Goal: Task Accomplishment & Management: Complete application form

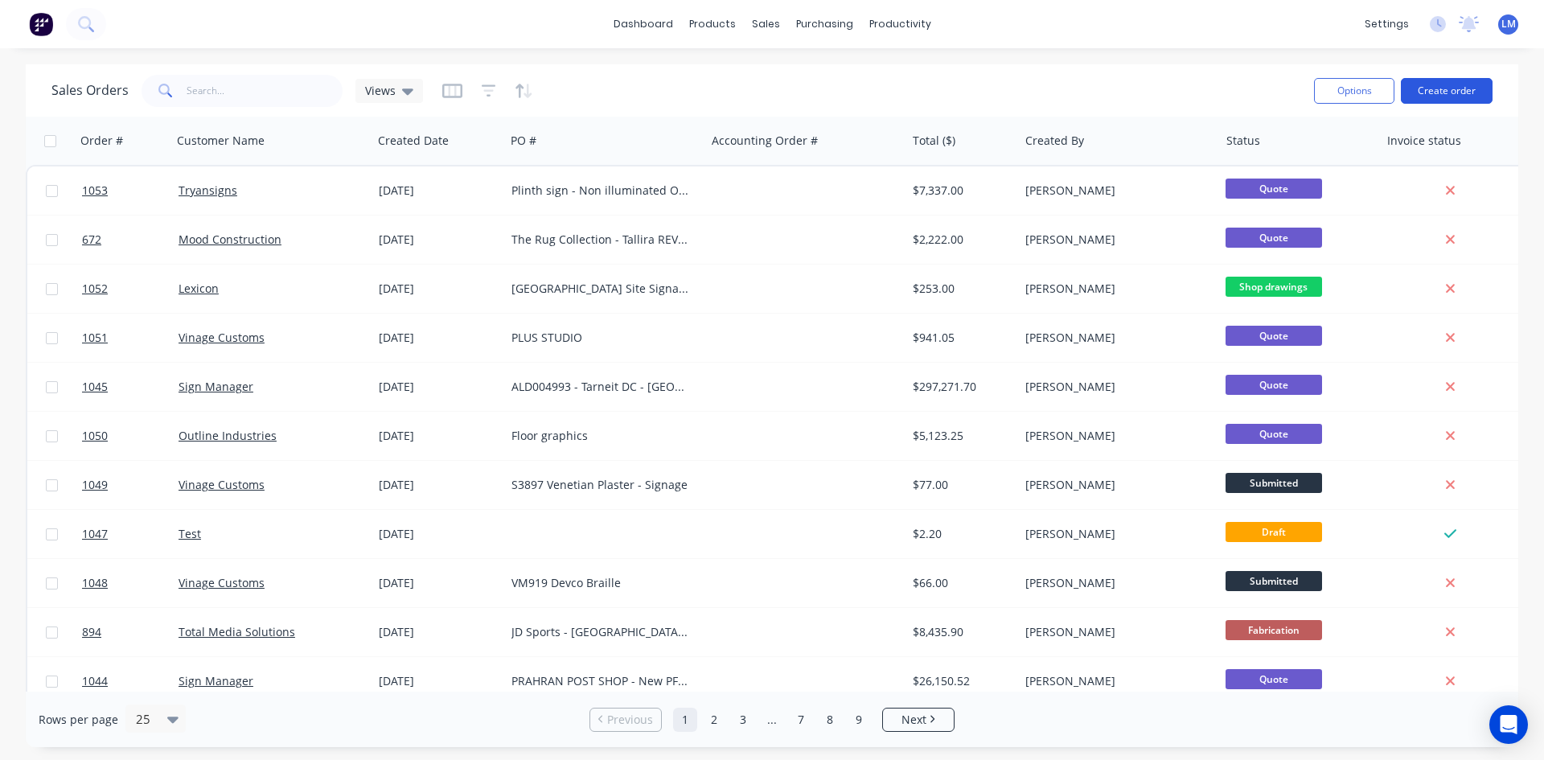
click at [1452, 96] on button "Create order" at bounding box center [1447, 91] width 92 height 26
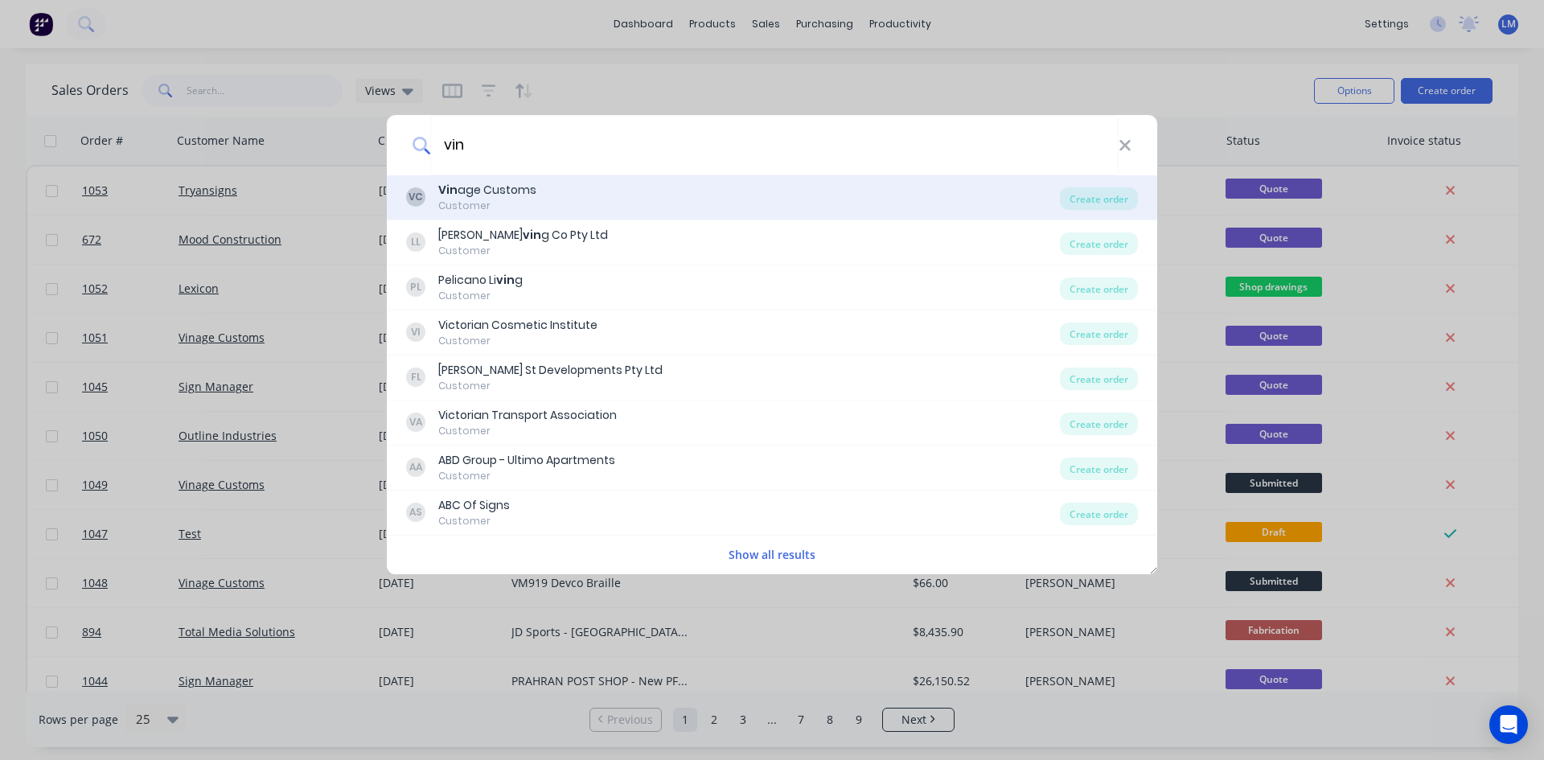
type input "vin"
click at [549, 192] on div "VC Vin age Customs Customer" at bounding box center [733, 197] width 654 height 31
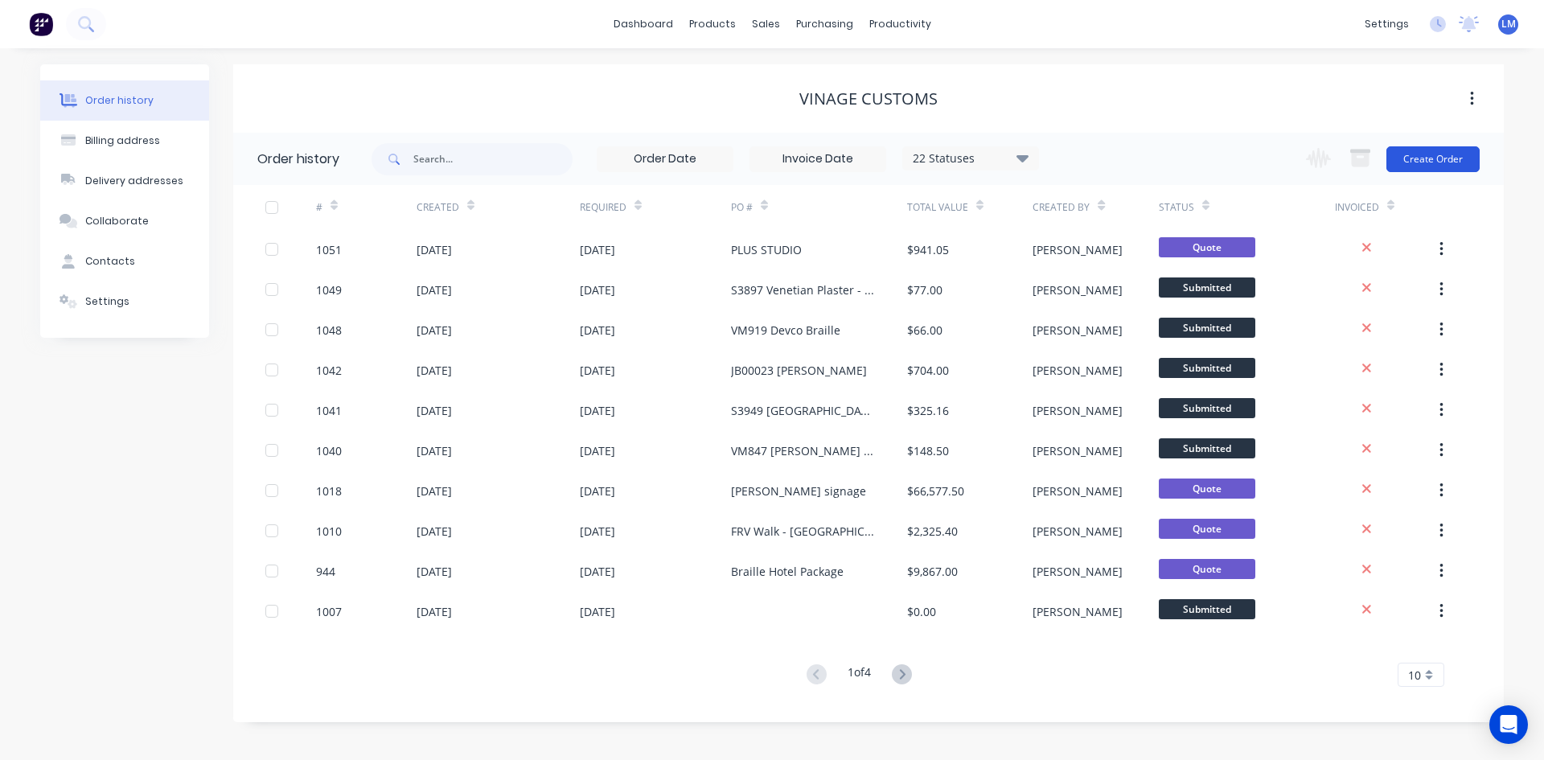
click at [1418, 159] on button "Create Order" at bounding box center [1432, 159] width 93 height 26
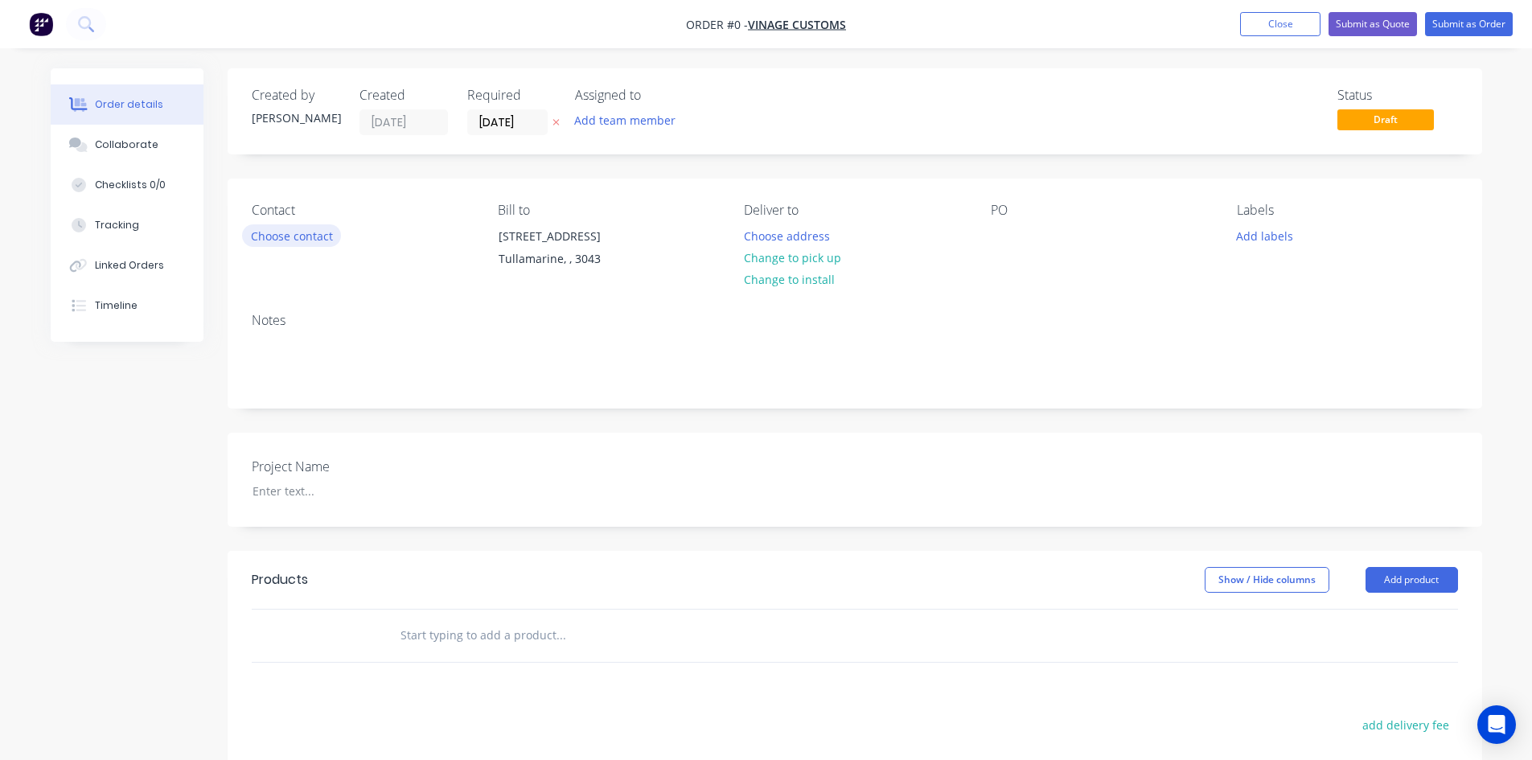
click at [303, 237] on button "Choose contact" at bounding box center [291, 235] width 99 height 22
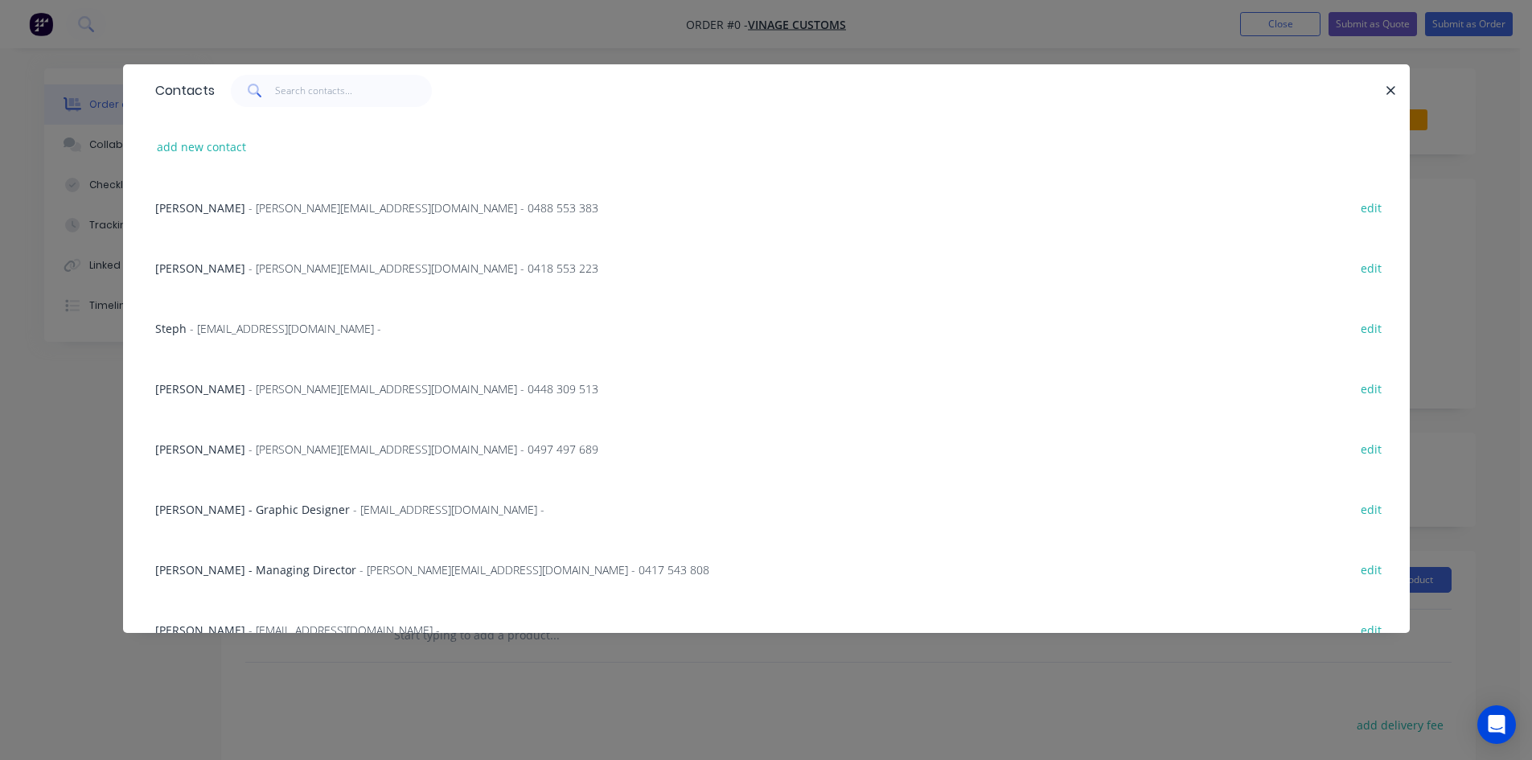
click at [222, 380] on div "[PERSON_NAME] - [PERSON_NAME][EMAIL_ADDRESS][DOMAIN_NAME] - 0448 309 513" at bounding box center [376, 388] width 443 height 17
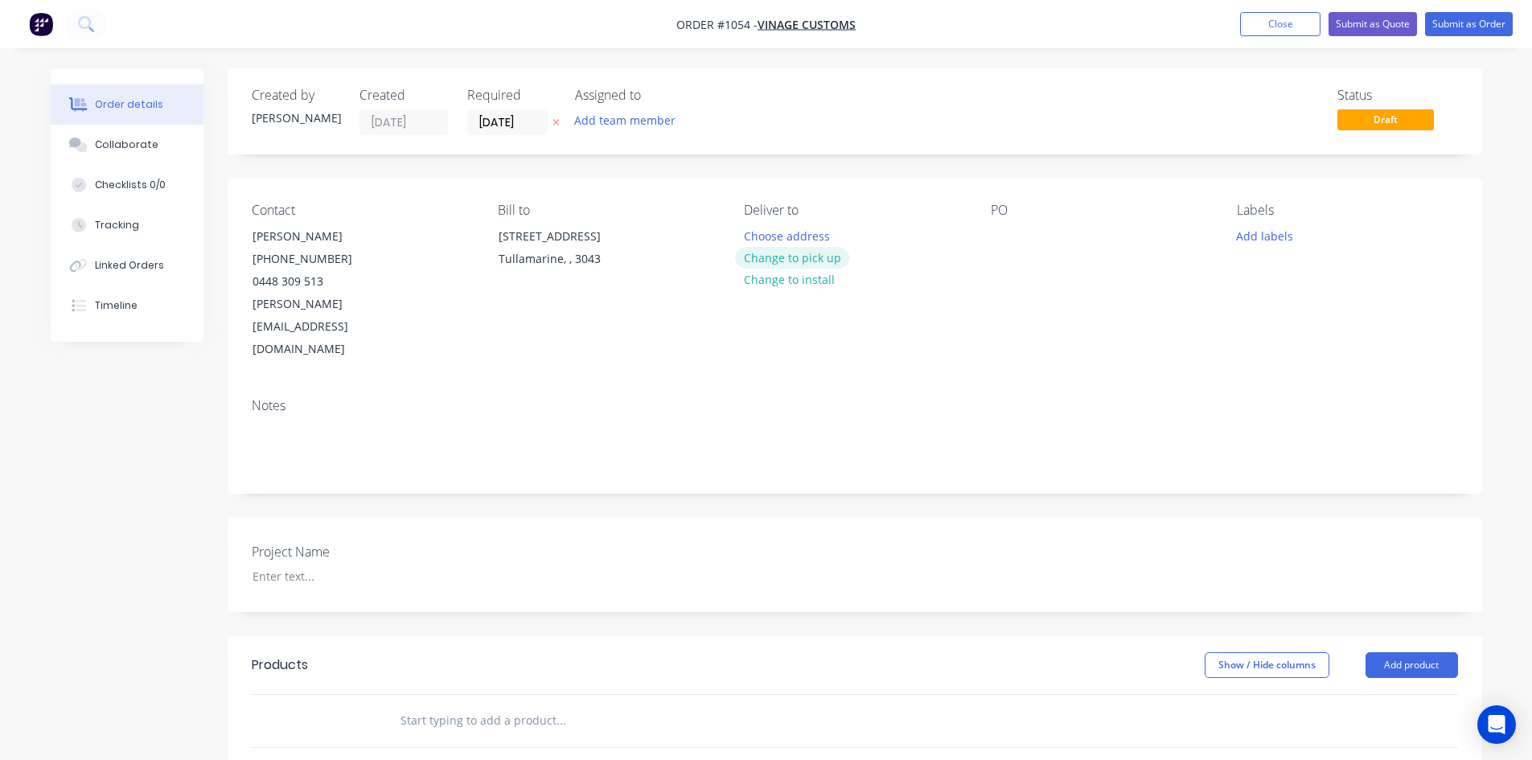
click at [823, 255] on button "Change to pick up" at bounding box center [792, 258] width 114 height 22
click at [1000, 237] on div at bounding box center [1004, 235] width 26 height 23
paste div
click at [296, 564] on div at bounding box center [340, 575] width 201 height 23
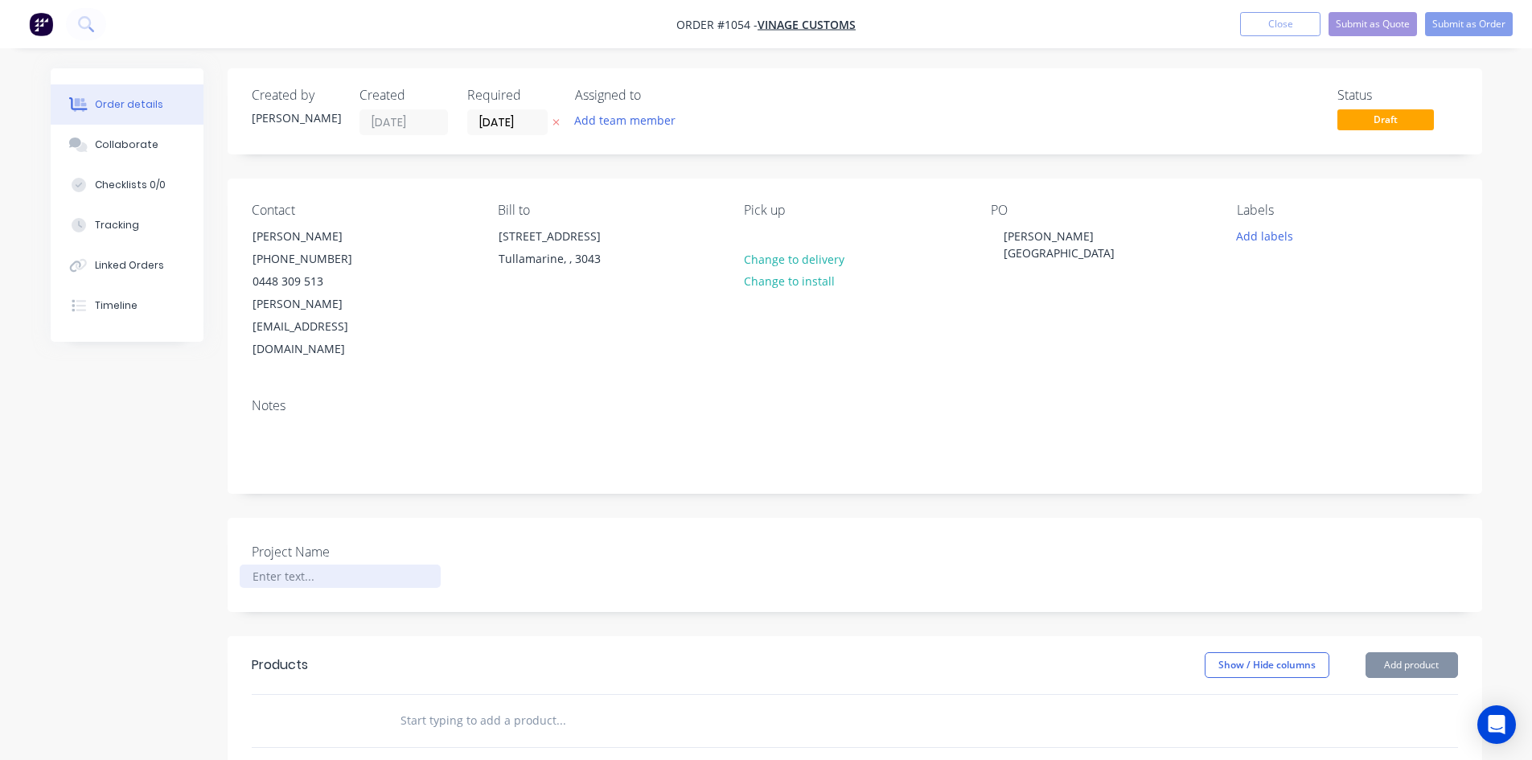
paste div
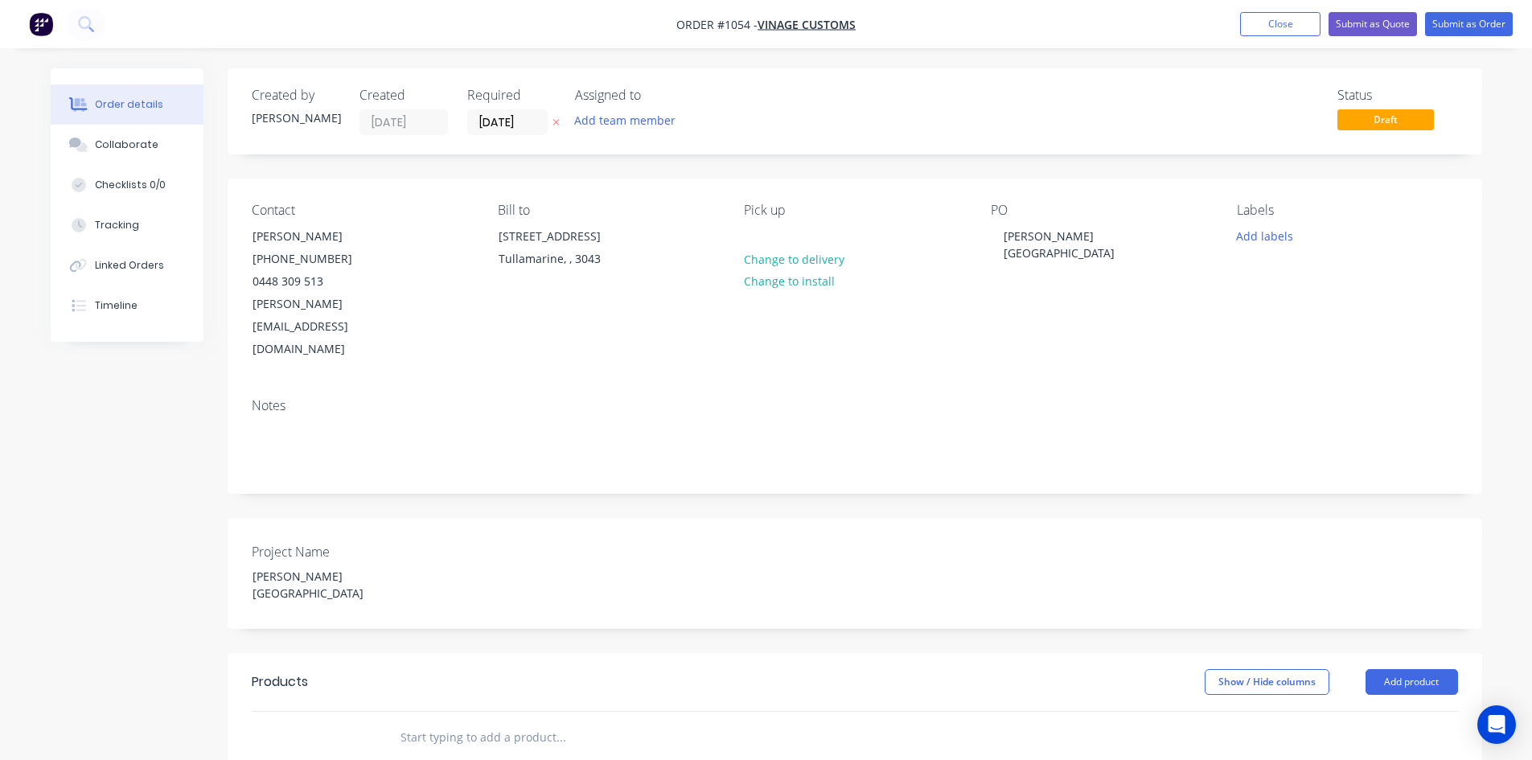
click at [419, 721] on input "text" at bounding box center [561, 737] width 322 height 32
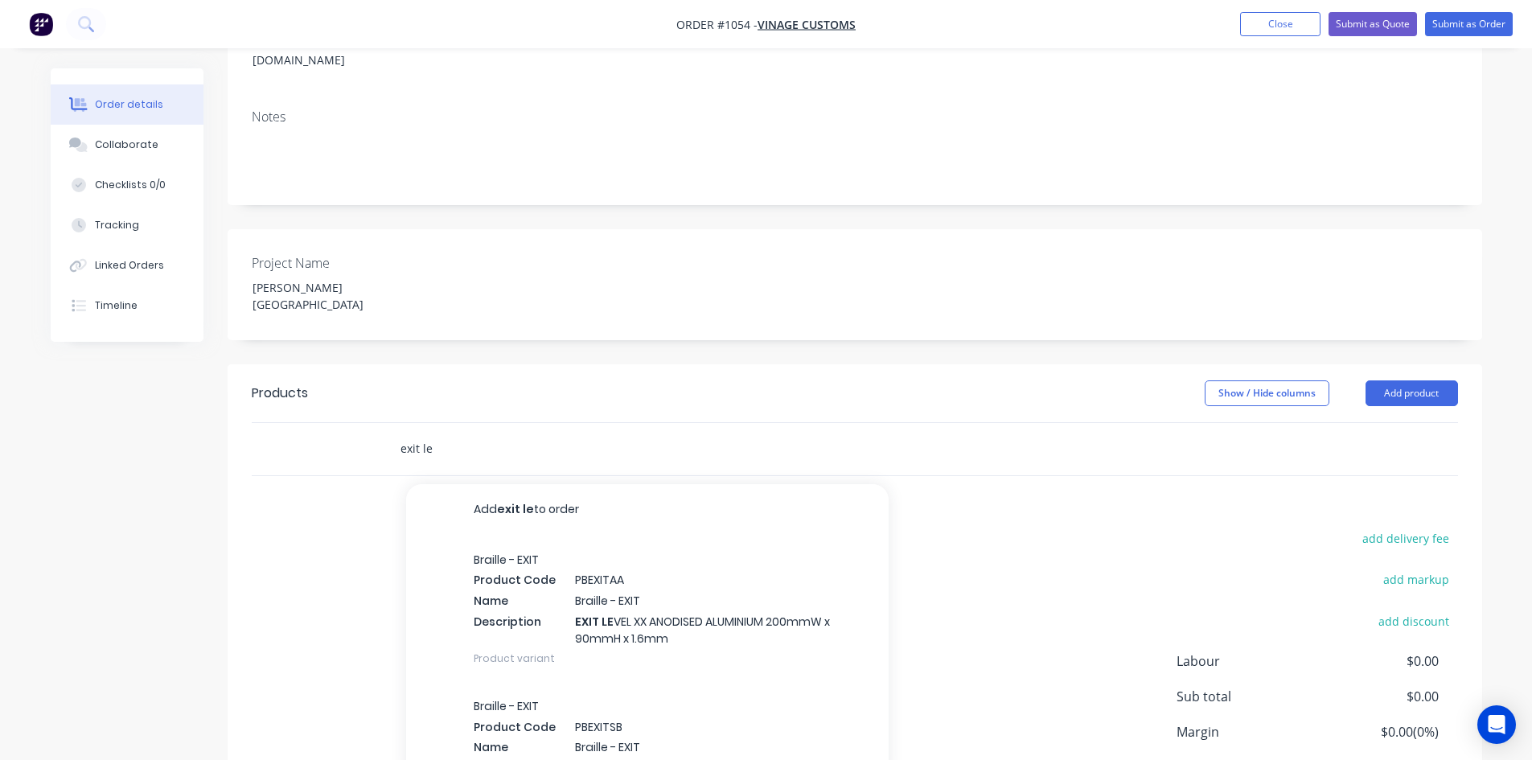
scroll to position [353, 0]
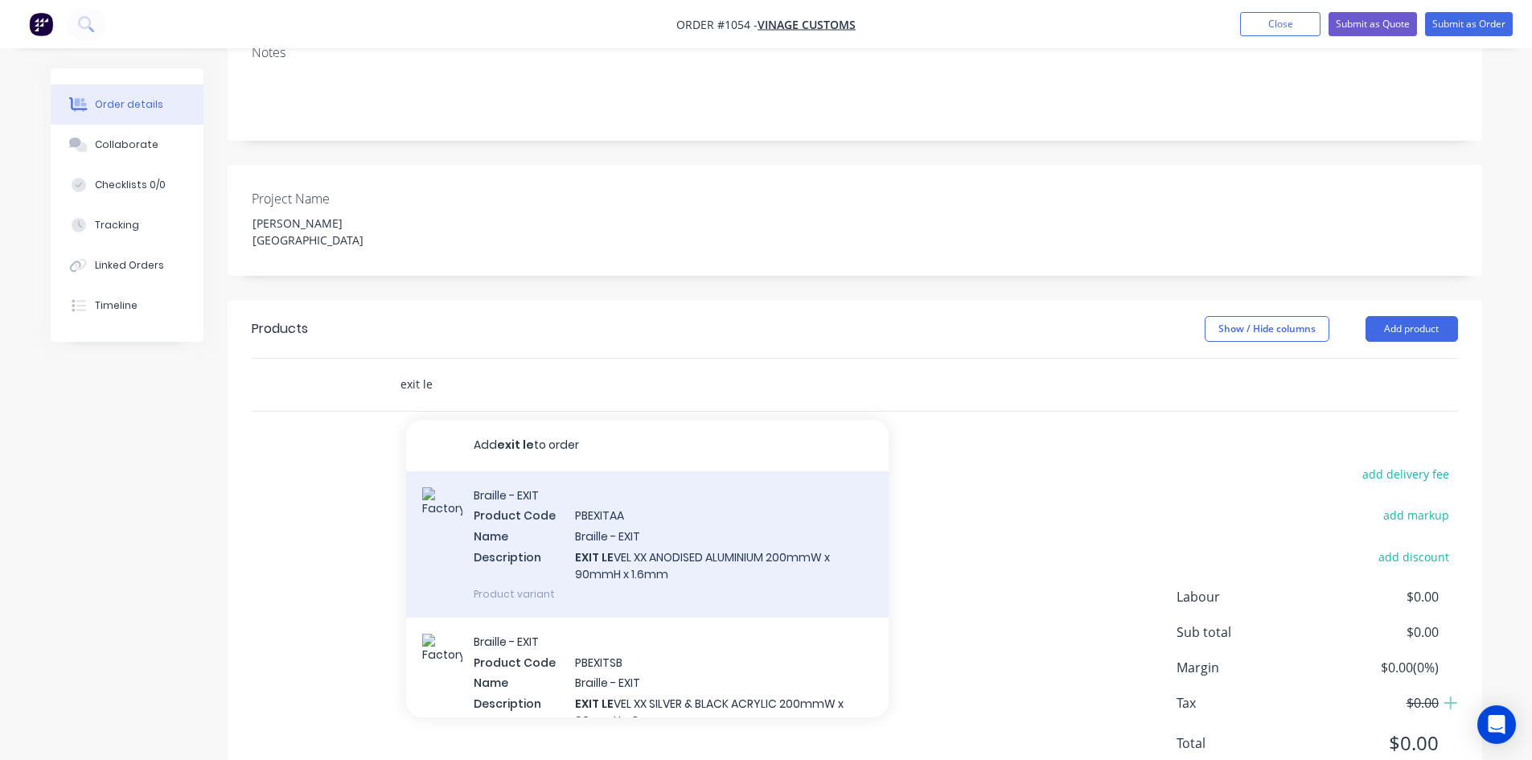
type input "exit le"
click at [589, 492] on div "Braille - EXIT Product Code PBEXITAA Name Braille - EXIT Description EXIT LE VE…" at bounding box center [647, 544] width 482 height 146
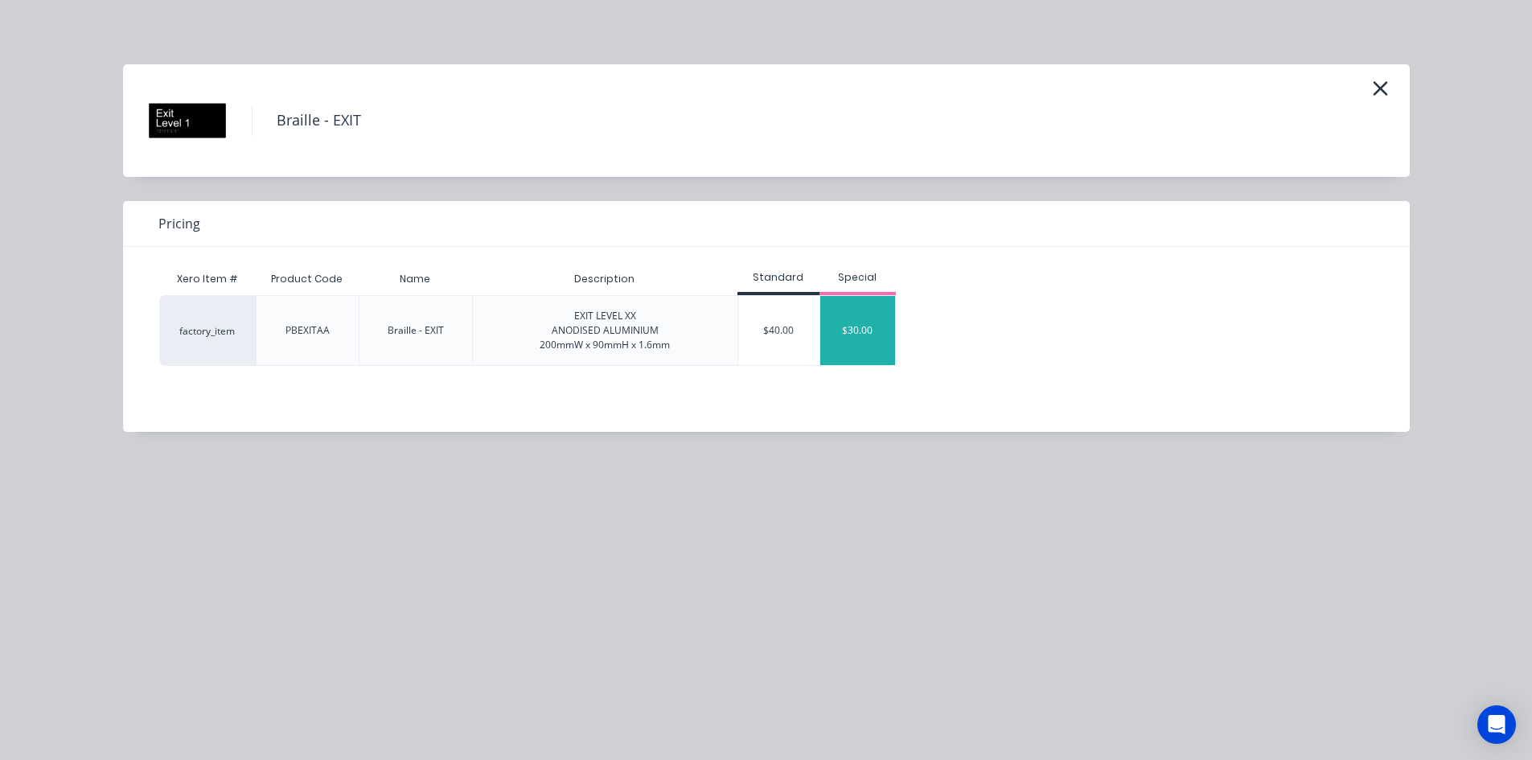
click at [857, 343] on div "$30.00" at bounding box center [858, 330] width 76 height 69
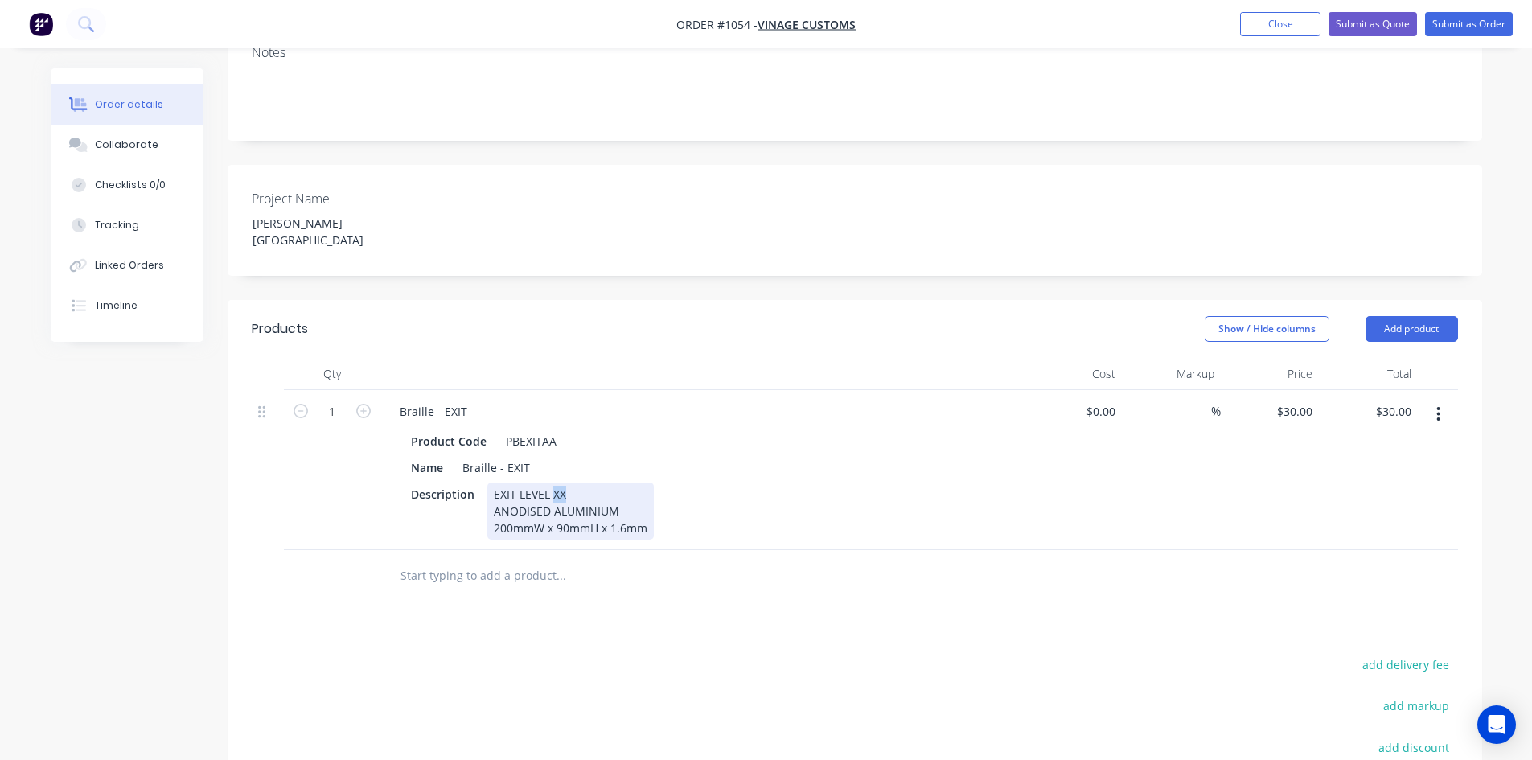
drag, startPoint x: 552, startPoint y: 429, endPoint x: 564, endPoint y: 431, distance: 11.4
click at [564, 482] on div "EXIT LEVEL XX ANODISED ALUMINIUM 200mmW x 90mmH x 1.6mm" at bounding box center [570, 510] width 166 height 57
click at [366, 404] on icon "button" at bounding box center [363, 411] width 14 height 14
type input "2"
type input "$60.00"
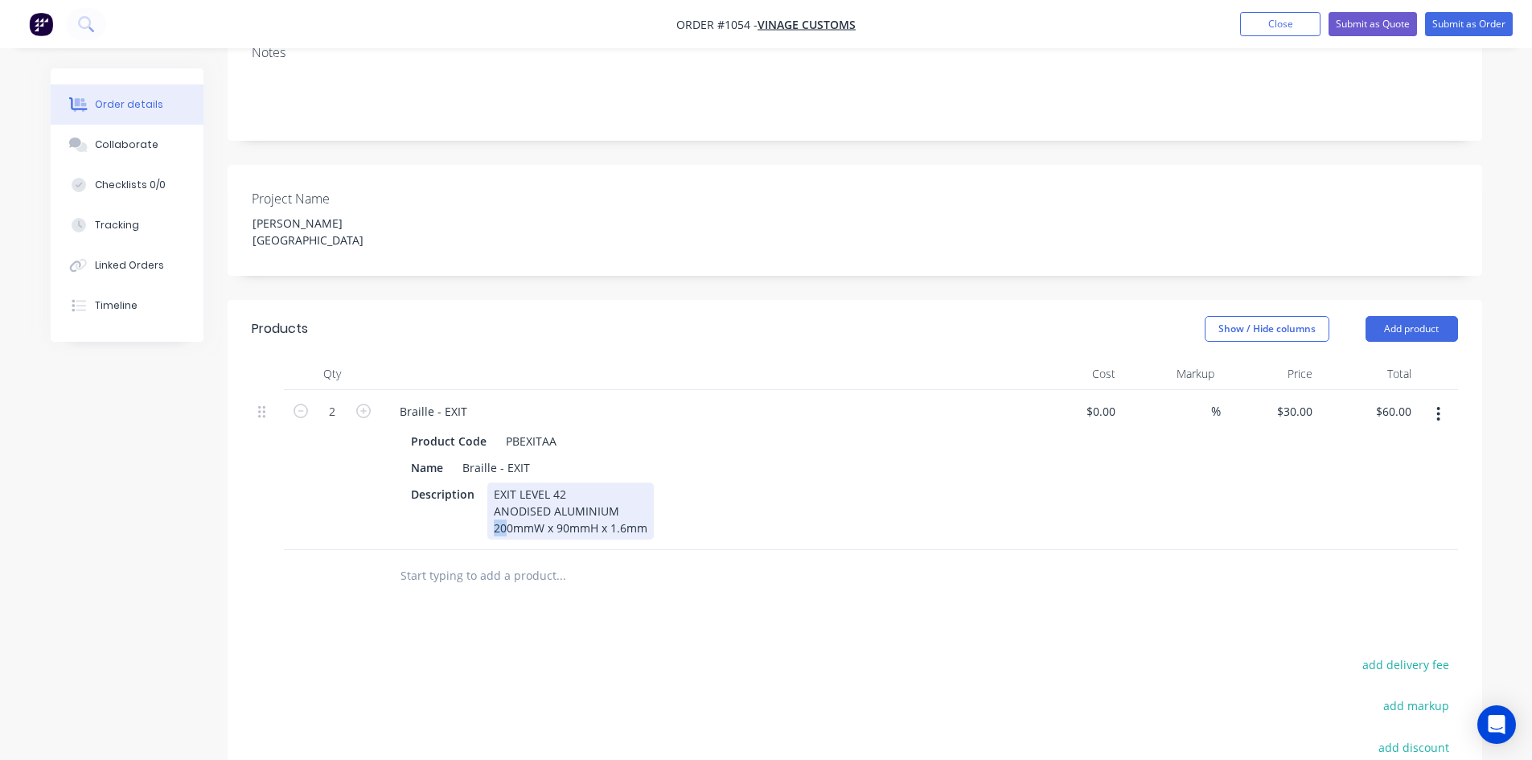
drag, startPoint x: 492, startPoint y: 464, endPoint x: 506, endPoint y: 466, distance: 13.8
click at [506, 482] on div "EXIT LEVEL 42 ANODISED ALUMINIUM 200mmW x 90mmH x 1.6mm" at bounding box center [570, 510] width 166 height 57
drag, startPoint x: 554, startPoint y: 464, endPoint x: 566, endPoint y: 466, distance: 12.2
click at [566, 482] on div "EXIT LEVEL 42 ANODISED ALUMINIUM 150mmW x 90mmH x 1.6mm" at bounding box center [570, 510] width 166 height 57
click at [505, 482] on div "EXIT LEVEL 42 ANODISED ALUMINIUM 150mmW x 50mmH x 1.6mm" at bounding box center [570, 510] width 166 height 57
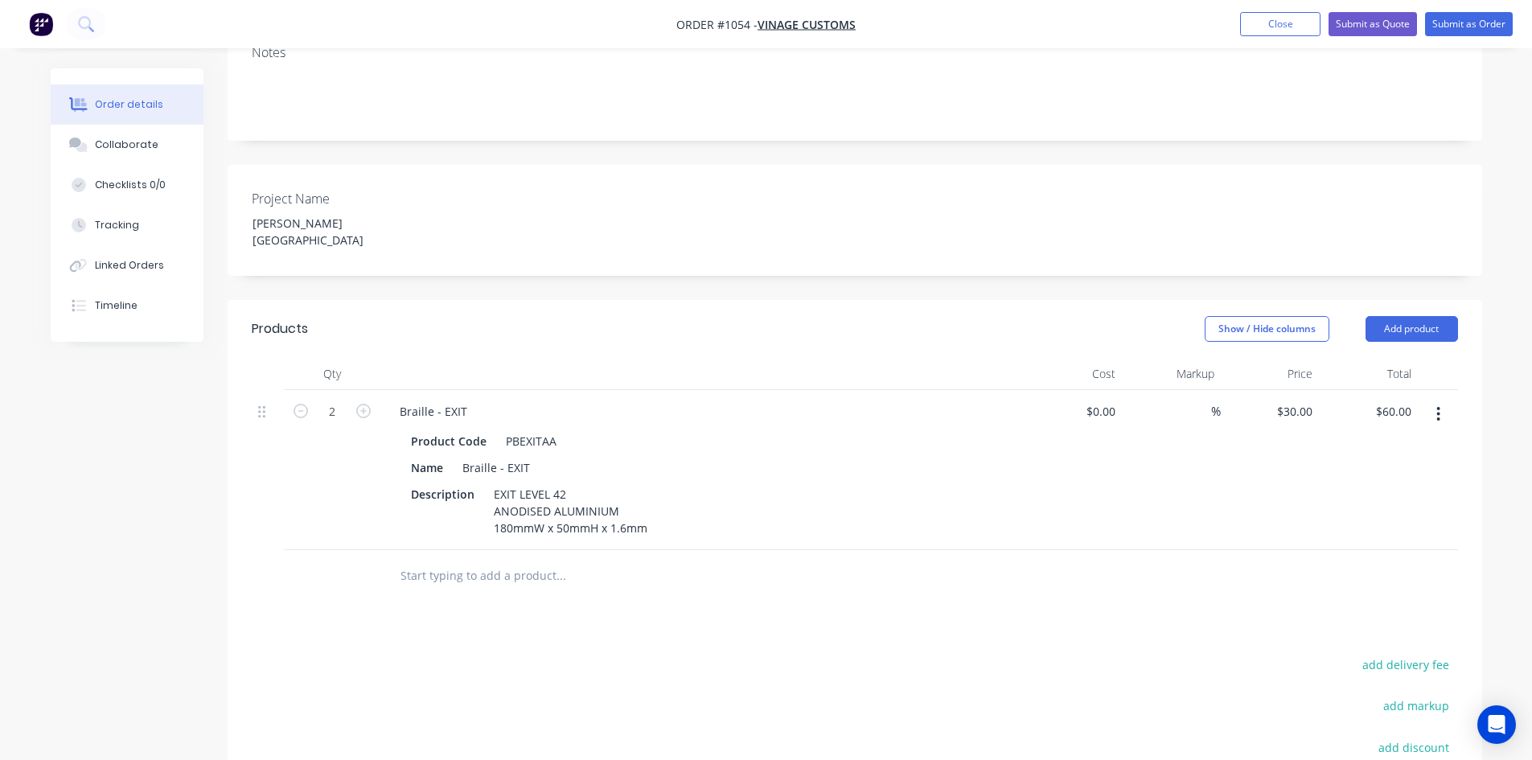
click at [639, 585] on div "Products Show / Hide columns Add product Qty Cost Markup Price Total 2 Braille …" at bounding box center [855, 644] width 1254 height 688
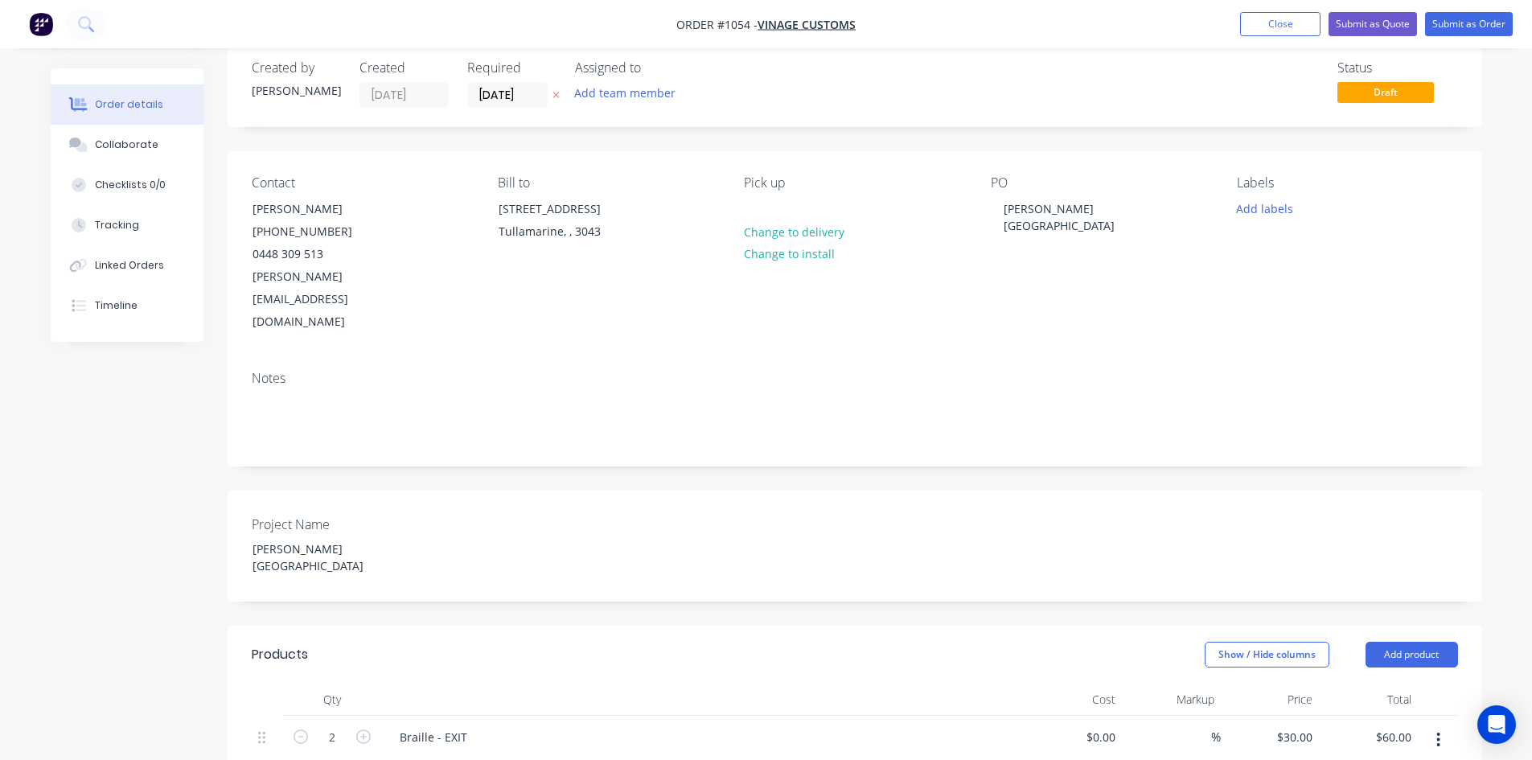
scroll to position [0, 0]
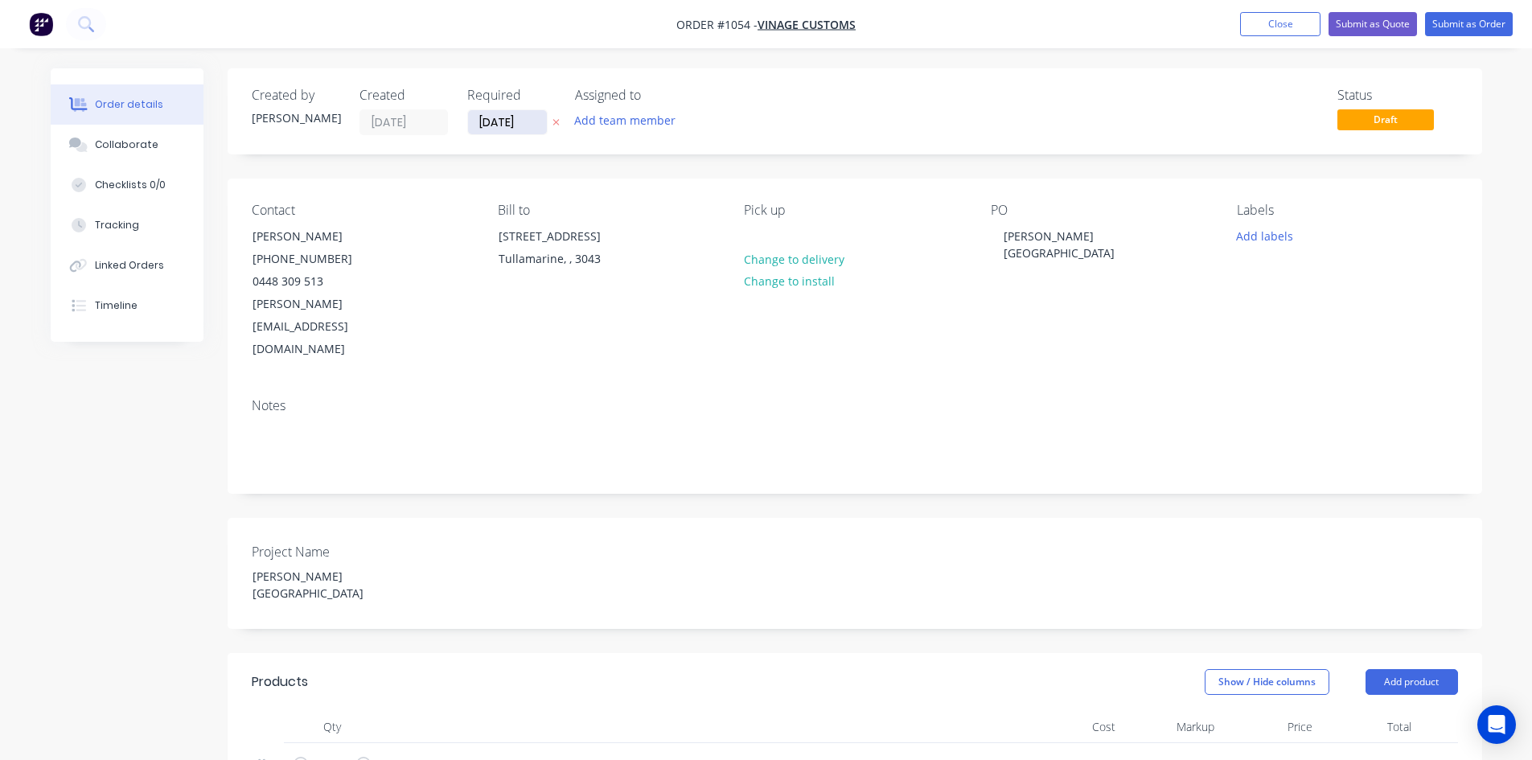
click at [534, 127] on input "[DATE]" at bounding box center [507, 122] width 79 height 24
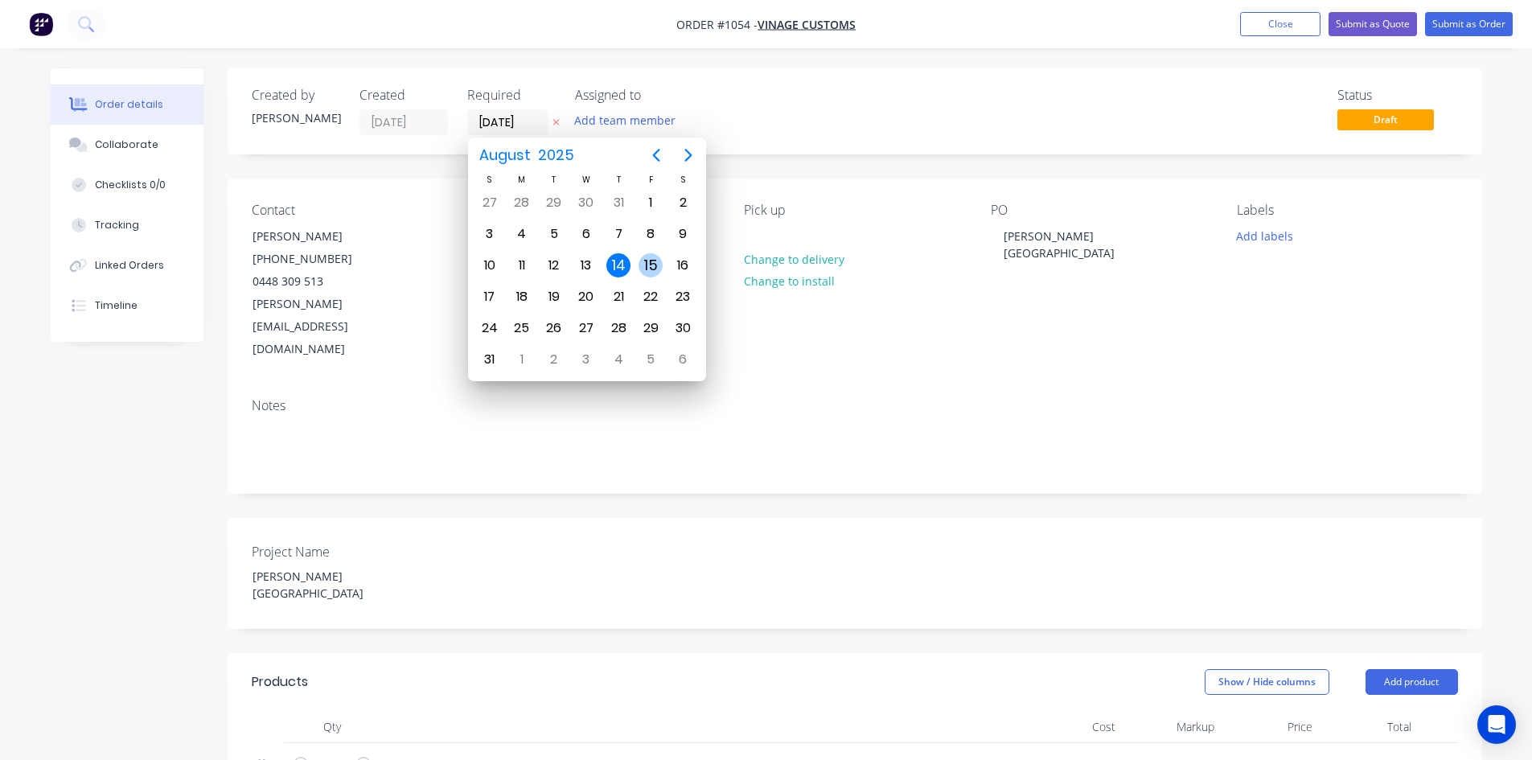
click at [652, 273] on div "15" at bounding box center [650, 265] width 24 height 24
type input "[DATE]"
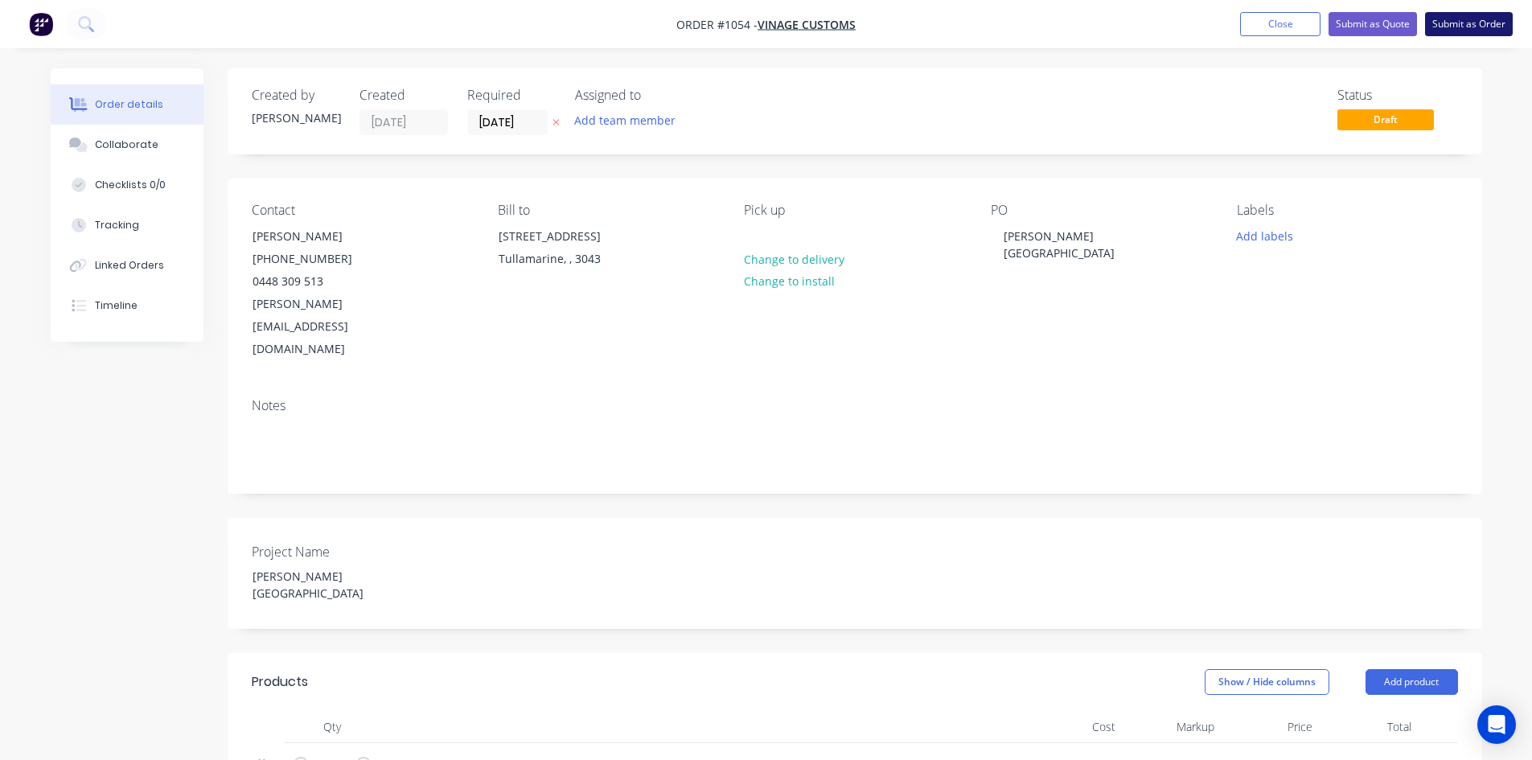
click at [1492, 25] on button "Submit as Order" at bounding box center [1469, 24] width 88 height 24
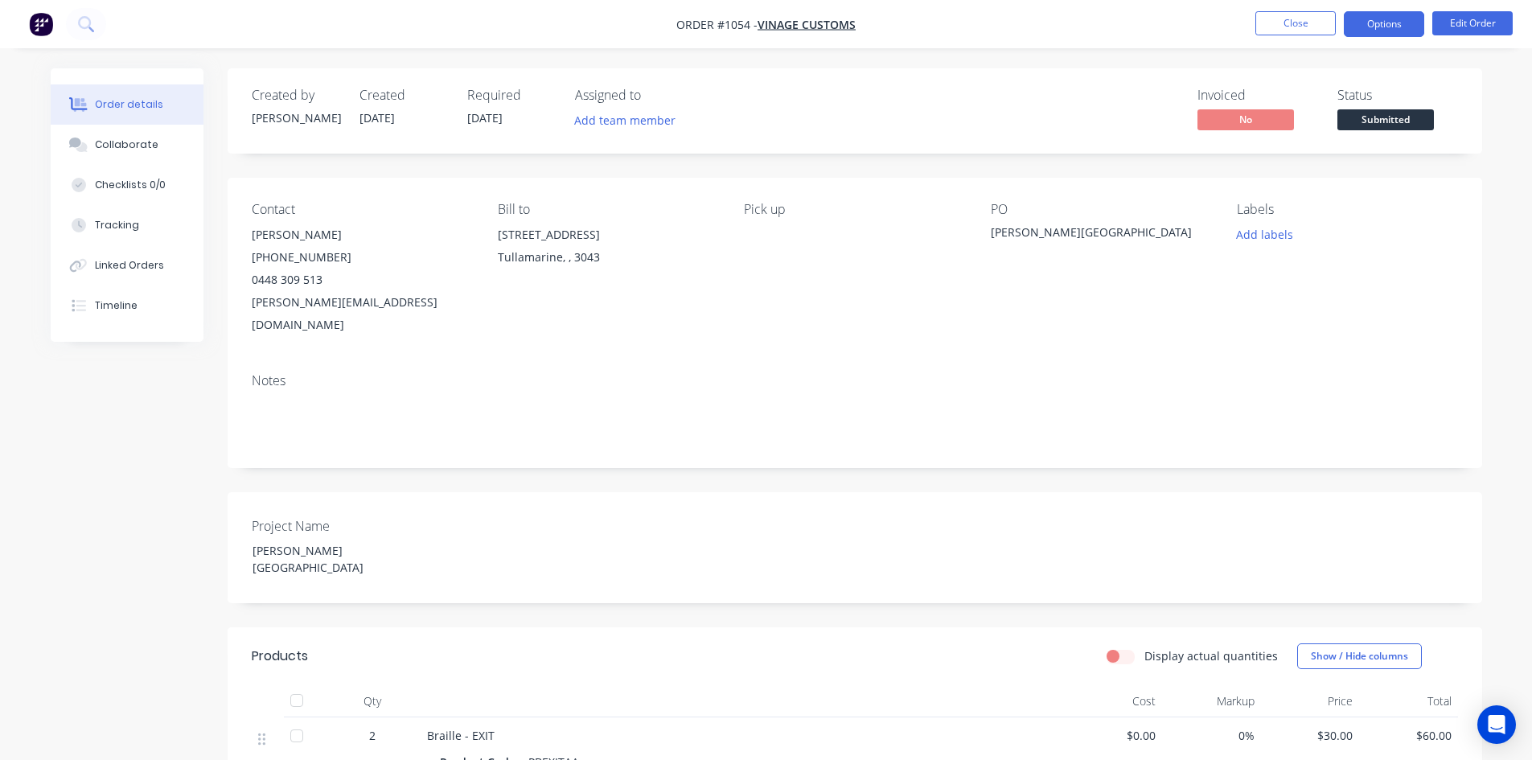
click at [1389, 34] on button "Options" at bounding box center [1384, 24] width 80 height 26
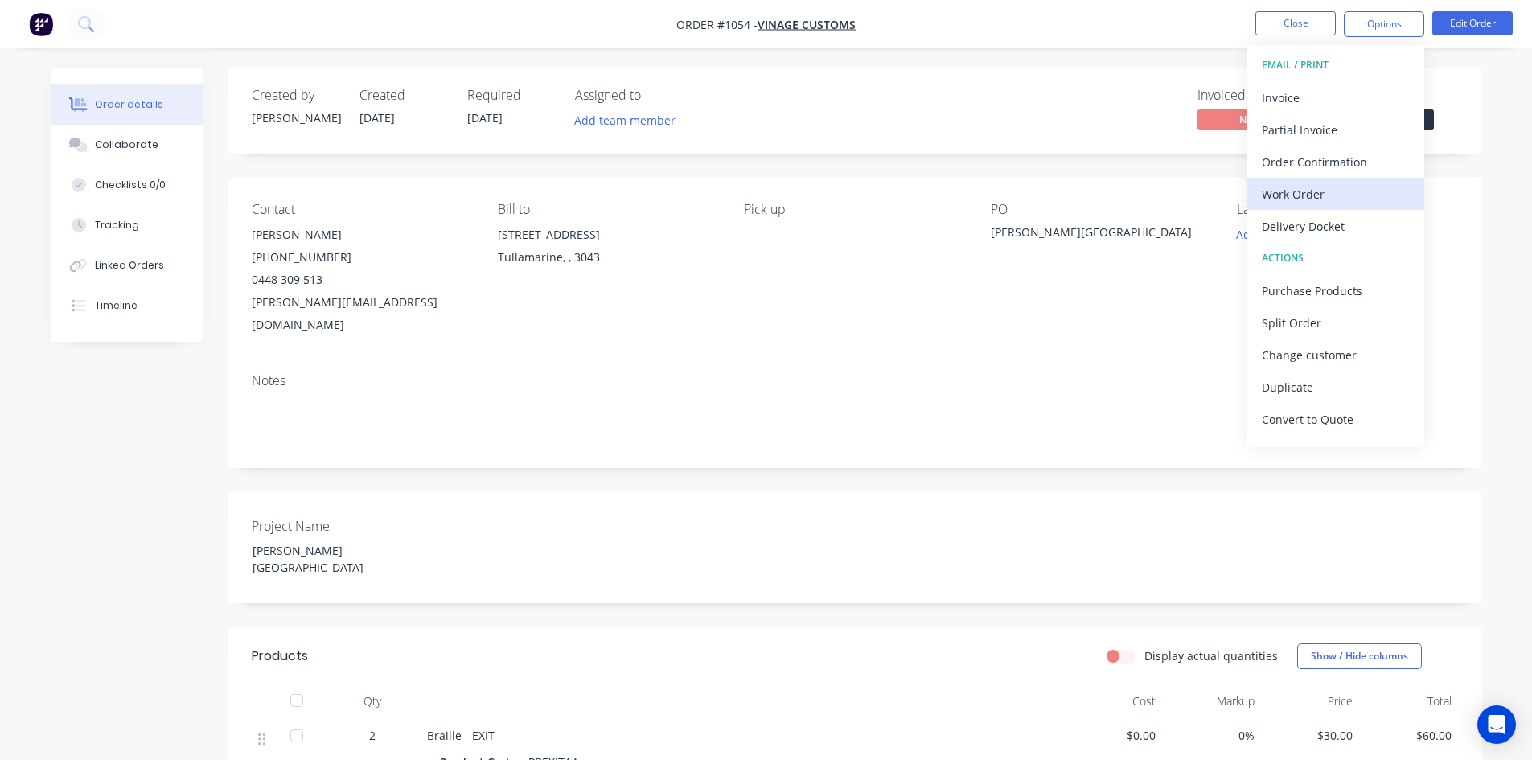
click at [1318, 188] on div "Work Order" at bounding box center [1336, 194] width 148 height 23
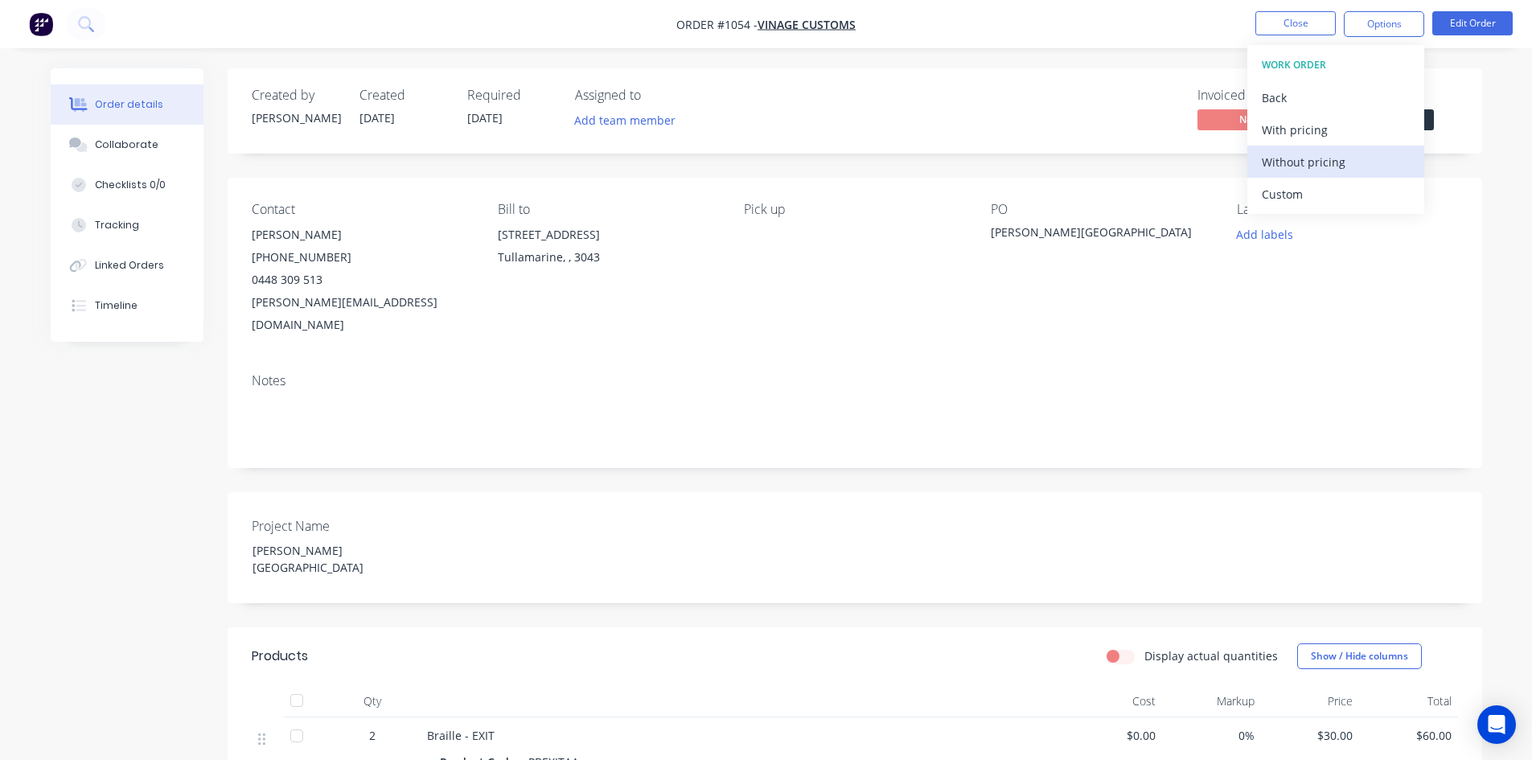
click at [1308, 164] on div "Without pricing" at bounding box center [1336, 161] width 148 height 23
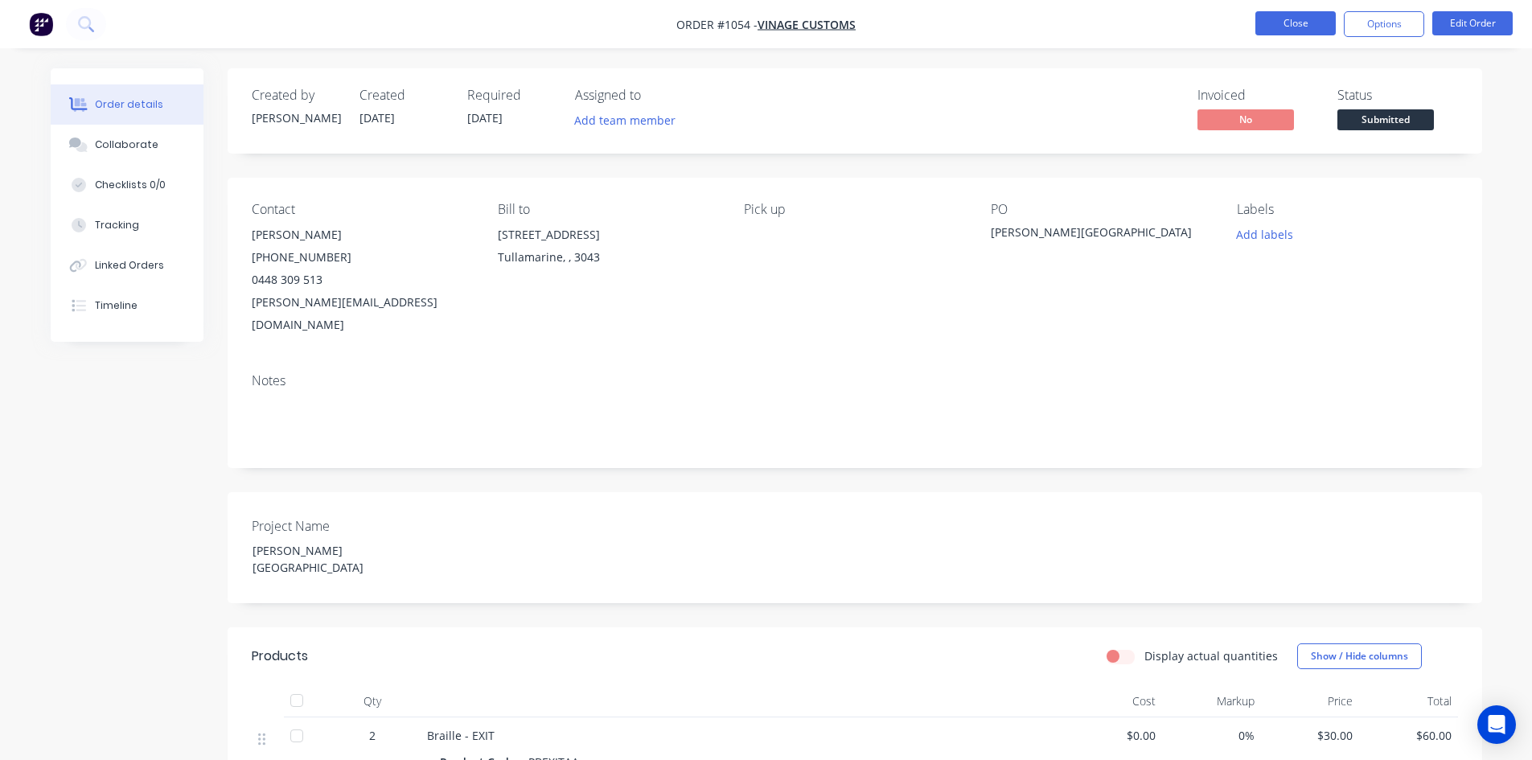
click at [1283, 24] on button "Close" at bounding box center [1295, 23] width 80 height 24
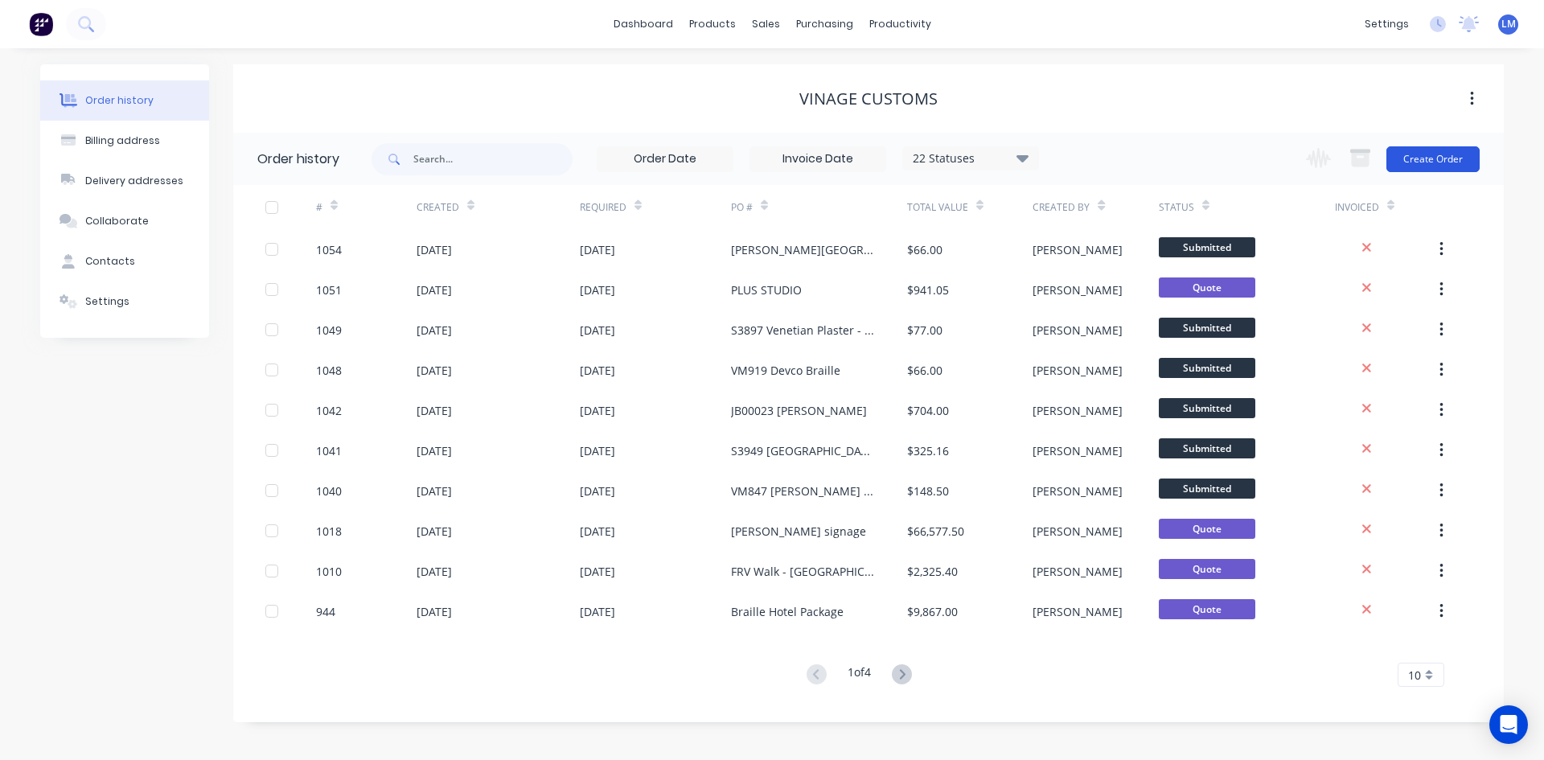
click at [1422, 166] on button "Create Order" at bounding box center [1432, 159] width 93 height 26
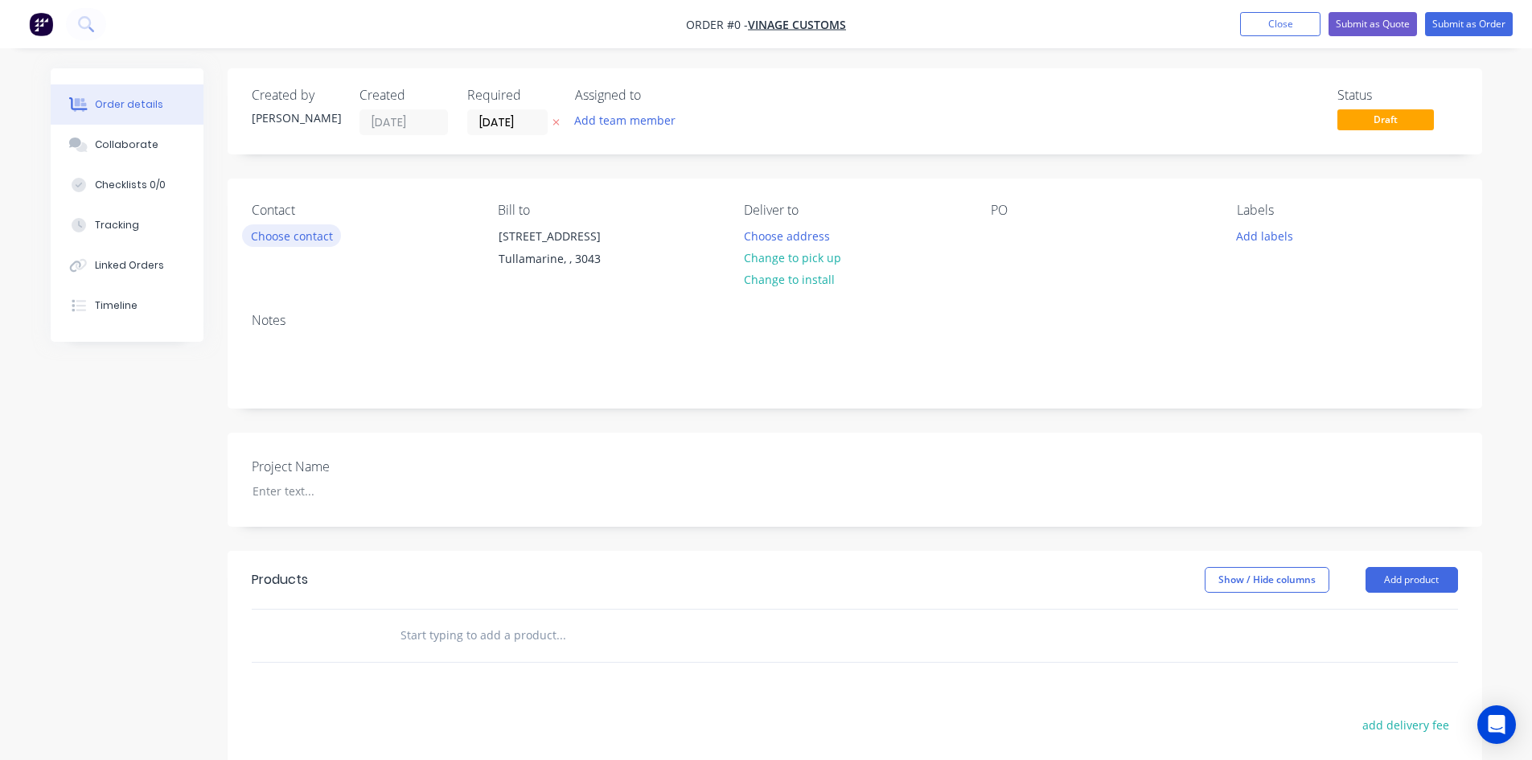
click at [302, 235] on button "Choose contact" at bounding box center [291, 235] width 99 height 22
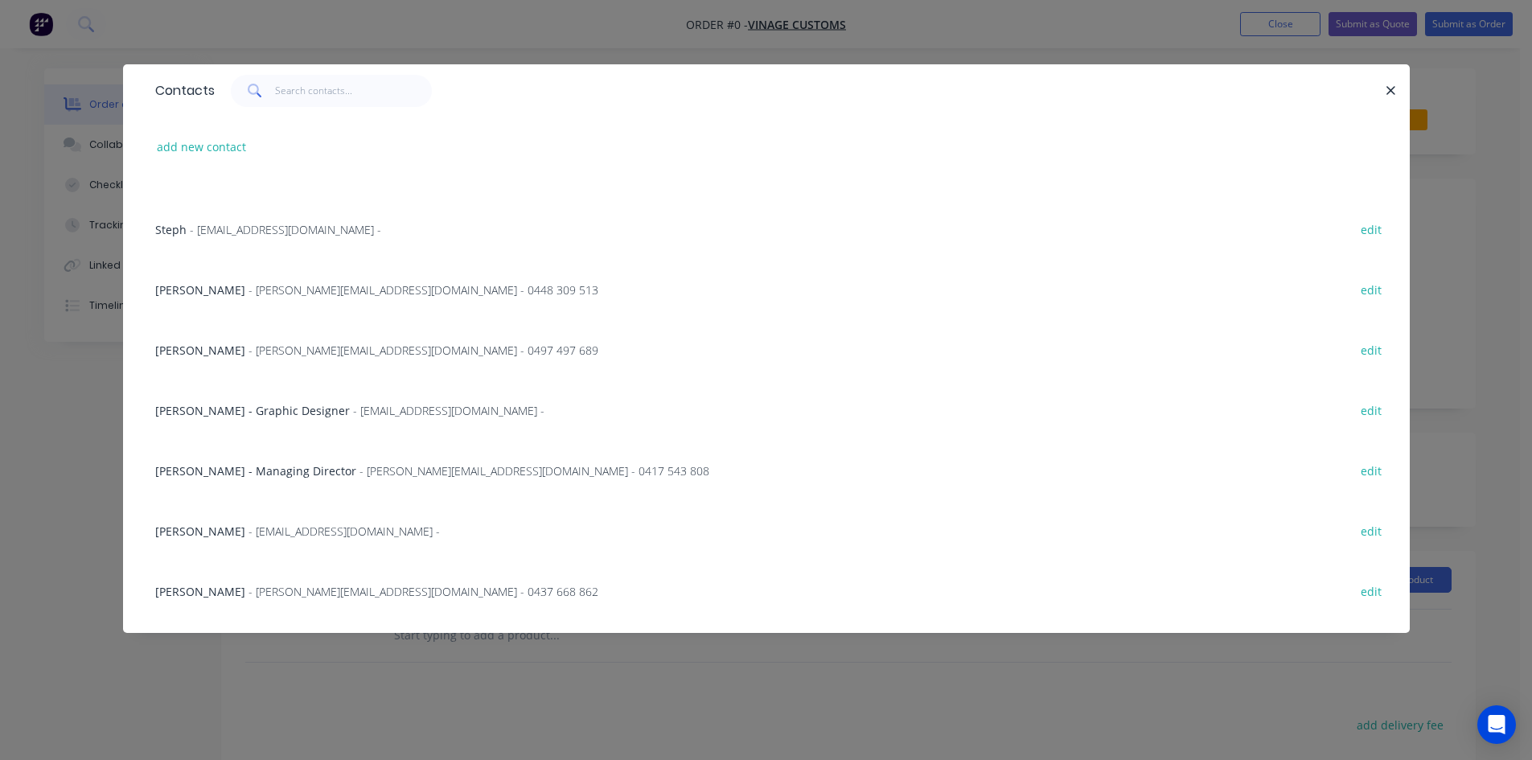
scroll to position [161, 0]
click at [264, 593] on span "- [PERSON_NAME][EMAIL_ADDRESS][DOMAIN_NAME] - 0497 497 689" at bounding box center [423, 589] width 350 height 15
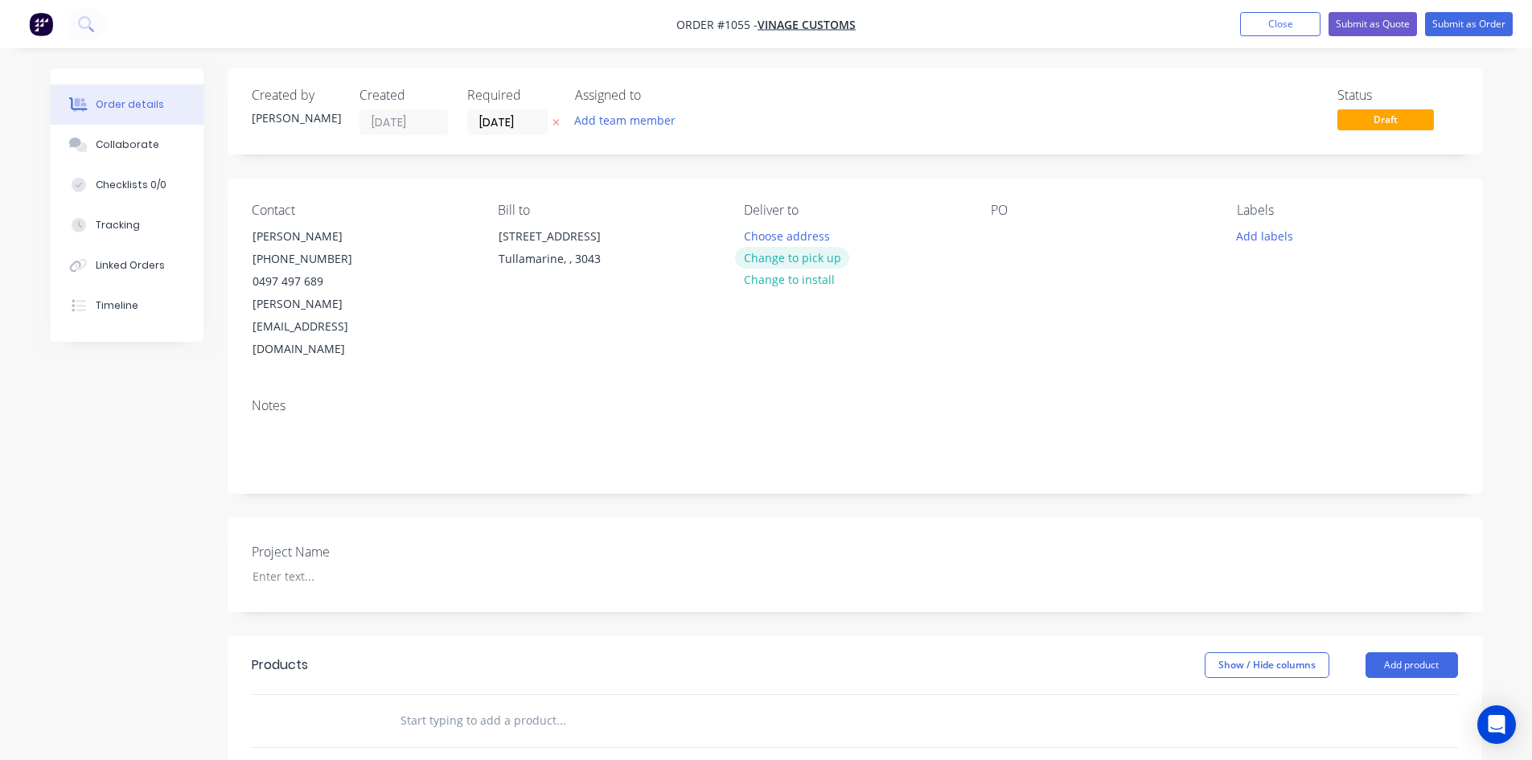
click at [818, 254] on button "Change to pick up" at bounding box center [792, 258] width 114 height 22
click at [259, 564] on div at bounding box center [340, 575] width 201 height 23
paste div
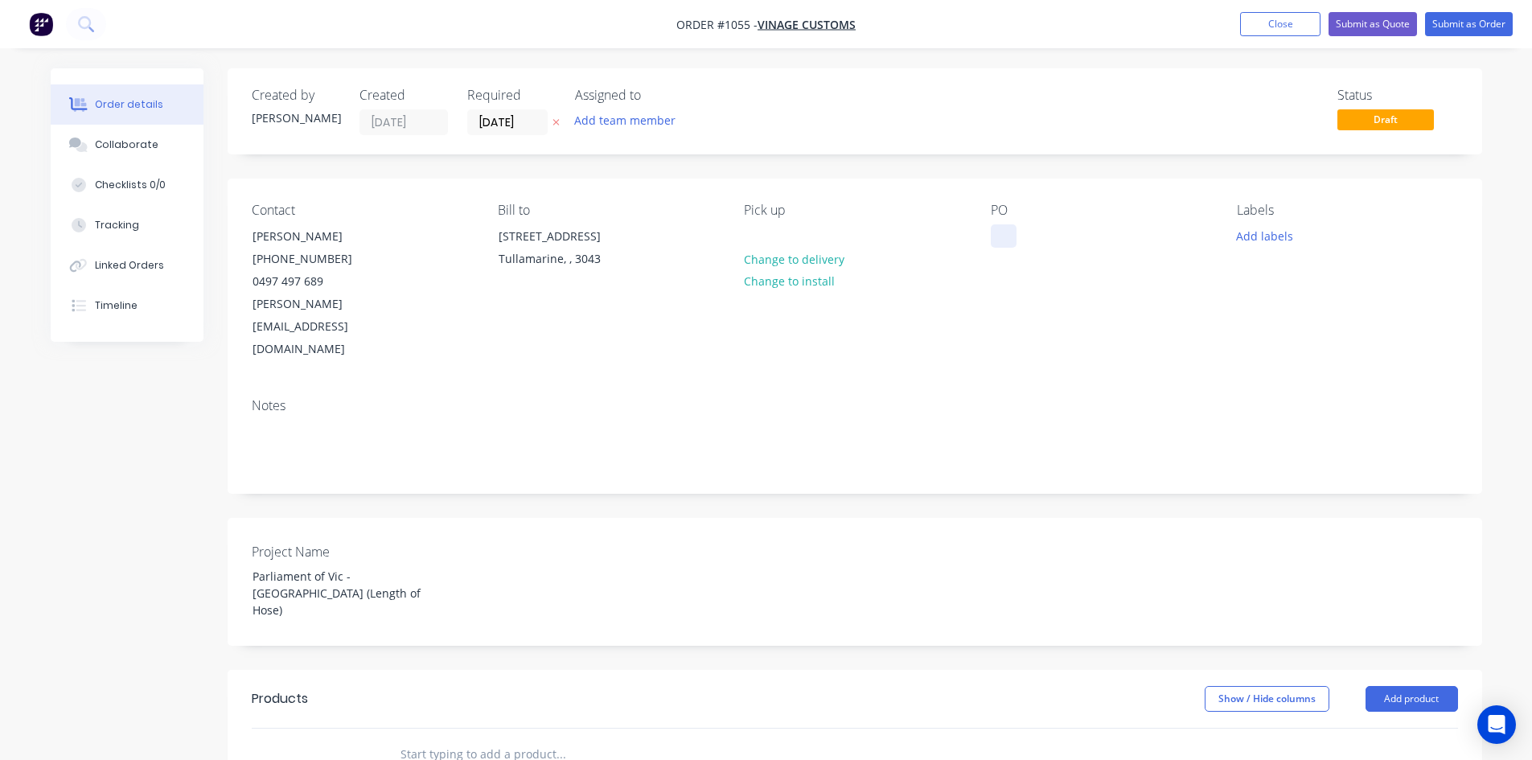
click at [1004, 233] on div at bounding box center [1004, 235] width 26 height 23
paste div
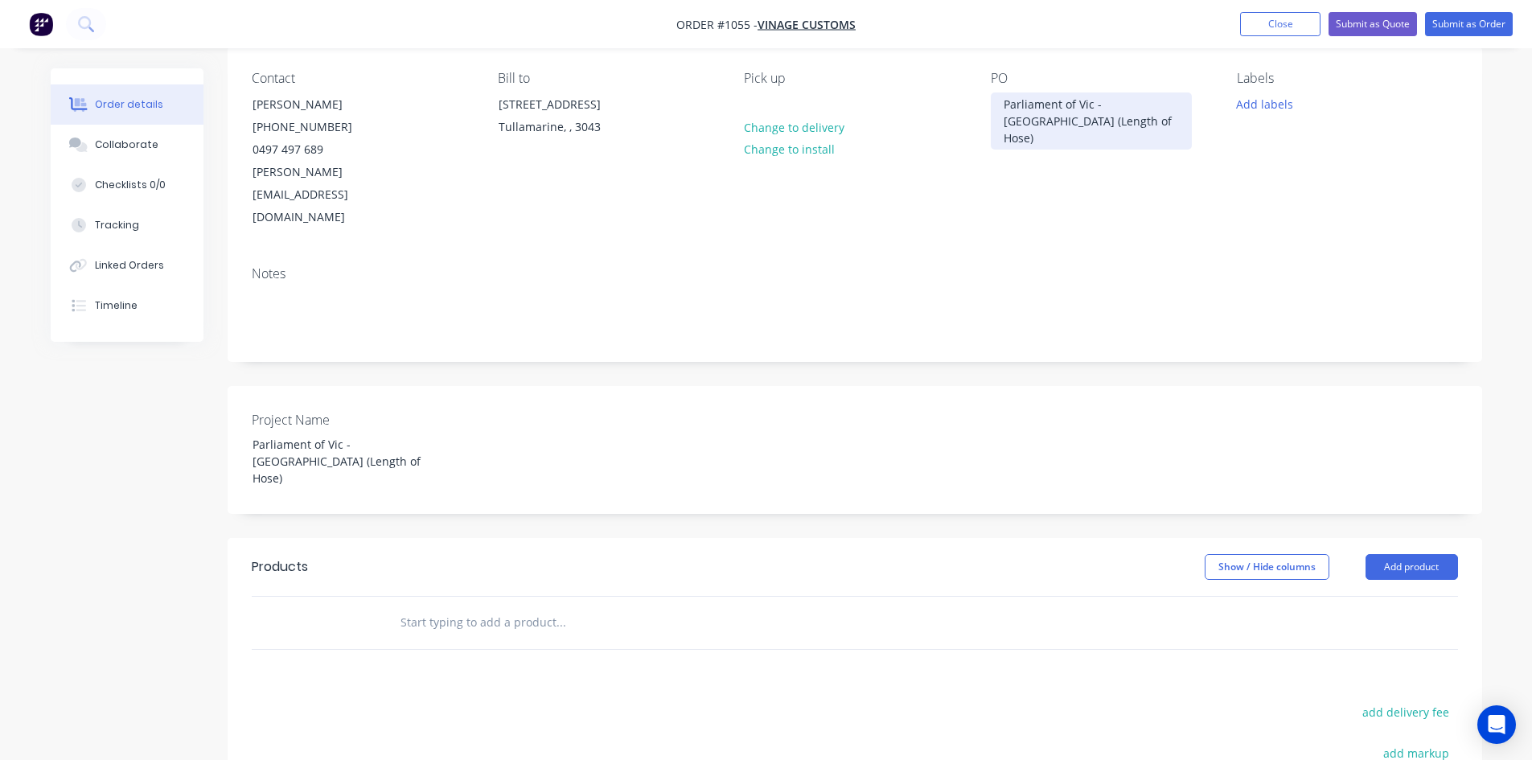
scroll to position [161, 0]
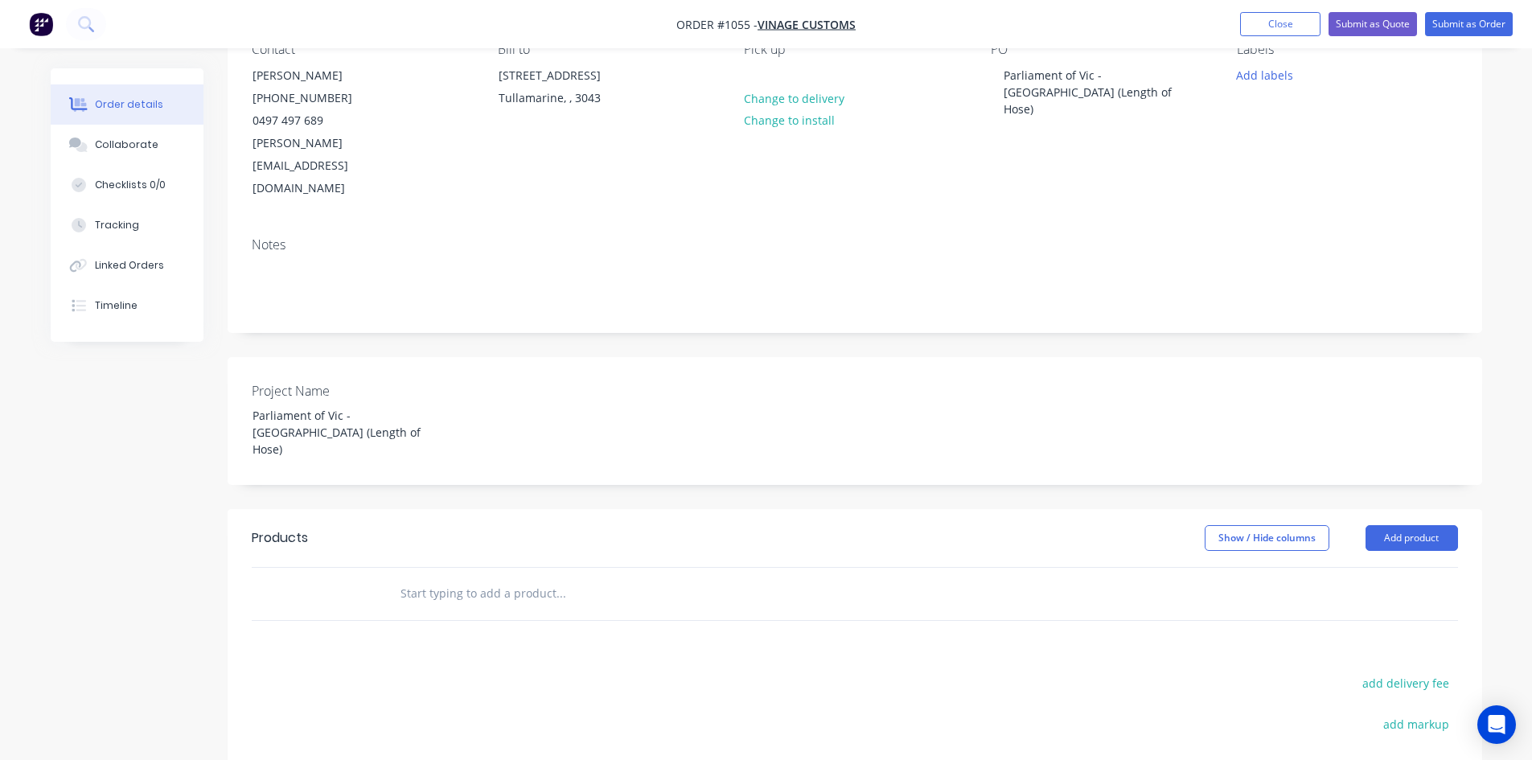
click at [471, 577] on input "text" at bounding box center [561, 593] width 322 height 32
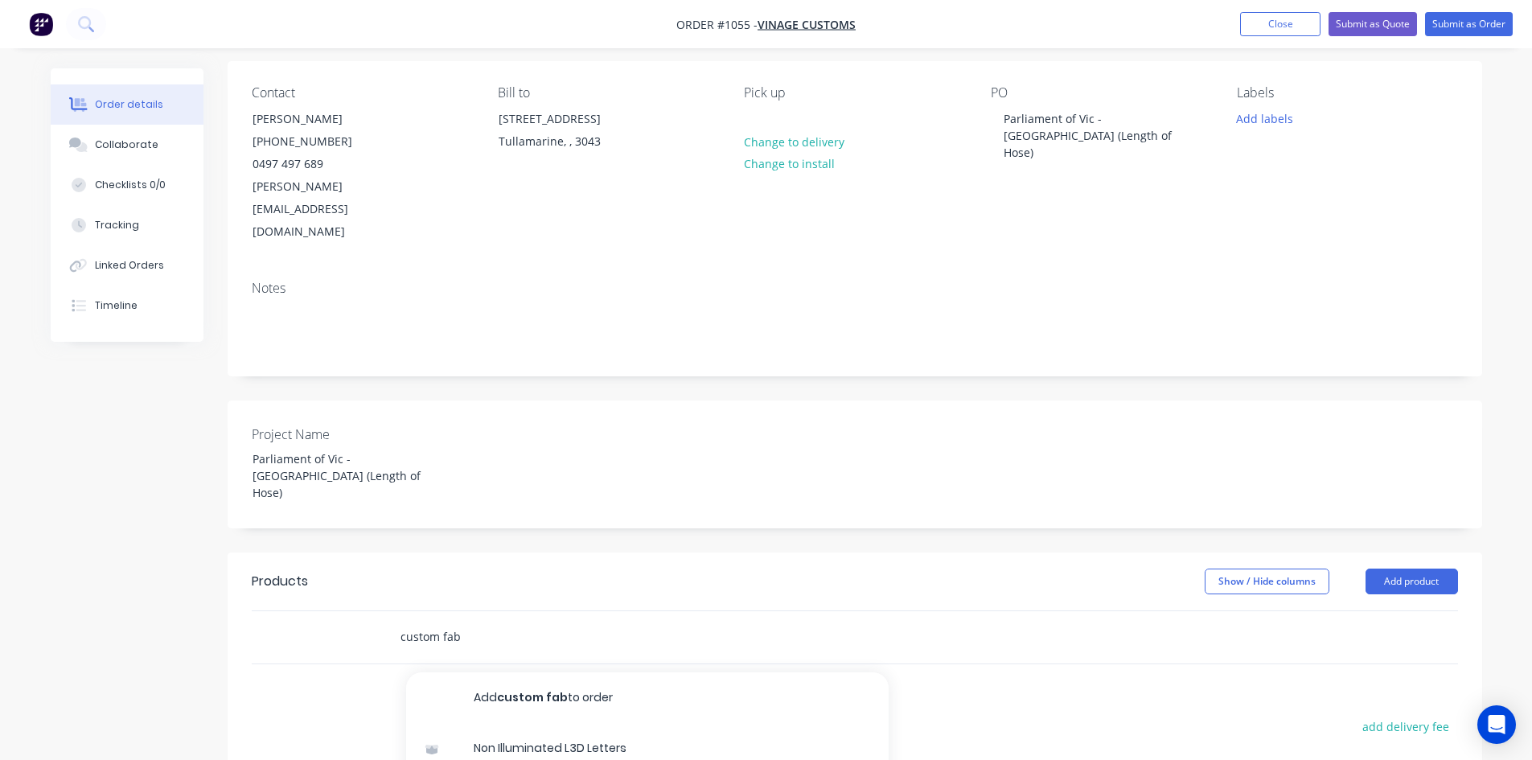
scroll to position [241, 0]
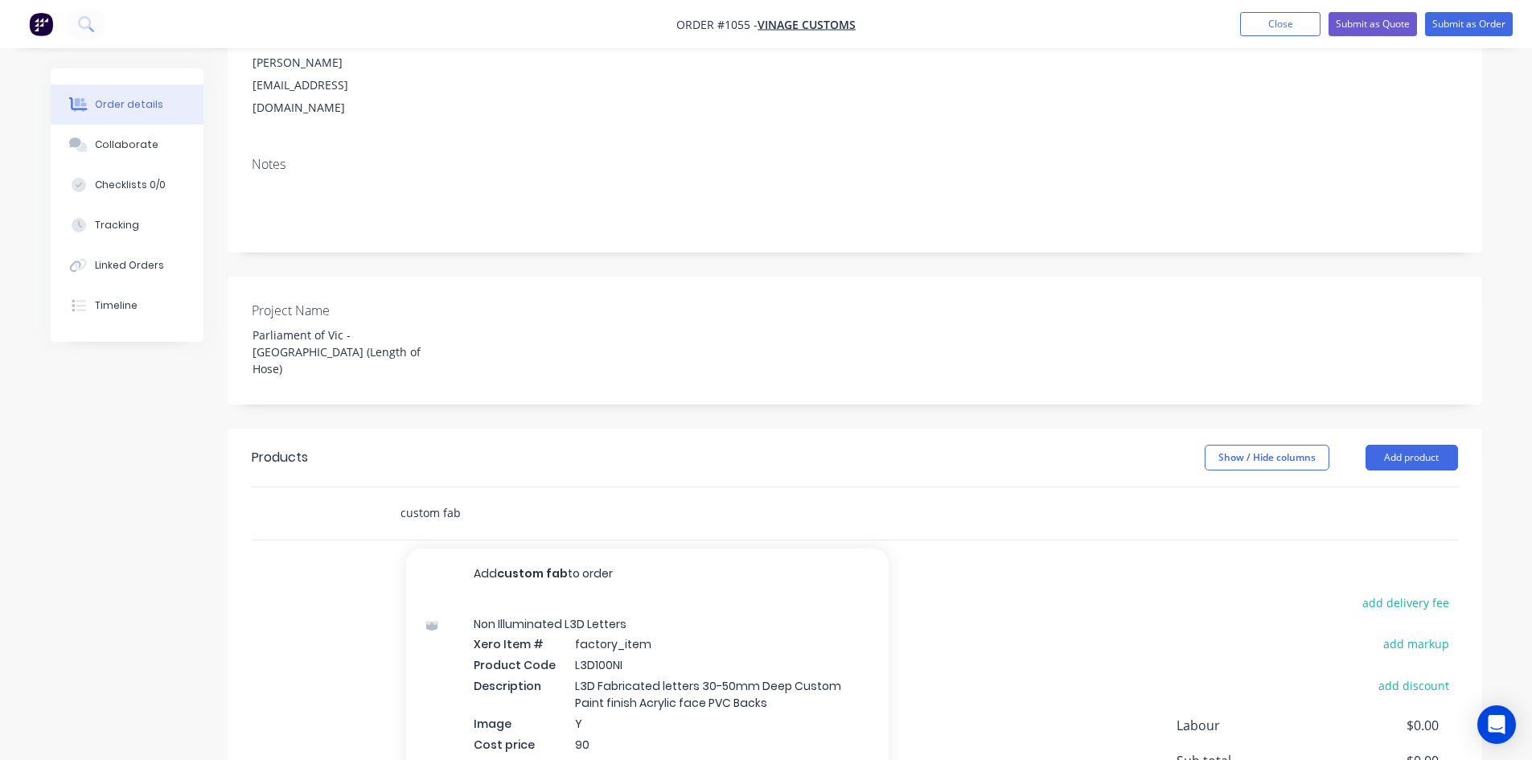
click at [479, 497] on input "custom fab" at bounding box center [561, 513] width 322 height 32
drag, startPoint x: 416, startPoint y: 454, endPoint x: 388, endPoint y: 457, distance: 28.2
click at [388, 497] on div "custom fab Add custom fab to order Non Illuminated L3D Letters Xero Item # fact…" at bounding box center [628, 513] width 482 height 32
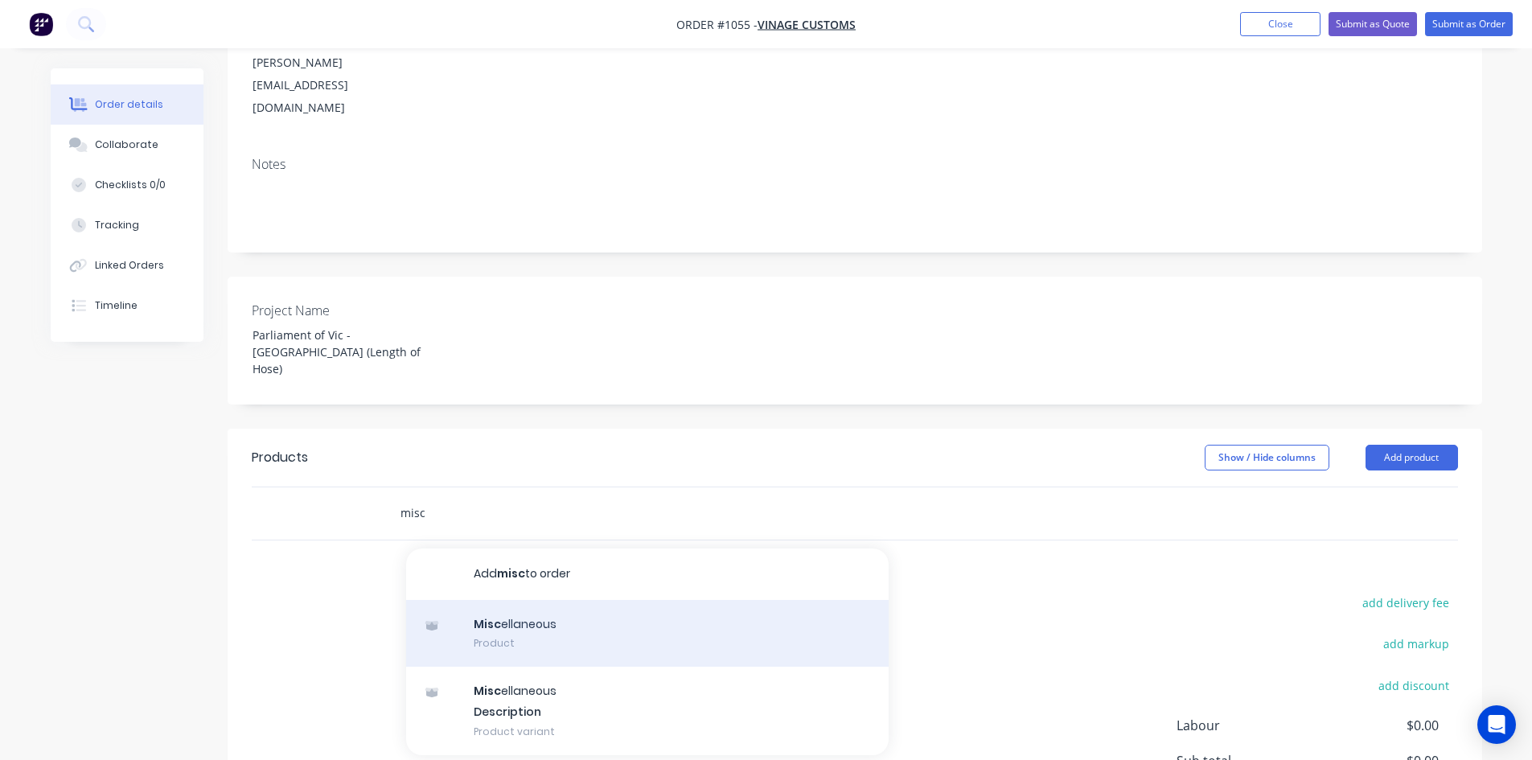
type input "misc"
click at [605, 600] on div "Misc ellaneous Product" at bounding box center [647, 634] width 482 height 68
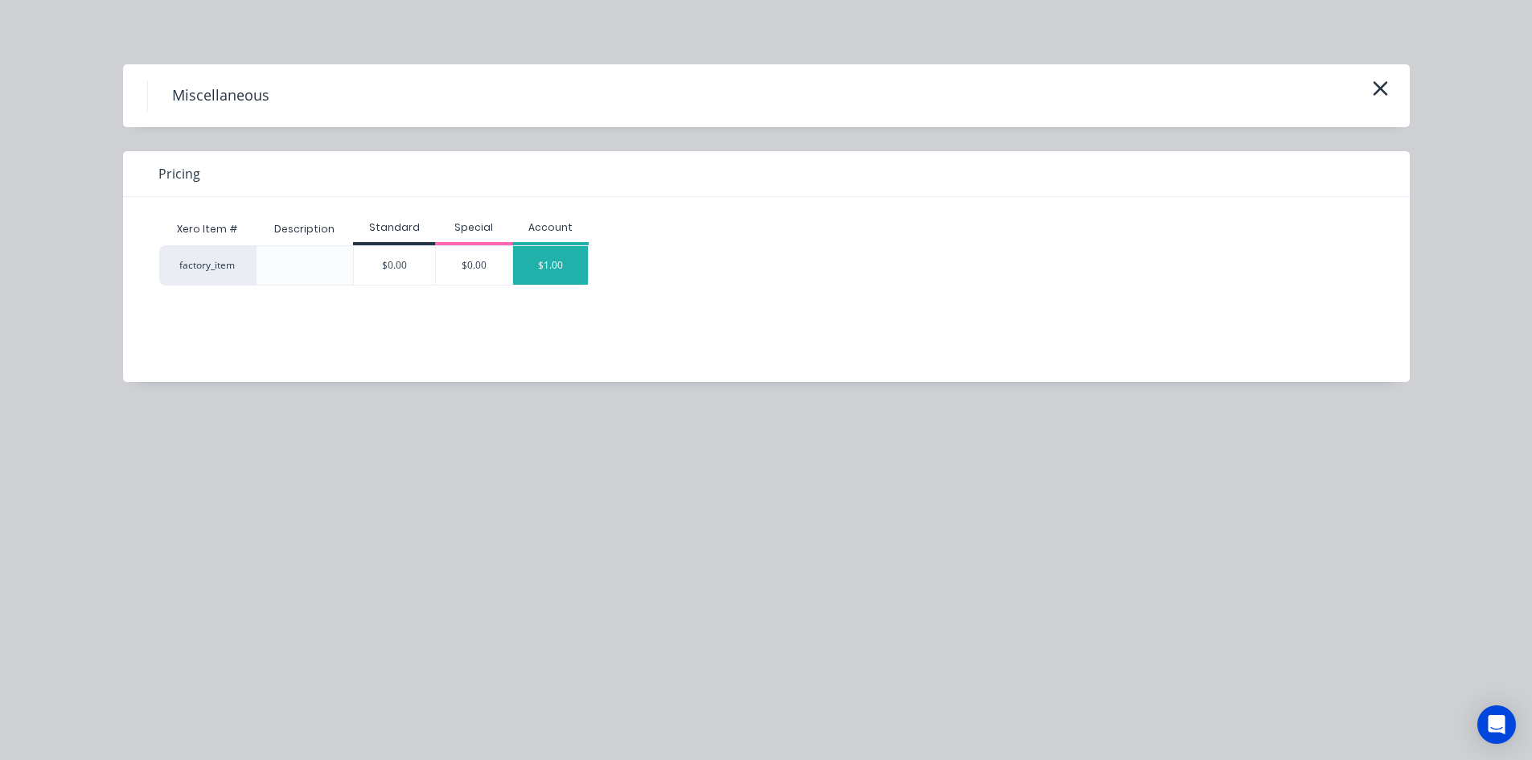
click at [537, 278] on div "$1.00" at bounding box center [551, 265] width 76 height 39
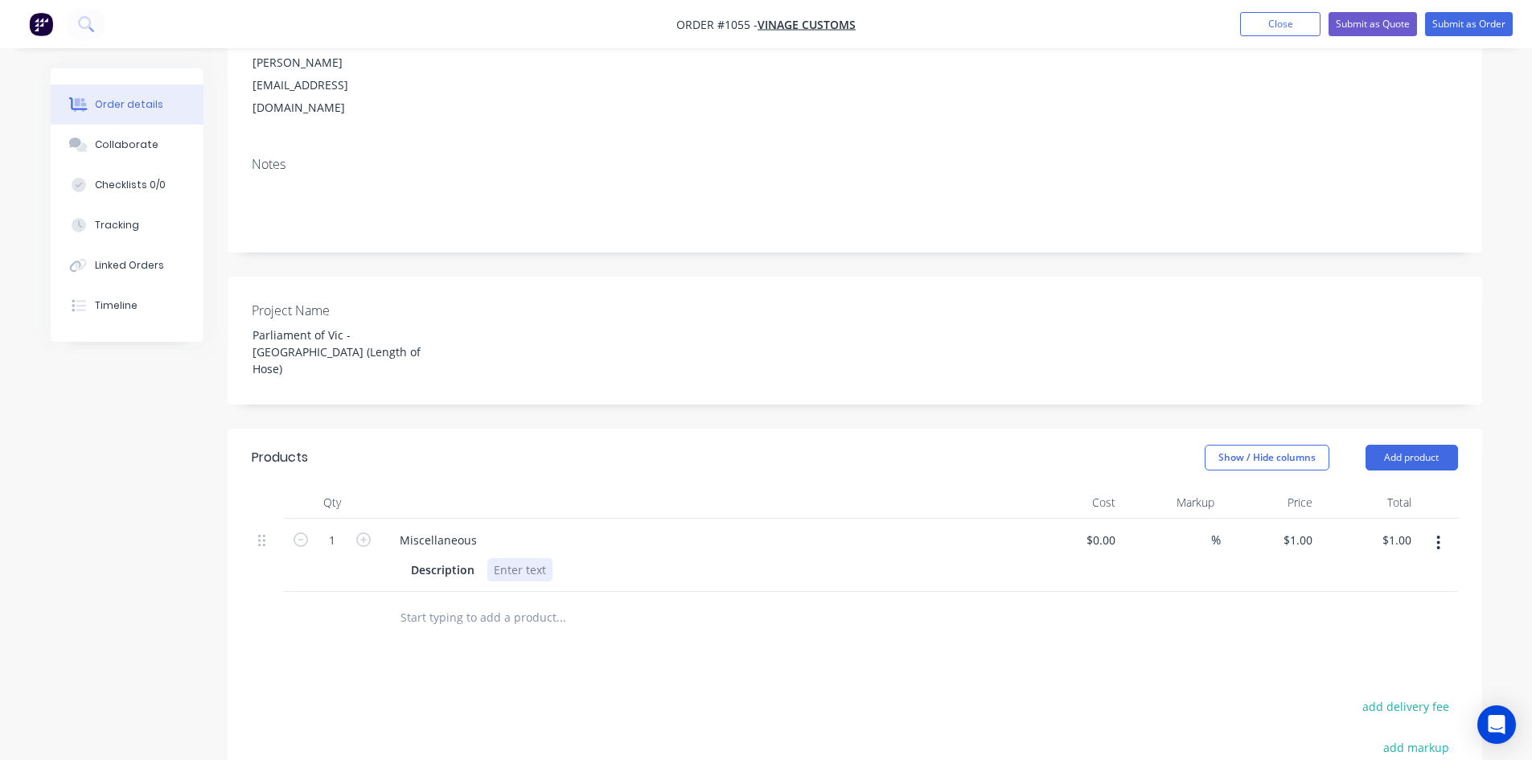
click at [504, 558] on div at bounding box center [519, 569] width 65 height 23
paste div
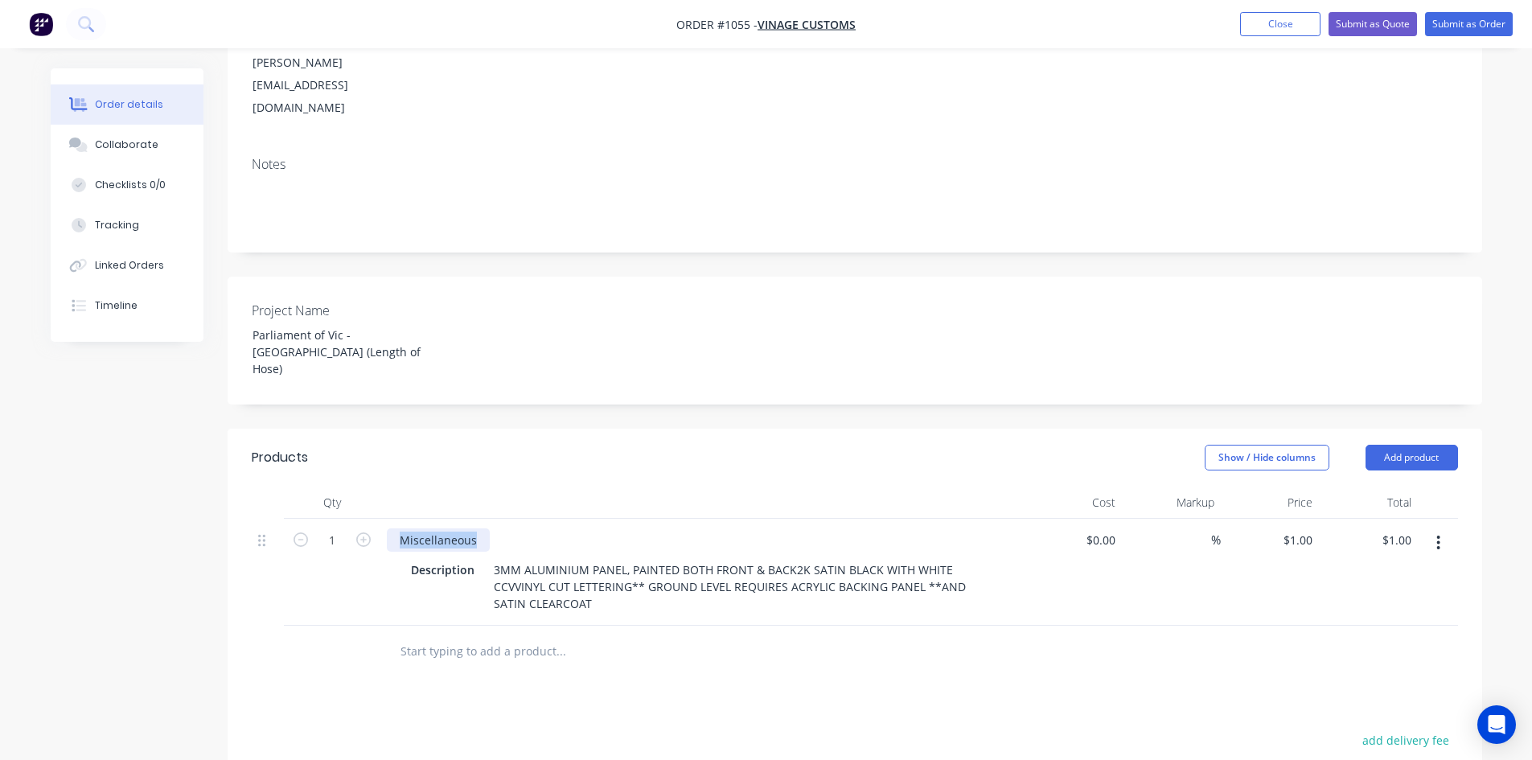
drag, startPoint x: 481, startPoint y: 479, endPoint x: 392, endPoint y: 480, distance: 88.5
click at [393, 528] on div "Miscellaneous" at bounding box center [438, 539] width 103 height 23
paste div
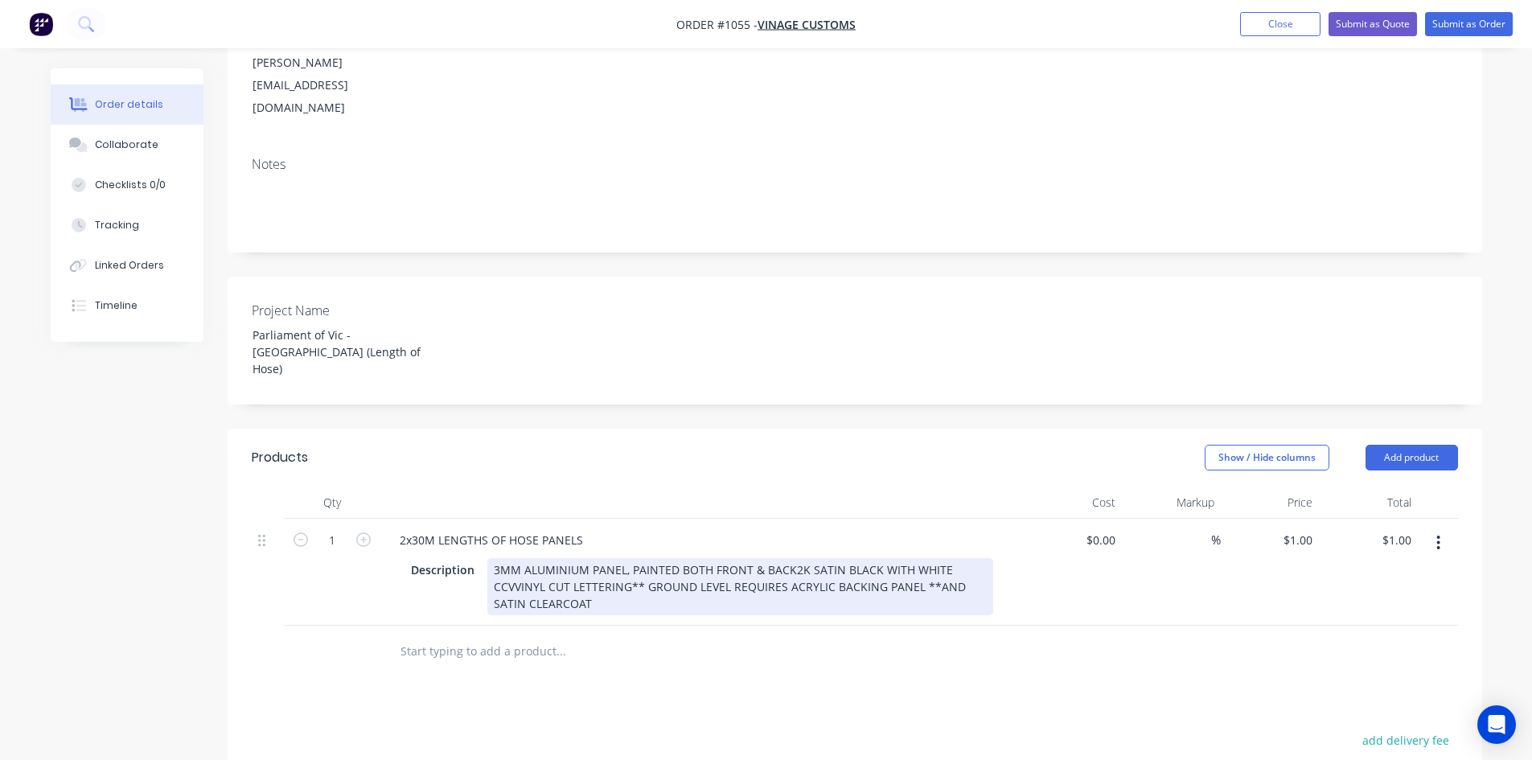
click at [788, 558] on div "3MM ALUMINIUM PANEL, PAINTED BOTH FRONT & BACK2K SATIN BLACK WITH WHITE CCVVINY…" at bounding box center [740, 586] width 506 height 57
click at [782, 558] on div "3MM ALUMINIUM PANEL, PAINTED BOTH FRONT & BACK 2K SATIN BLACK WITH WHITE CCVVIN…" at bounding box center [740, 586] width 506 height 57
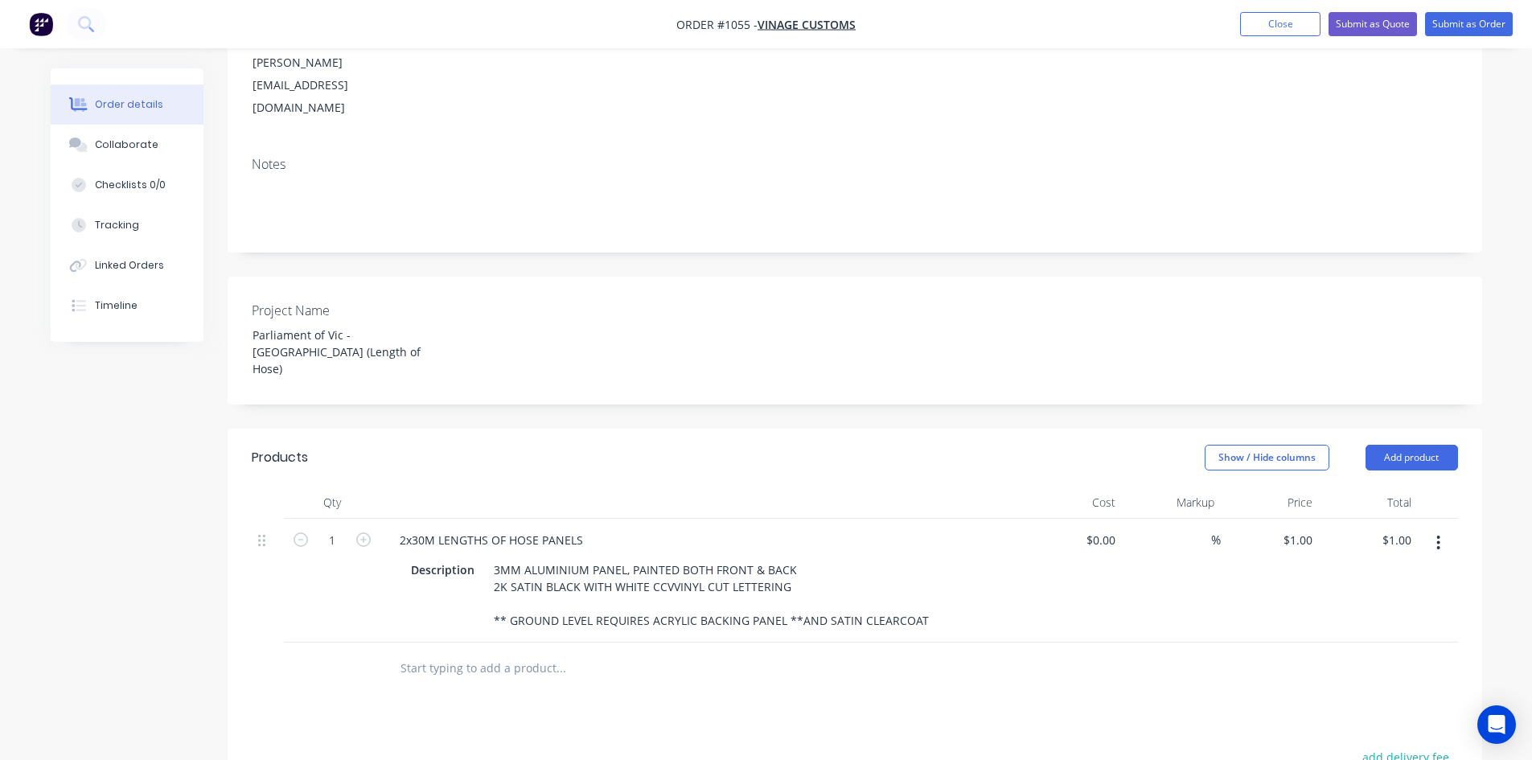
click at [747, 652] on div at bounding box center [628, 668] width 482 height 32
click at [358, 532] on icon "button" at bounding box center [363, 539] width 14 height 14
type input "2"
type input "$2.00"
click at [358, 532] on icon "button" at bounding box center [363, 539] width 14 height 14
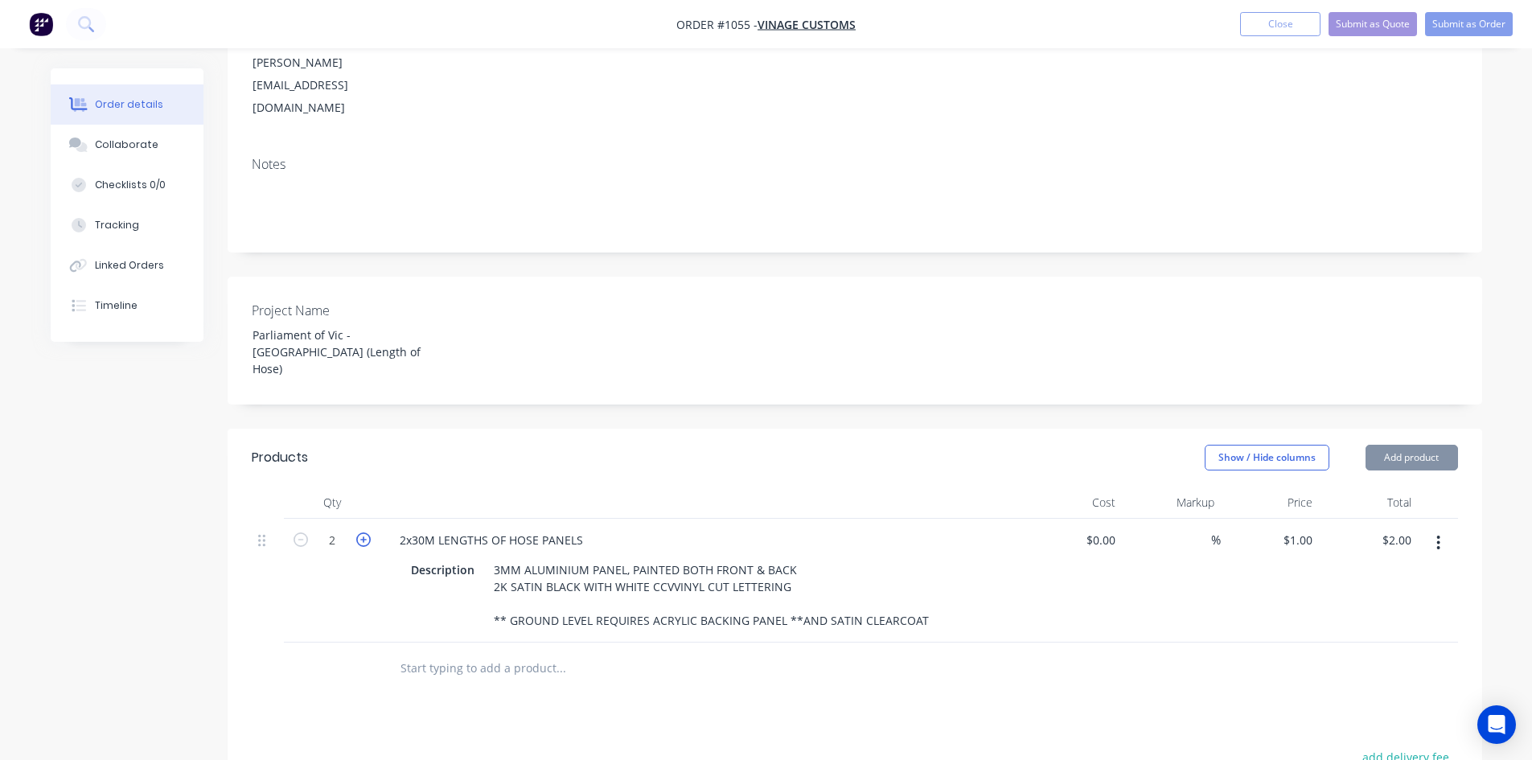
type input "3"
type input "$3.00"
click at [358, 532] on icon "button" at bounding box center [363, 539] width 14 height 14
type input "4"
type input "$4.00"
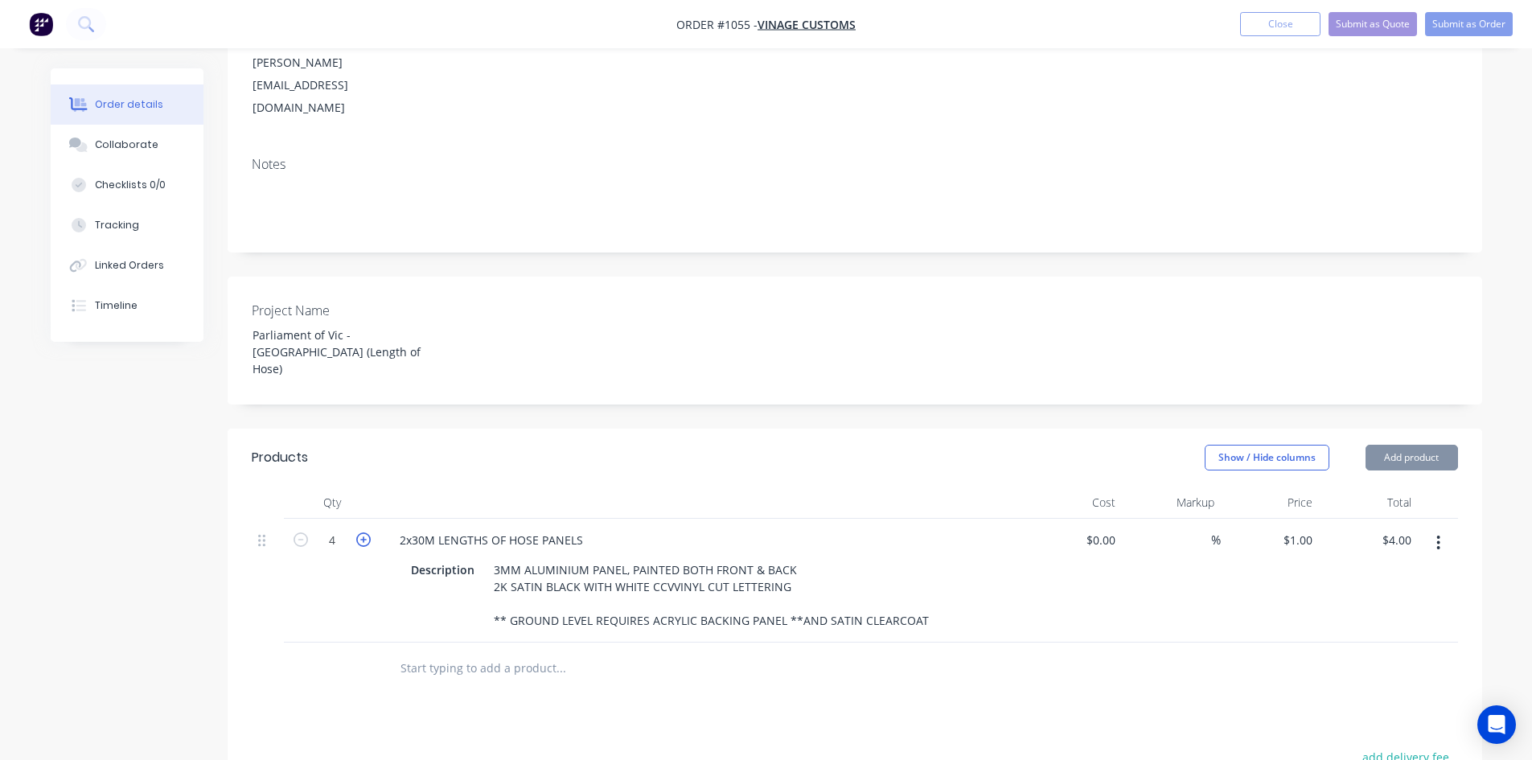
click at [358, 532] on icon "button" at bounding box center [363, 539] width 14 height 14
type input "5"
type input "$5.00"
click at [1102, 528] on div "$0.00" at bounding box center [1099, 539] width 43 height 23
type input "$65.00"
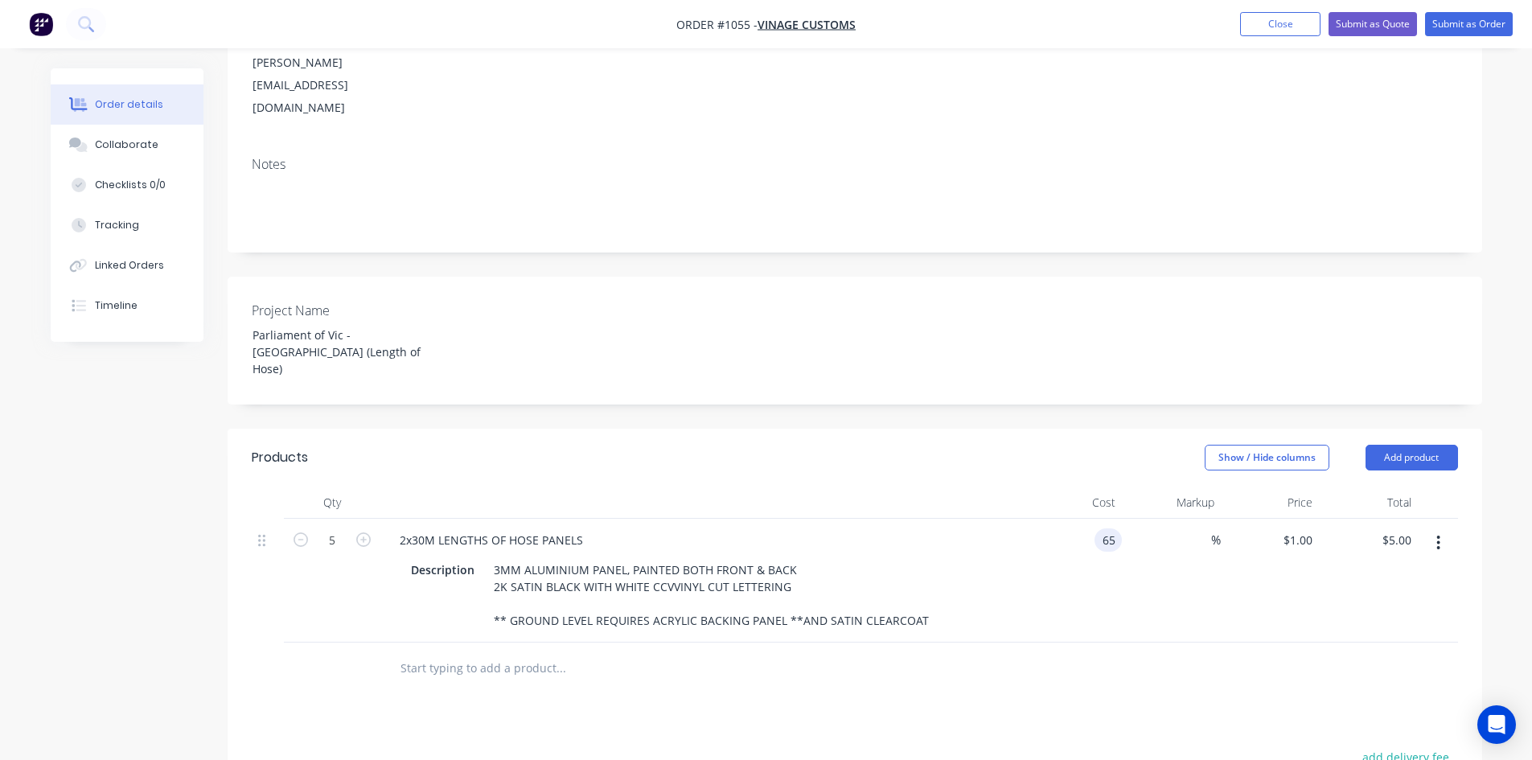
type input "$65.00"
type input "$325.00"
drag, startPoint x: 1211, startPoint y: 478, endPoint x: 1193, endPoint y: 531, distance: 55.4
click at [1193, 531] on div "%" at bounding box center [1171, 581] width 99 height 124
click at [1208, 528] on input at bounding box center [1202, 539] width 18 height 23
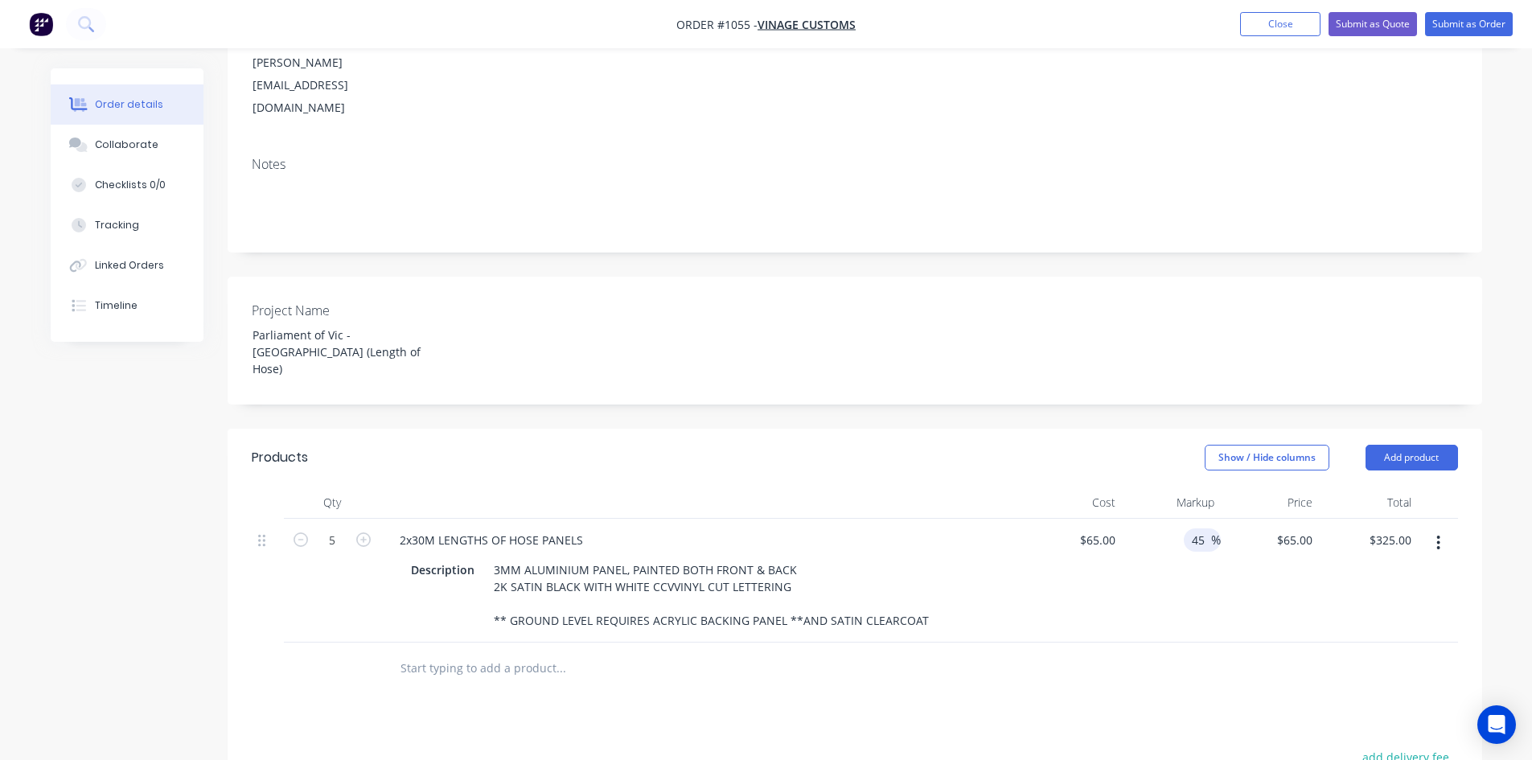
type input "45"
type input "$94.25"
type input "$471.25"
click at [1225, 633] on div "Products Show / Hide columns Add product Qty Cost Markup Price Total 5 2x30M LE…" at bounding box center [855, 755] width 1254 height 652
drag, startPoint x: 1191, startPoint y: 478, endPoint x: 1205, endPoint y: 480, distance: 14.6
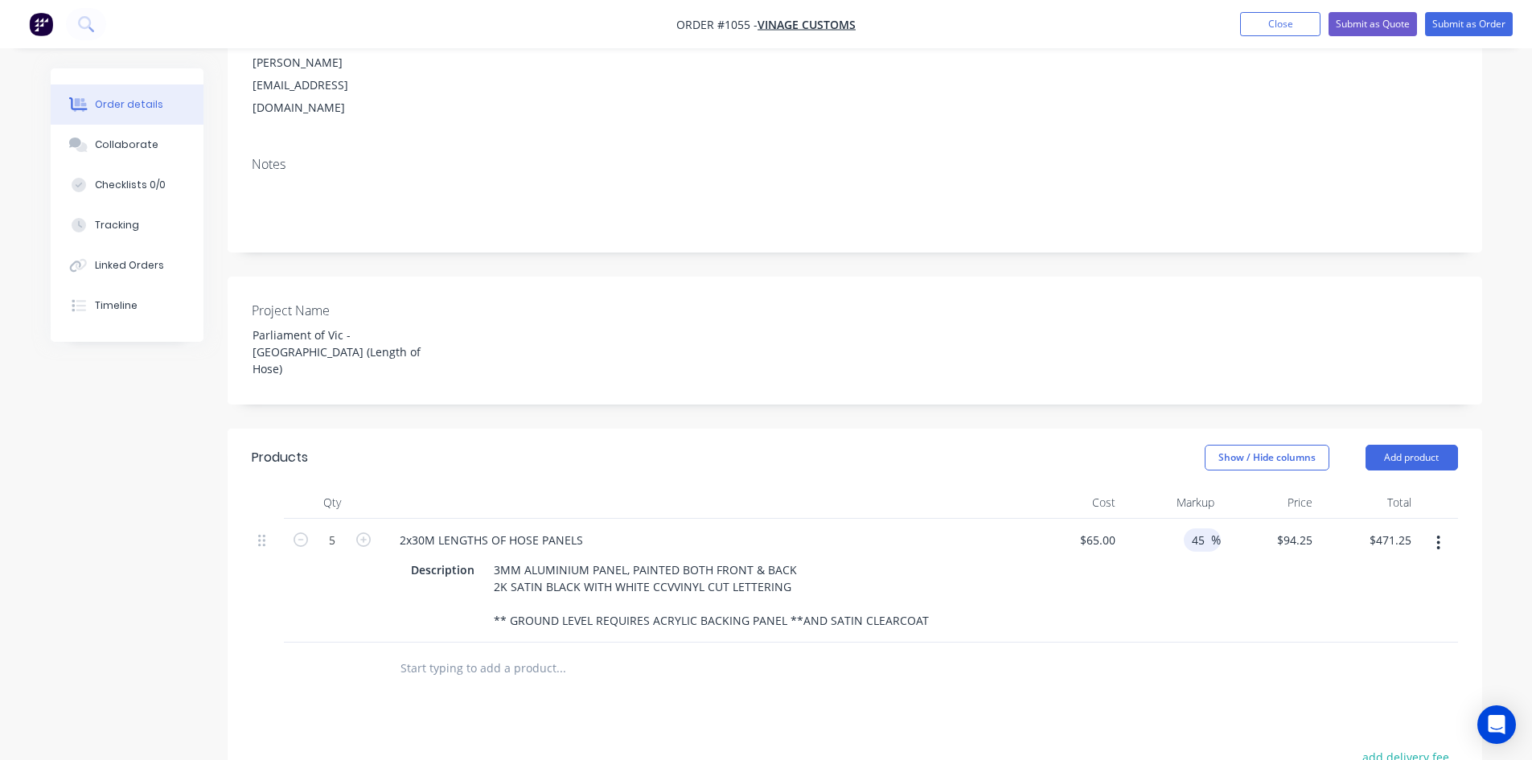
click at [1205, 528] on input "45" at bounding box center [1200, 539] width 21 height 23
type input "50"
type input "$97.50"
type input "$487.50"
click at [1209, 570] on div "50 50 %" at bounding box center [1171, 581] width 99 height 124
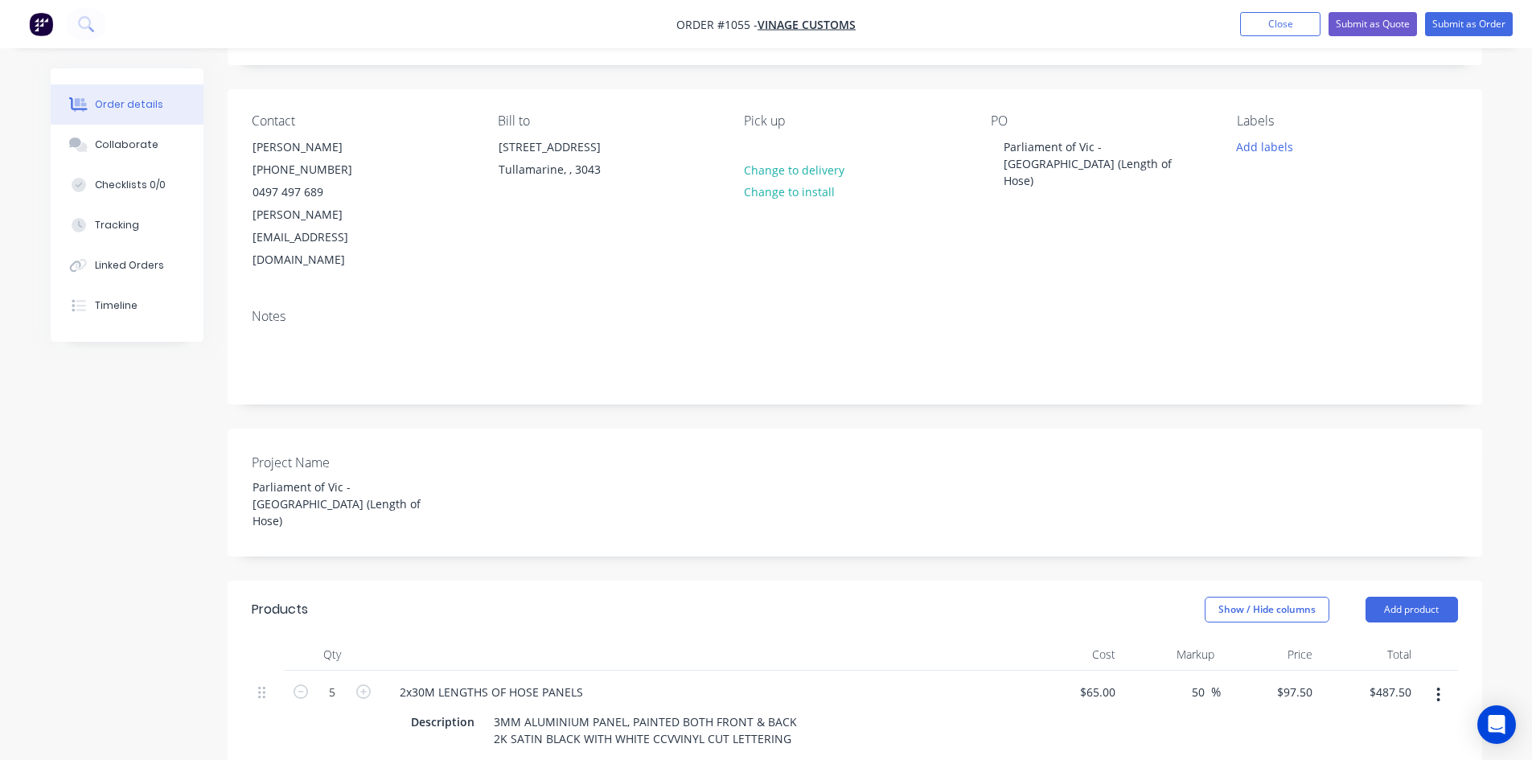
scroll to position [0, 0]
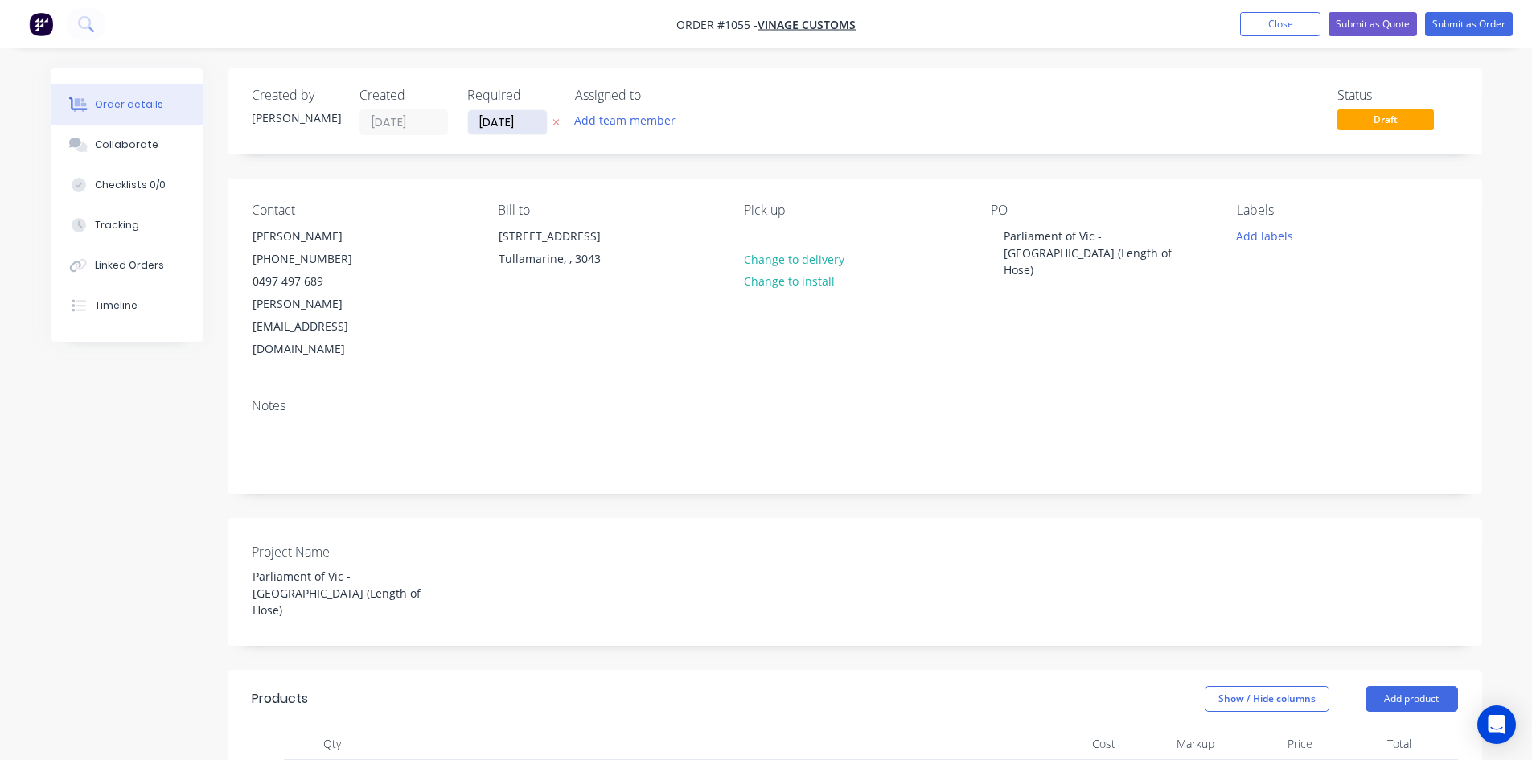
click at [519, 129] on input "[DATE]" at bounding box center [507, 122] width 79 height 24
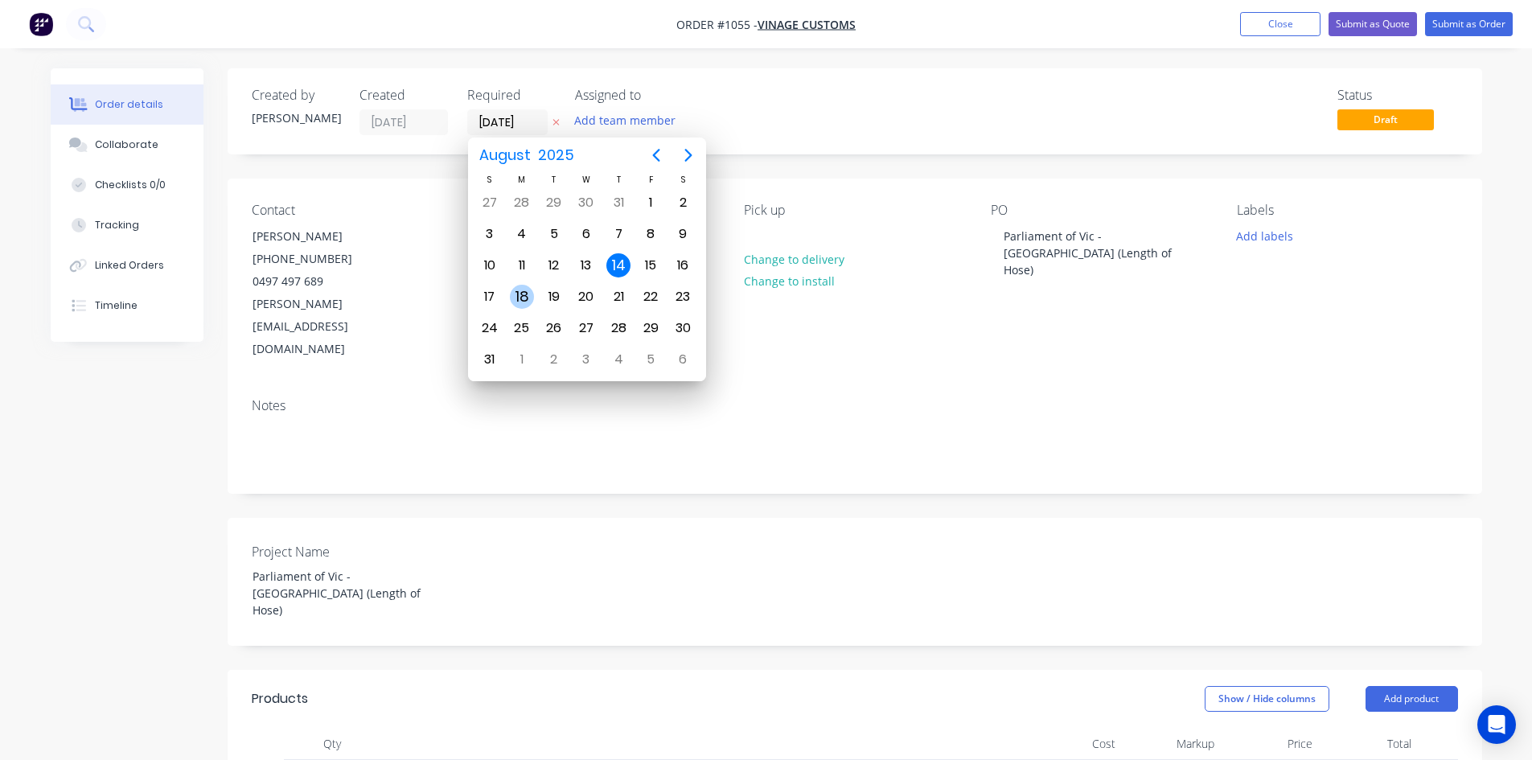
click at [512, 295] on div "18" at bounding box center [522, 297] width 24 height 24
type input "[DATE]"
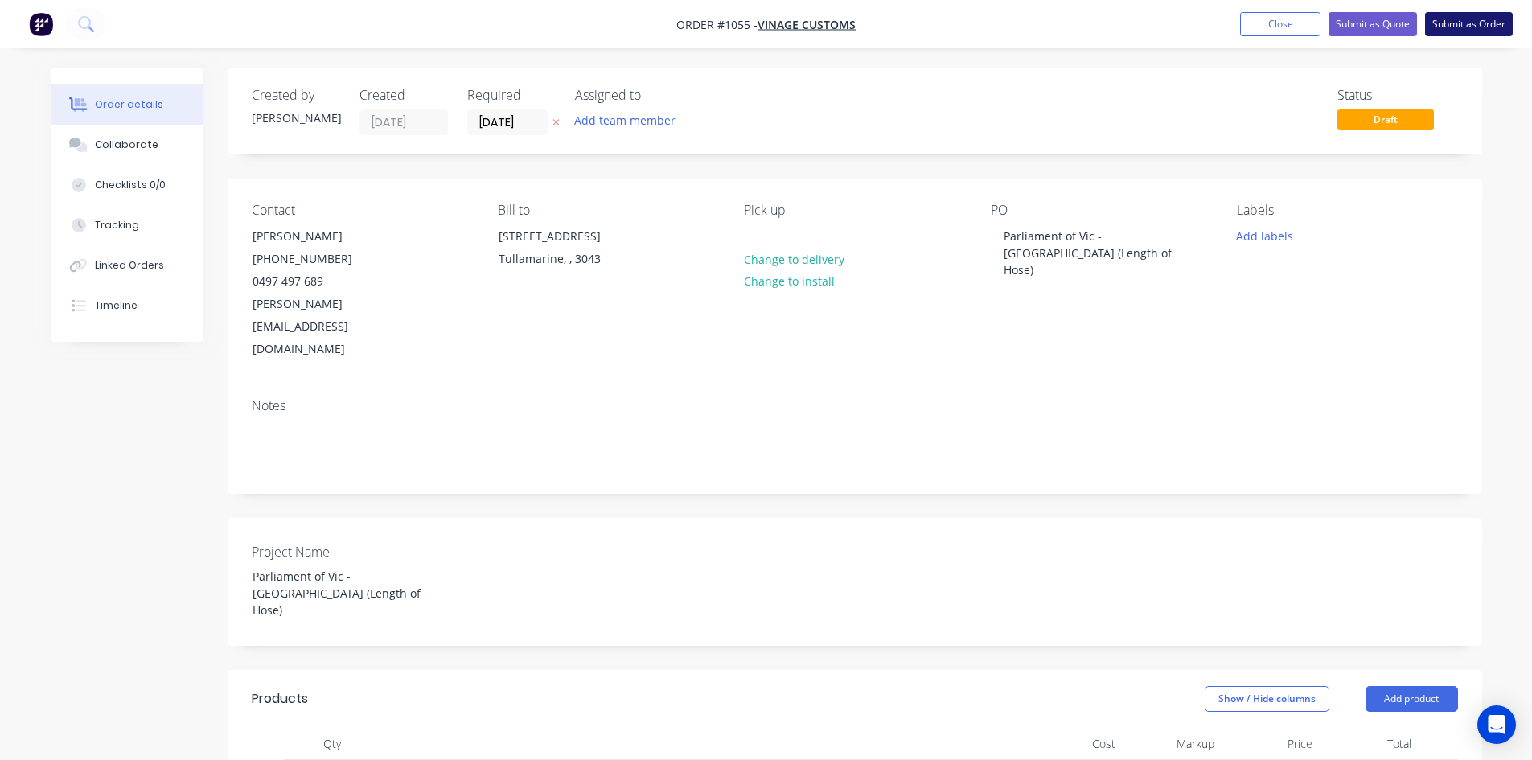
click at [1471, 16] on button "Submit as Order" at bounding box center [1469, 24] width 88 height 24
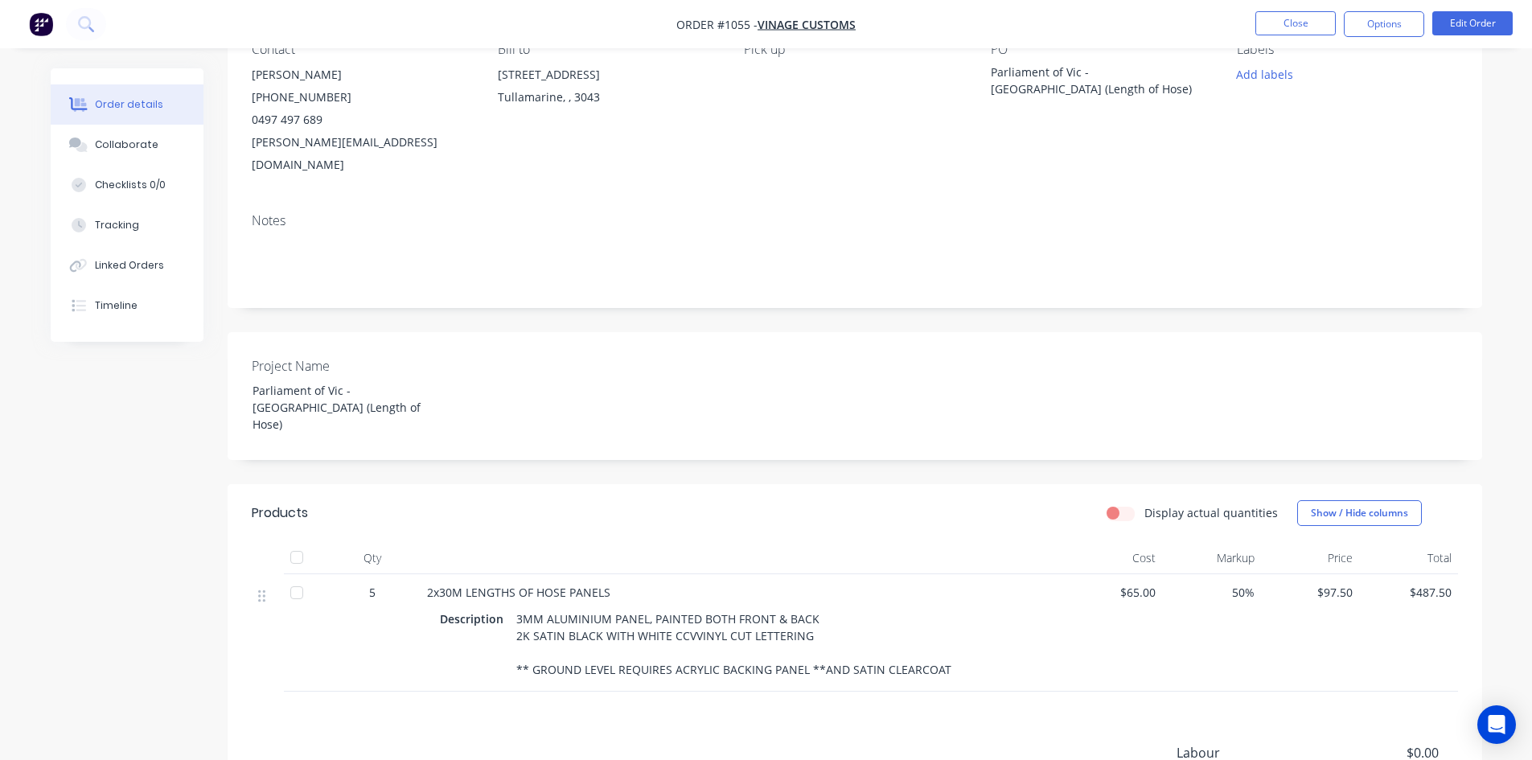
scroll to position [161, 0]
click at [1478, 23] on button "Edit Order" at bounding box center [1472, 23] width 80 height 24
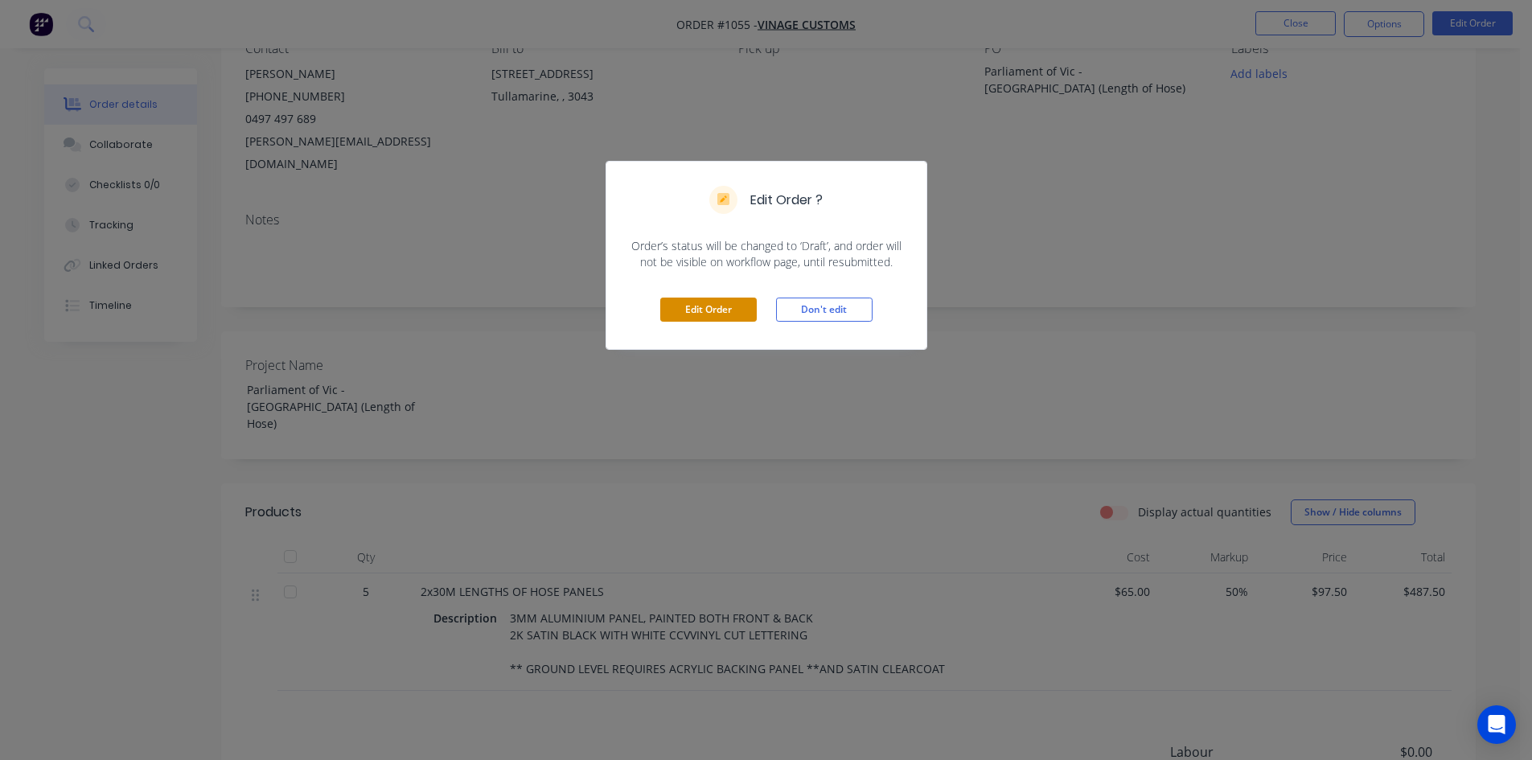
click at [681, 312] on button "Edit Order" at bounding box center [708, 310] width 96 height 24
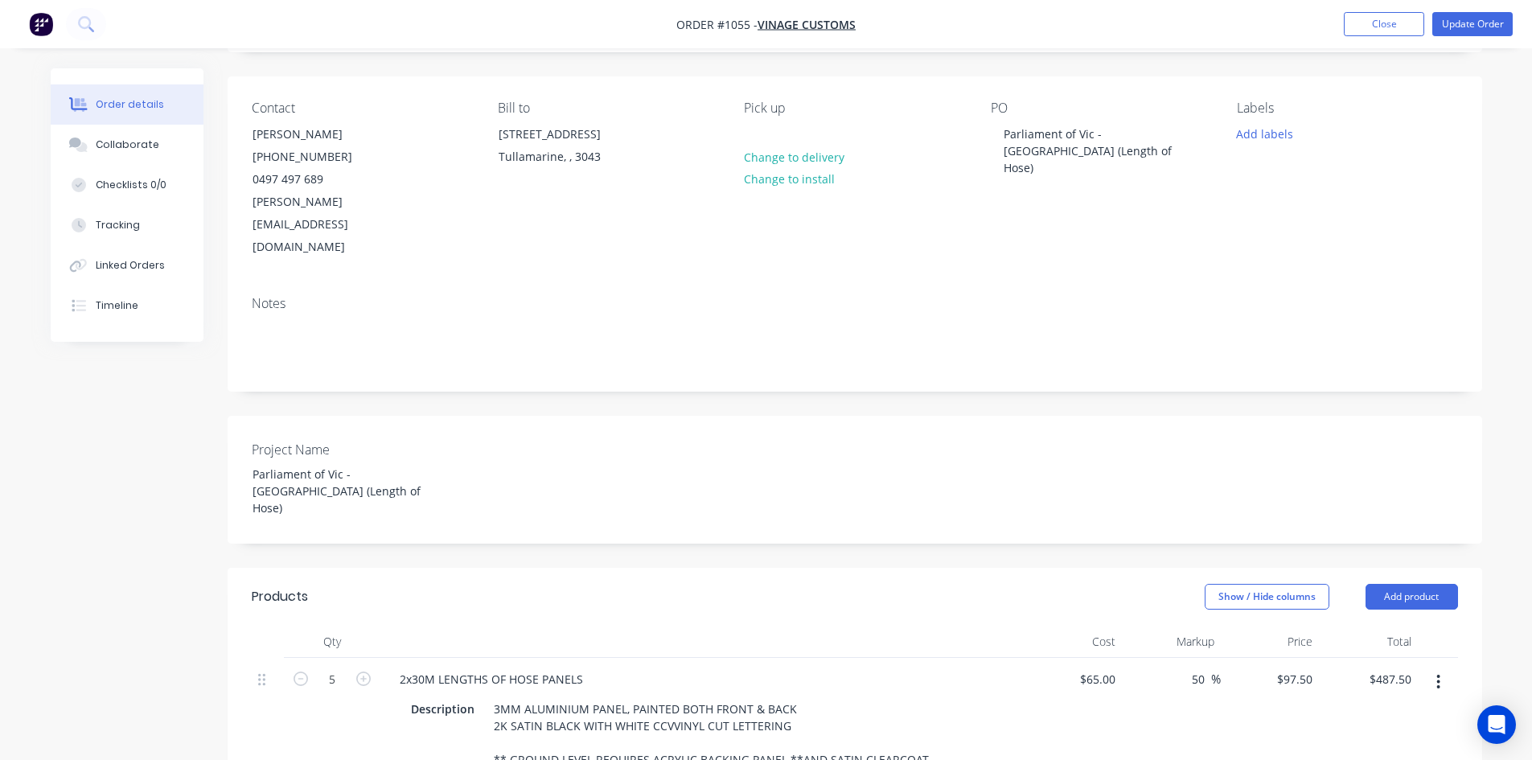
scroll to position [482, 0]
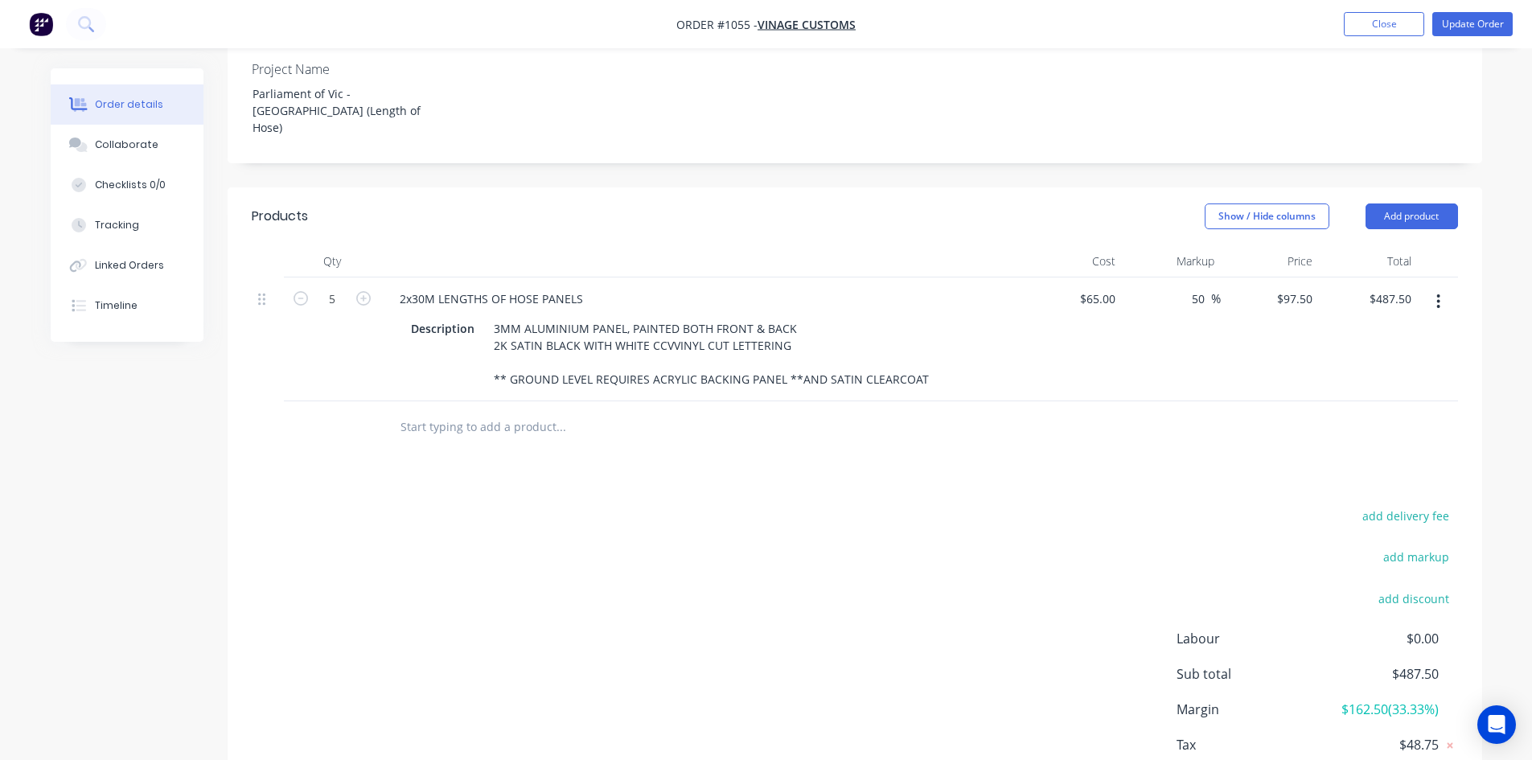
click at [1439, 294] on icon "button" at bounding box center [1438, 301] width 3 height 14
click at [864, 505] on div "add delivery fee add markup add discount Labour $0.00 Sub total $487.50 Margin …" at bounding box center [855, 660] width 1206 height 310
click at [565, 411] on input "text" at bounding box center [561, 427] width 322 height 32
click at [1435, 287] on button "button" at bounding box center [1438, 301] width 38 height 29
click at [1361, 364] on div "Duplicate" at bounding box center [1382, 375] width 124 height 23
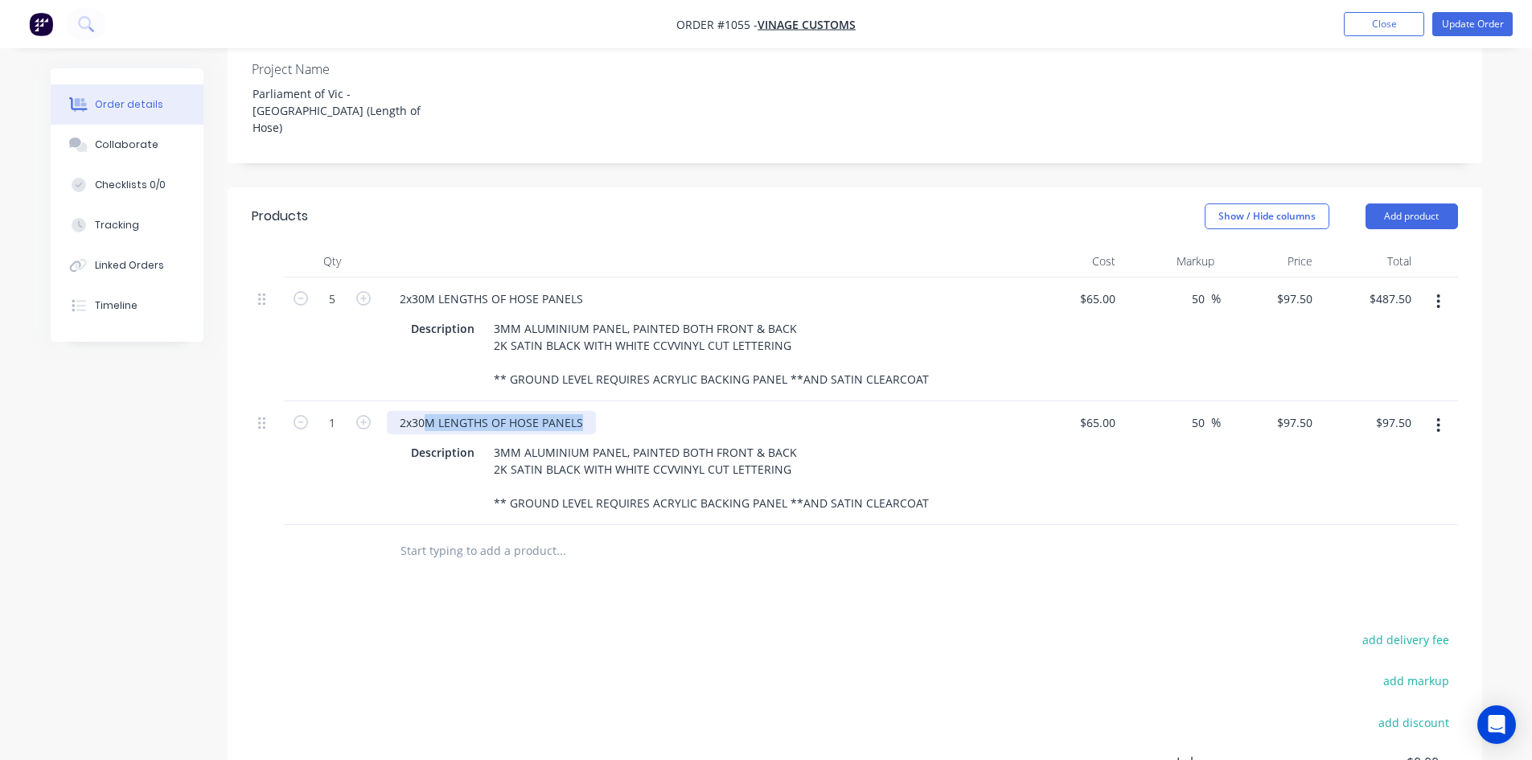
drag, startPoint x: 585, startPoint y: 356, endPoint x: 424, endPoint y: 357, distance: 161.6
click at [424, 411] on div "2x30M LENGTHS OF HOSE PANELS" at bounding box center [491, 422] width 209 height 23
click at [495, 401] on div "2x30M LENGTHS OF HOSE PANELS Description 3MM ALUMINIUM PANEL, PAINTED BOTH FRON…" at bounding box center [701, 463] width 643 height 124
drag, startPoint x: 582, startPoint y: 355, endPoint x: 376, endPoint y: 356, distance: 205.9
click at [376, 401] on div "1 2x30M LENGTHS OF HOSE PANELS Description 3MM ALUMINIUM PANEL, PAINTED BOTH FR…" at bounding box center [855, 463] width 1206 height 124
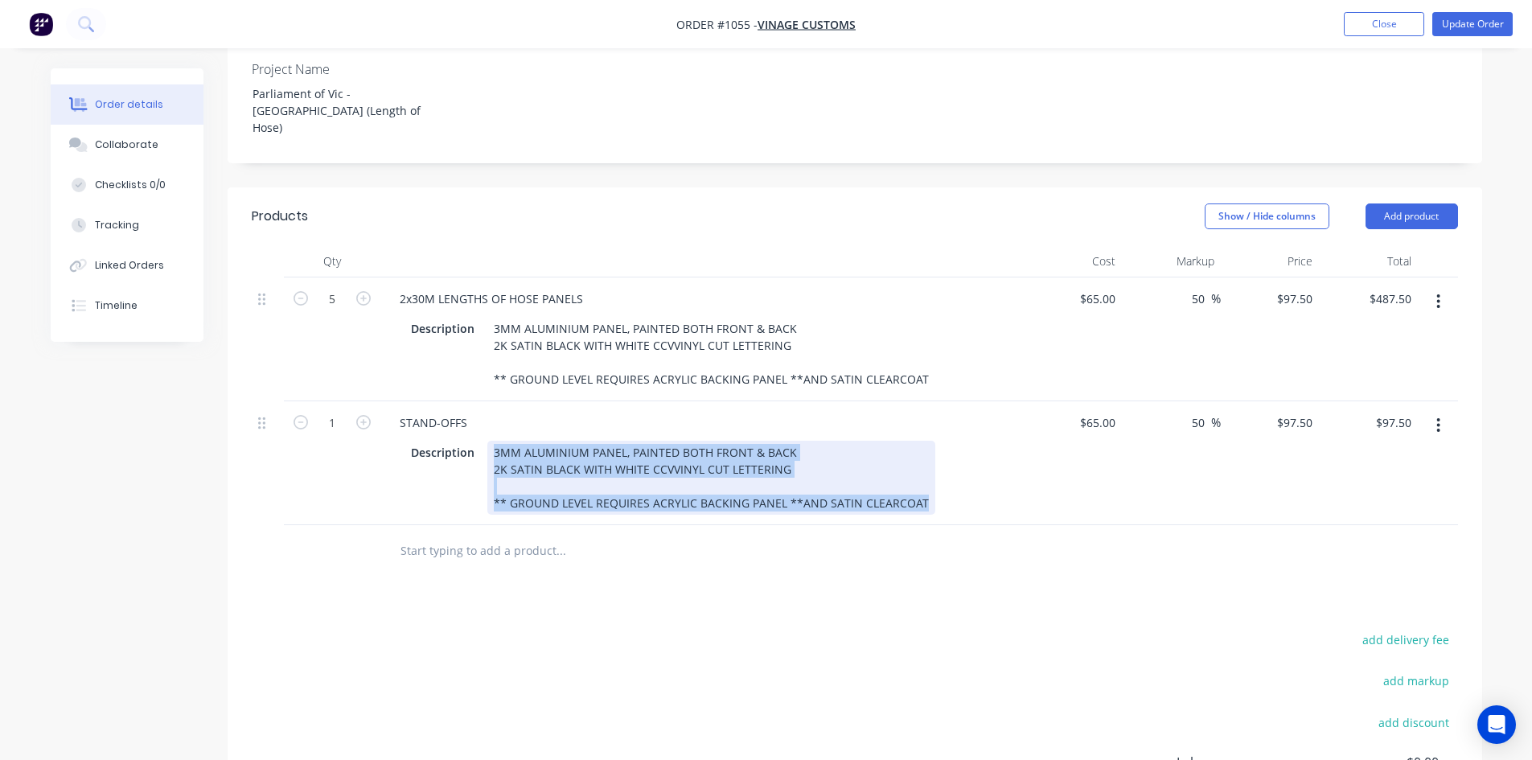
drag, startPoint x: 491, startPoint y: 392, endPoint x: 992, endPoint y: 482, distance: 509.6
click at [988, 482] on div "Qty Cost Markup Price Total 5 2x30M LENGTHS OF HOSE PANELS Description 3MM ALUM…" at bounding box center [855, 411] width 1254 height 332
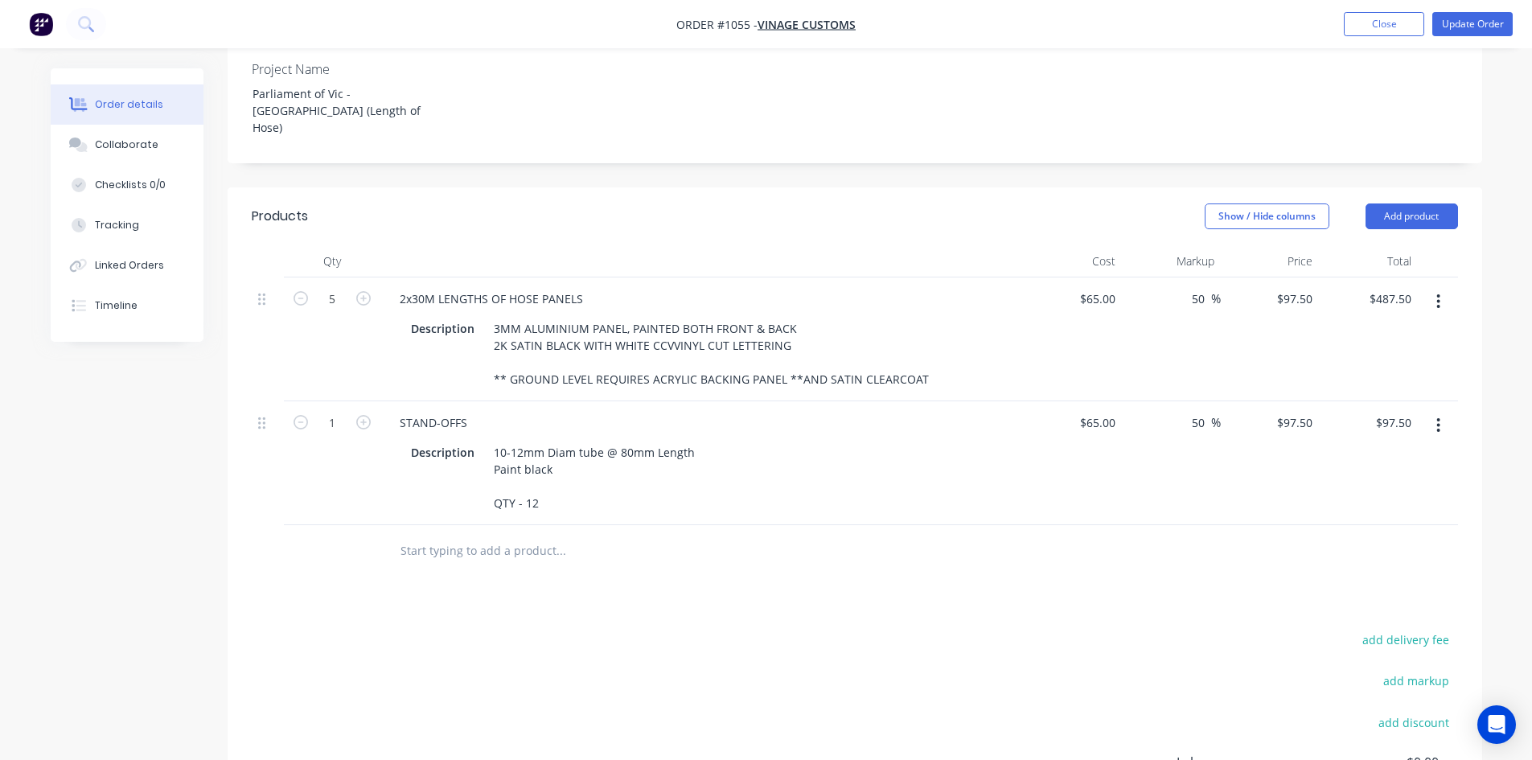
drag, startPoint x: 1067, startPoint y: 520, endPoint x: 1068, endPoint y: 501, distance: 19.3
click at [1068, 520] on div "Products Show / Hide columns Add product Qty Cost Markup Price Total 5 2x30M LE…" at bounding box center [855, 575] width 1254 height 776
drag, startPoint x: 1086, startPoint y: 359, endPoint x: 1127, endPoint y: 359, distance: 41.0
click at [1127, 401] on div "1 STAND-OFFS Description 10-12mm Diam tube @ 80mm Length Paint black QTY - 12 6…" at bounding box center [855, 463] width 1206 height 124
type input "$0.00"
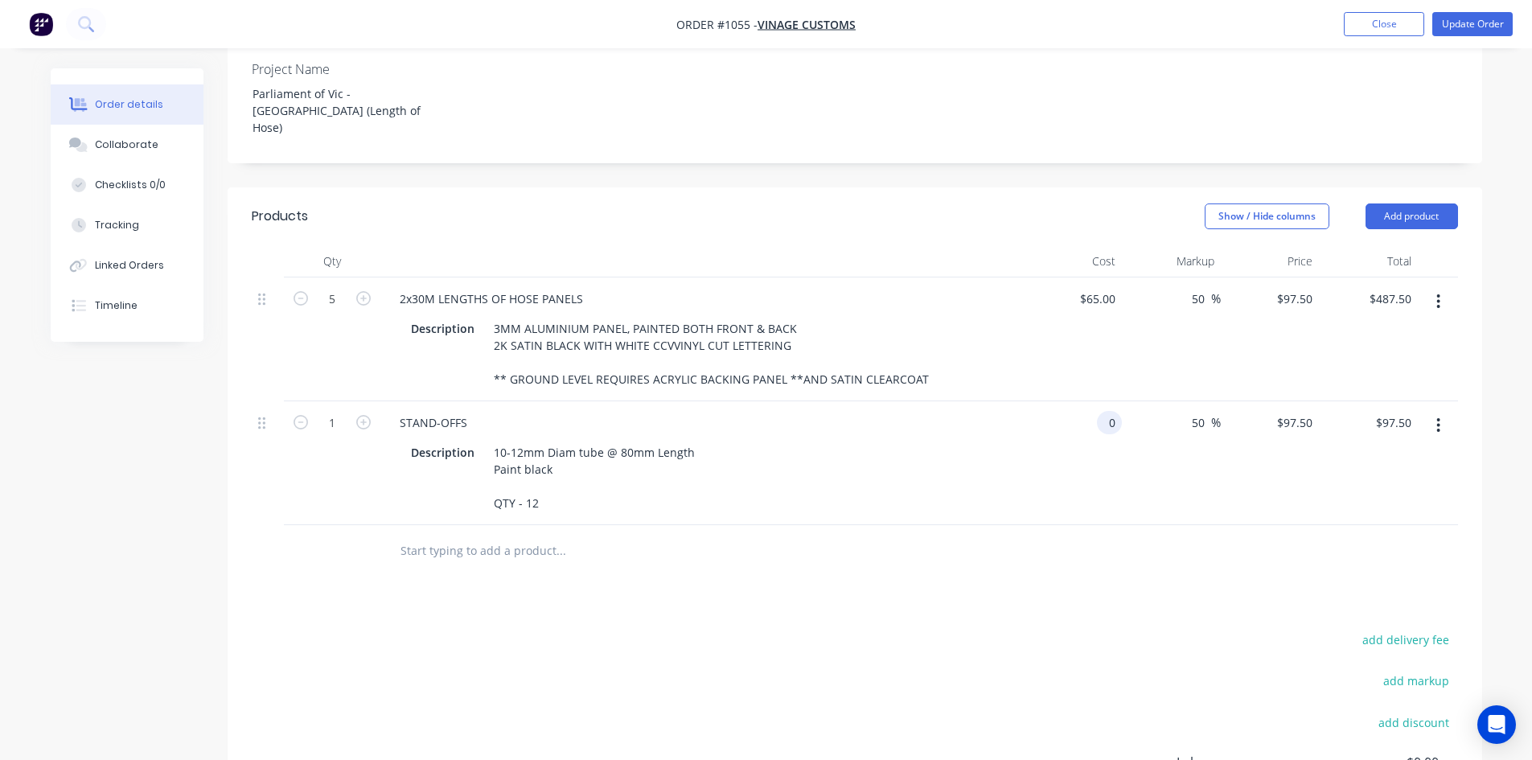
type input "$0.00"
click at [1152, 455] on div "50 50 %" at bounding box center [1171, 463] width 99 height 124
click at [1448, 23] on button "Update Order" at bounding box center [1472, 24] width 80 height 24
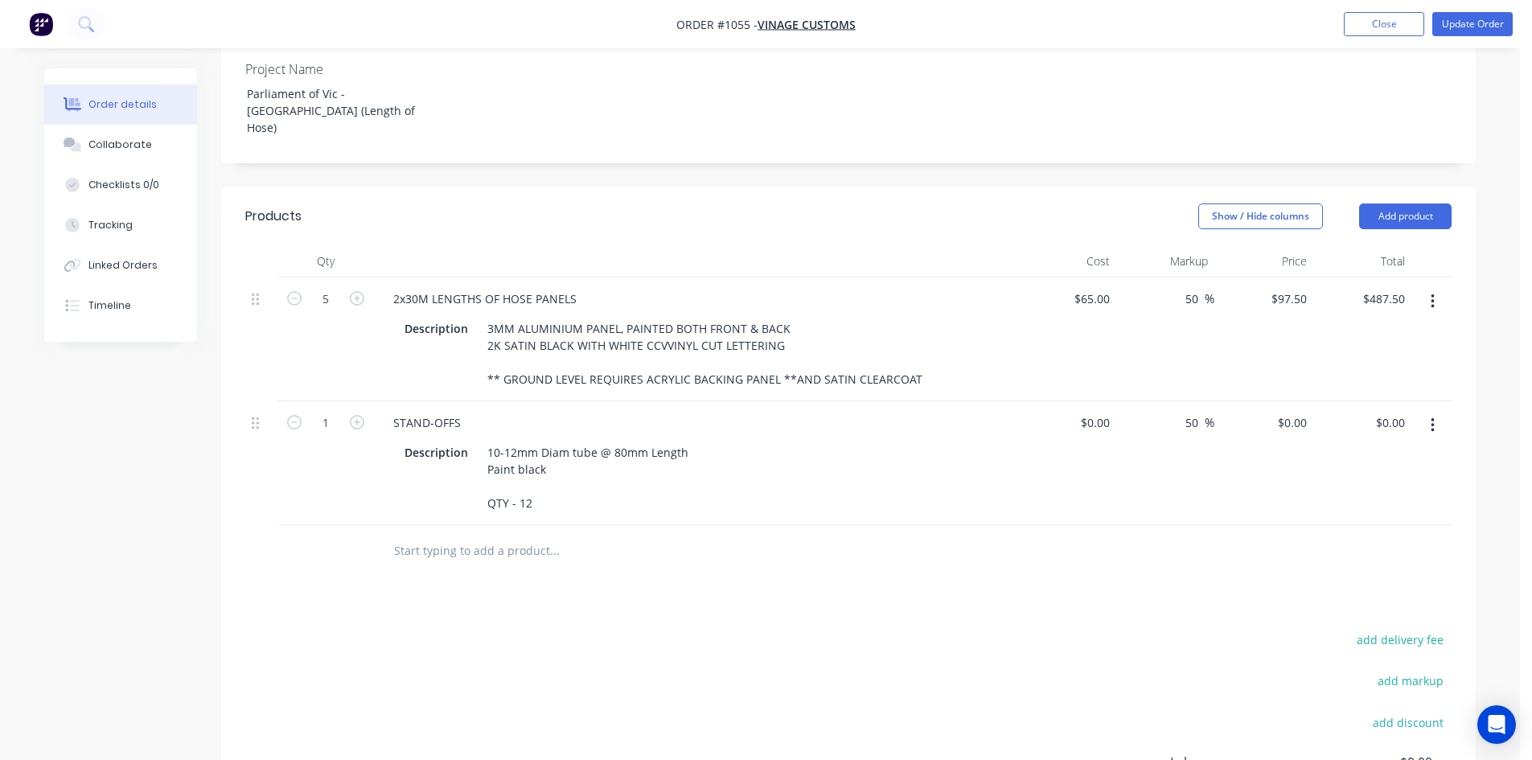
scroll to position [0, 0]
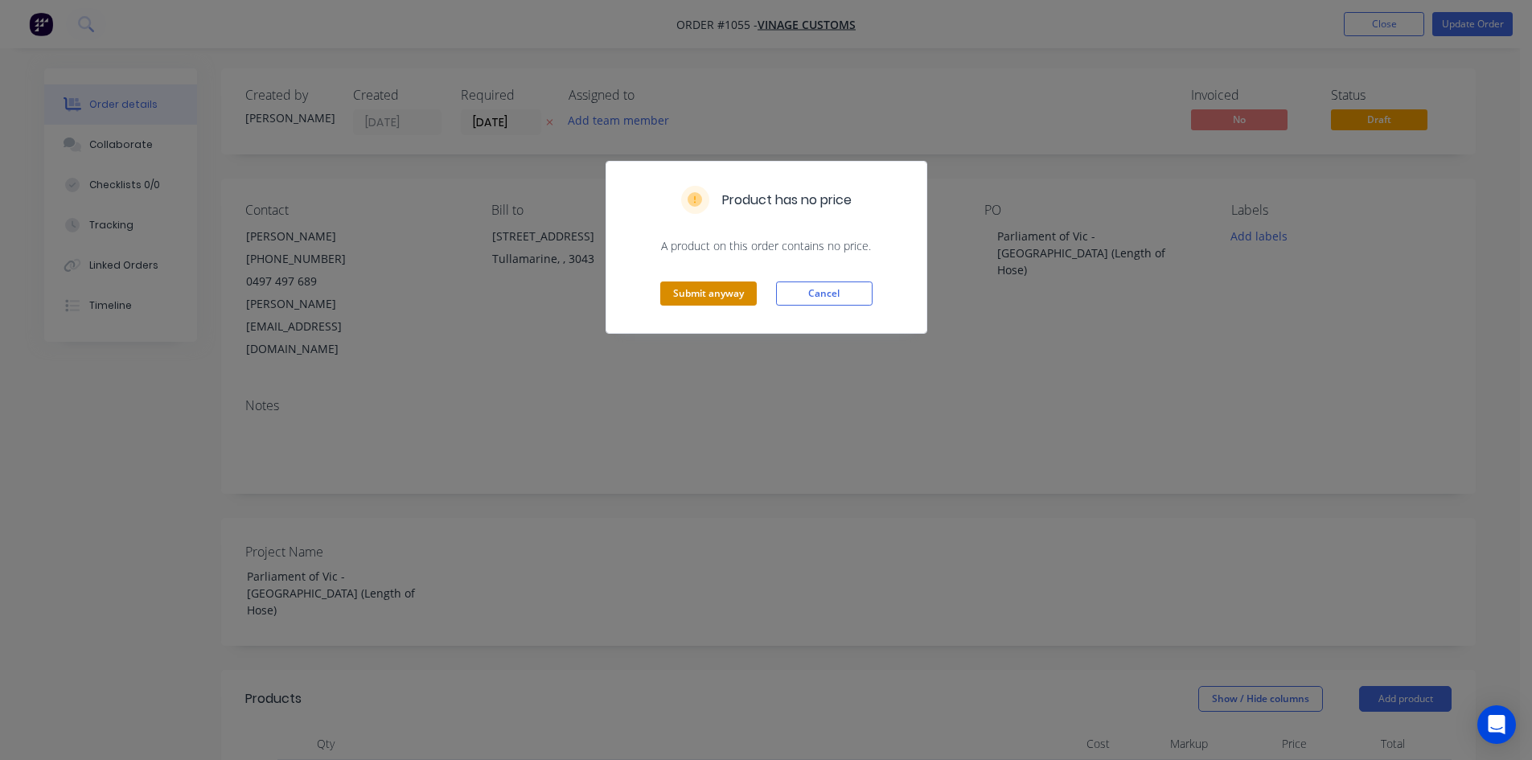
click at [727, 293] on button "Submit anyway" at bounding box center [708, 293] width 96 height 24
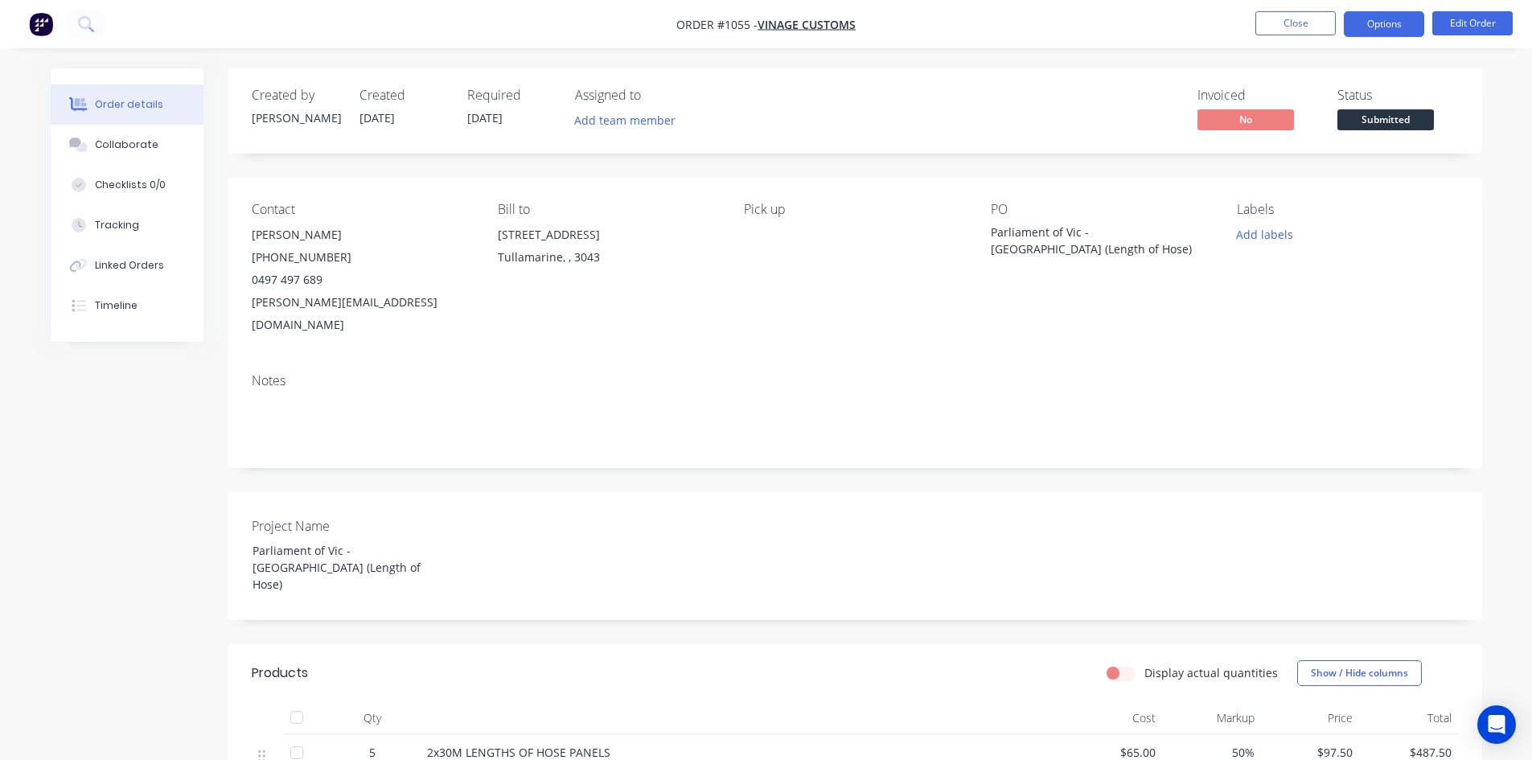
click at [1379, 27] on button "Options" at bounding box center [1384, 24] width 80 height 26
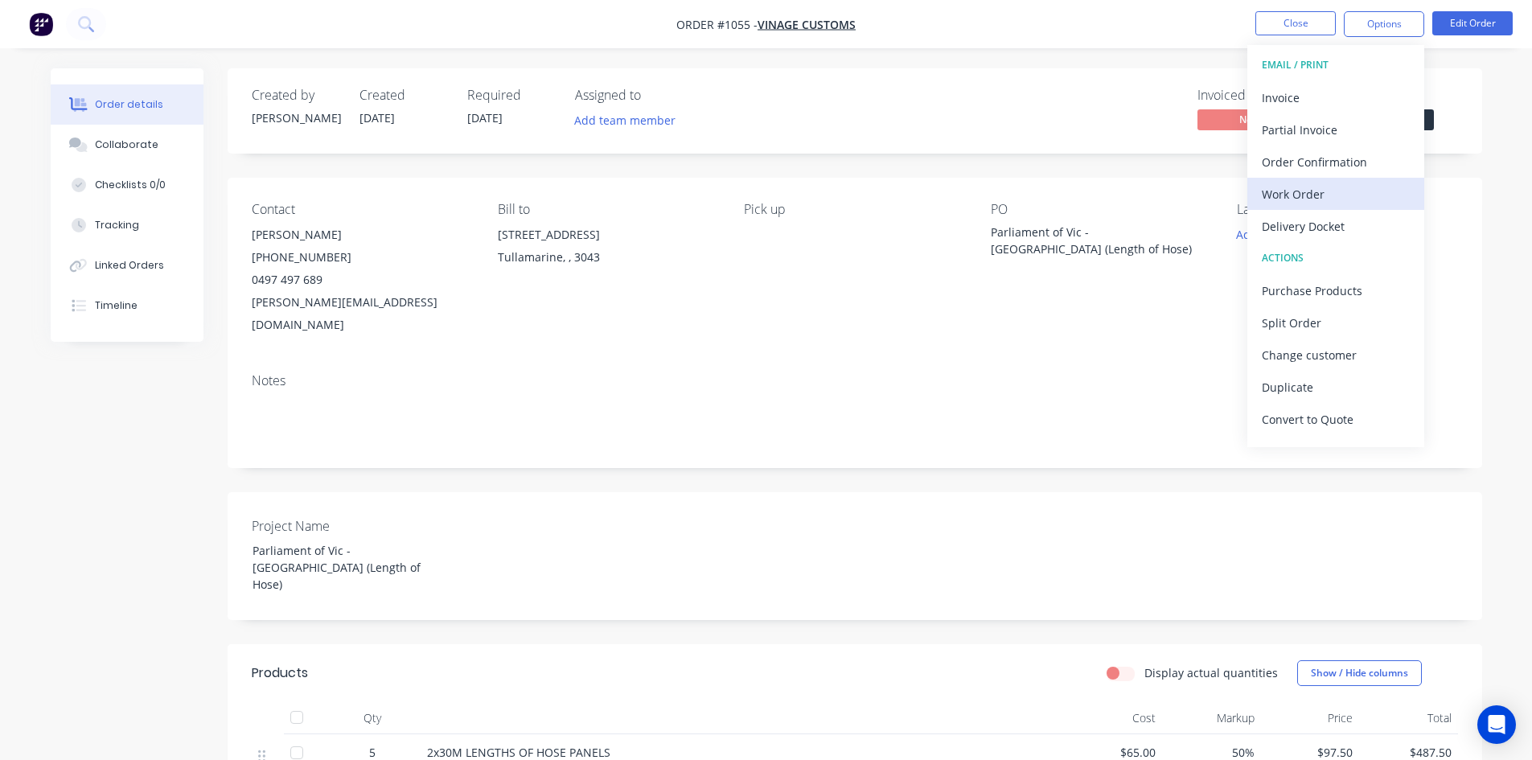
click at [1296, 193] on div "Work Order" at bounding box center [1336, 194] width 148 height 23
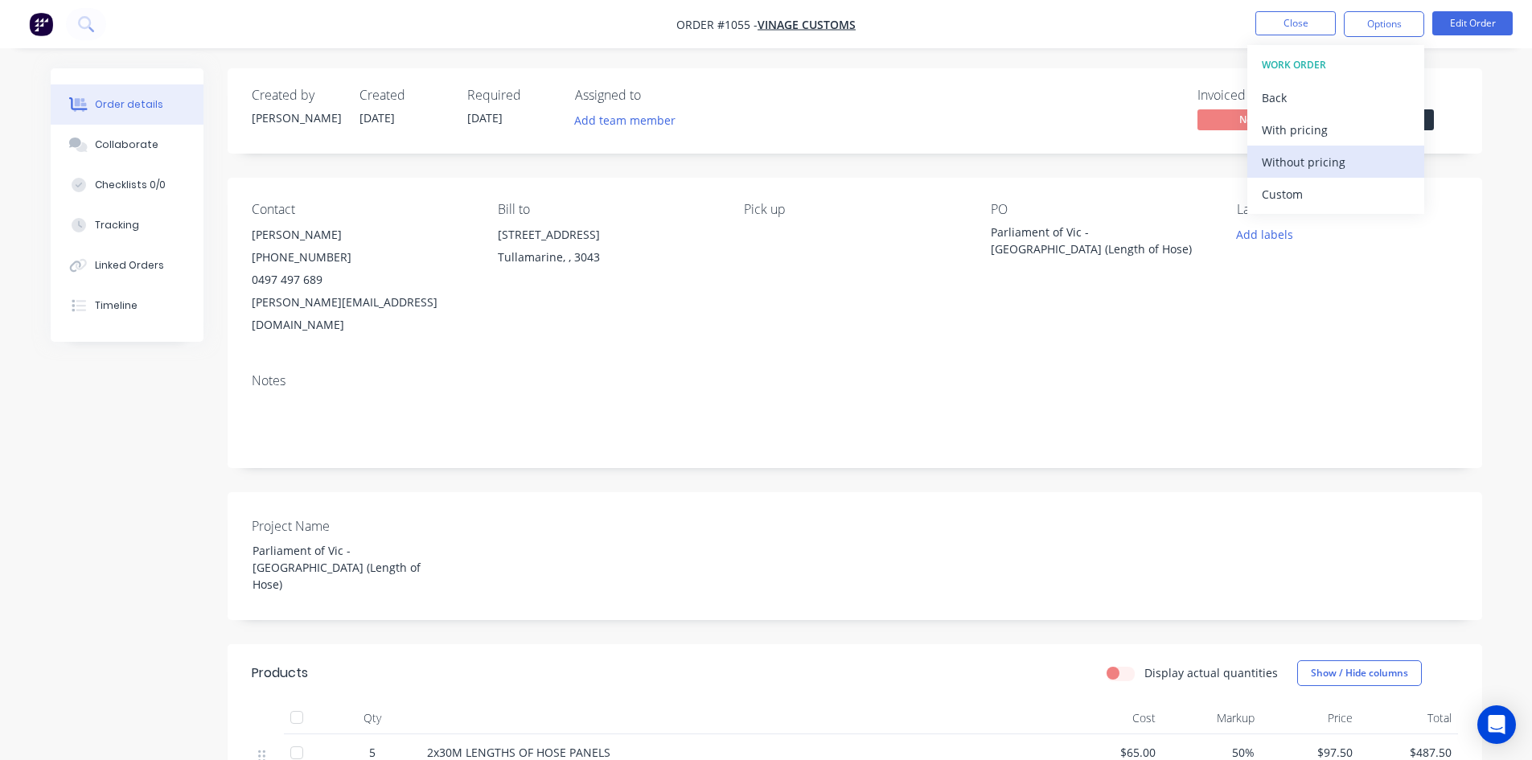
click at [1319, 170] on div "Without pricing" at bounding box center [1336, 161] width 148 height 23
